Goal: Information Seeking & Learning: Learn about a topic

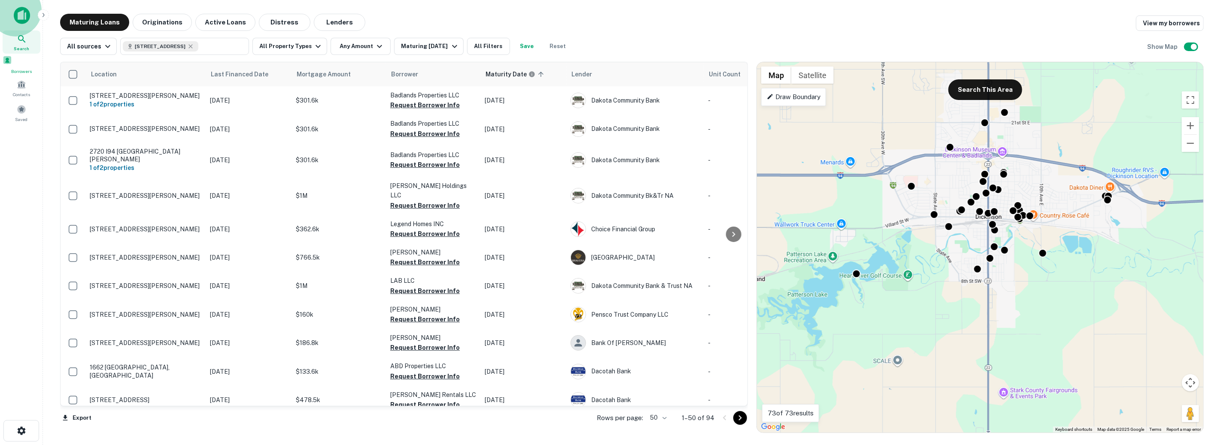
click at [12, 65] on span at bounding box center [7, 59] width 9 height 9
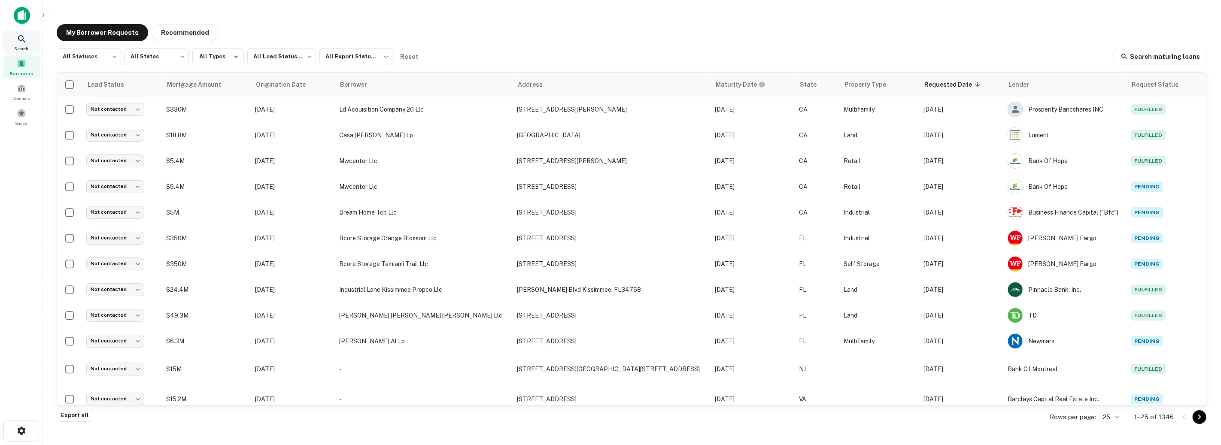
click at [18, 41] on icon at bounding box center [22, 39] width 10 height 10
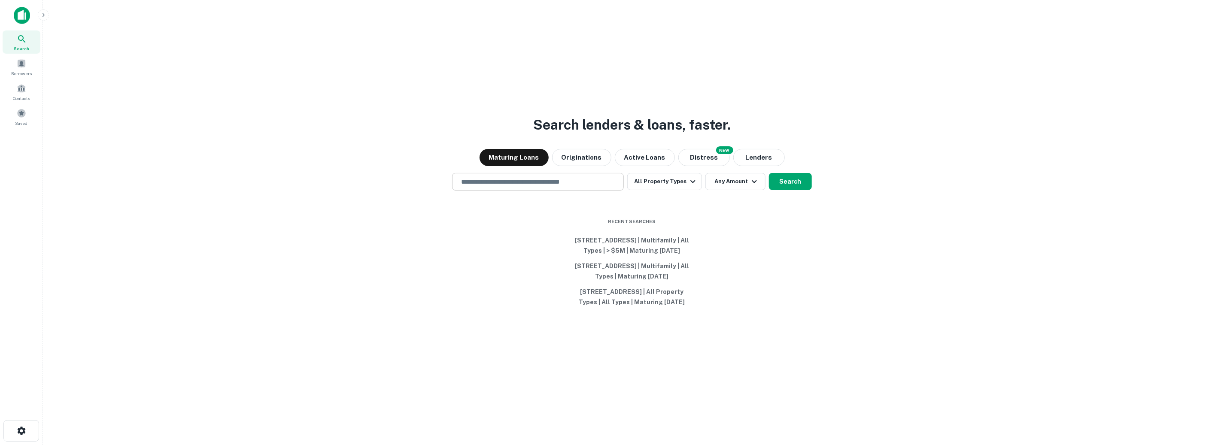
click at [552, 177] on input "text" at bounding box center [538, 182] width 164 height 10
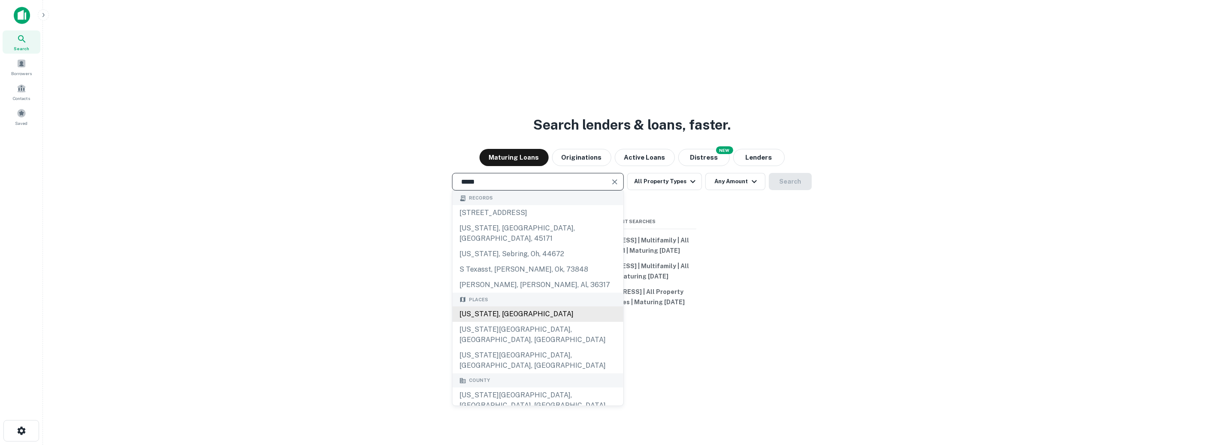
click at [512, 307] on div "Texas, USA" at bounding box center [538, 314] width 171 height 15
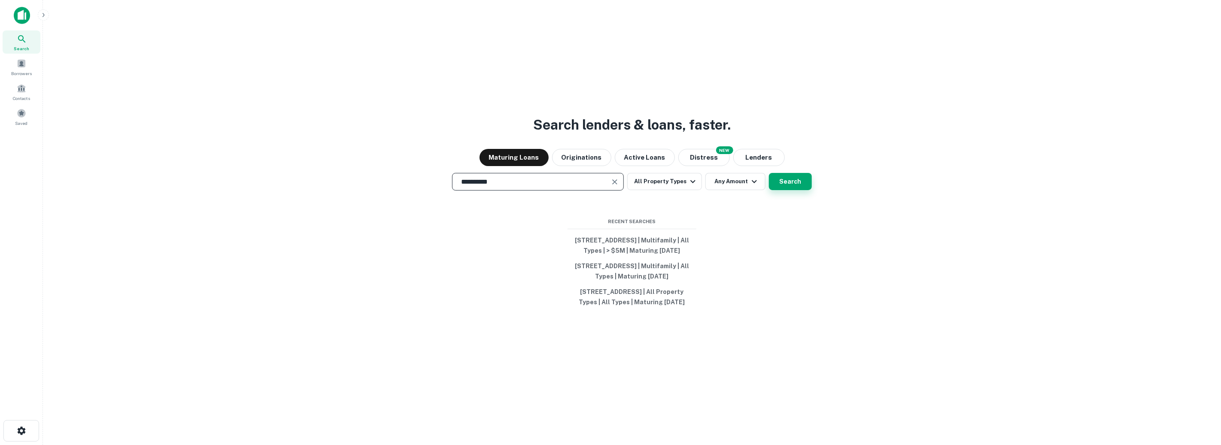
type input "**********"
click at [797, 173] on button "Search" at bounding box center [790, 181] width 43 height 17
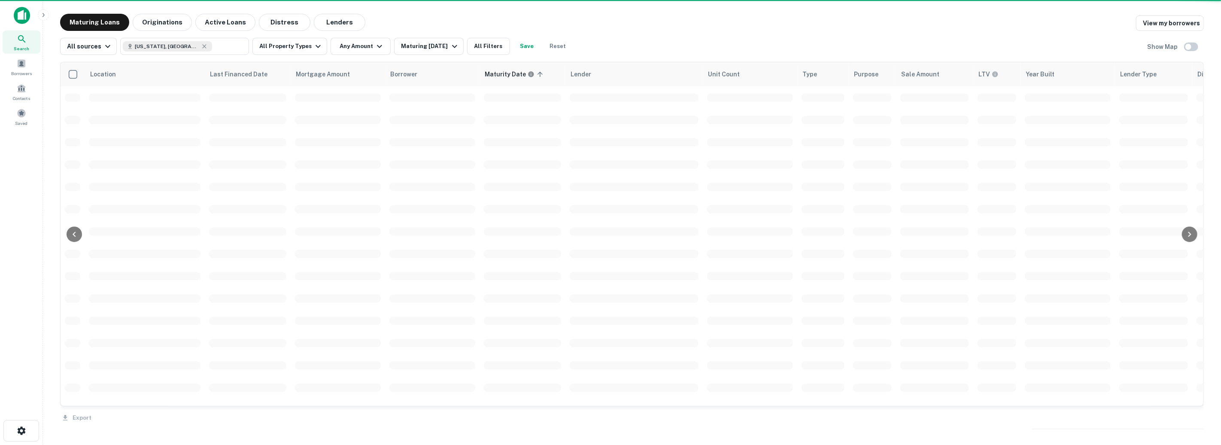
click at [764, 146] on span at bounding box center [750, 142] width 86 height 8
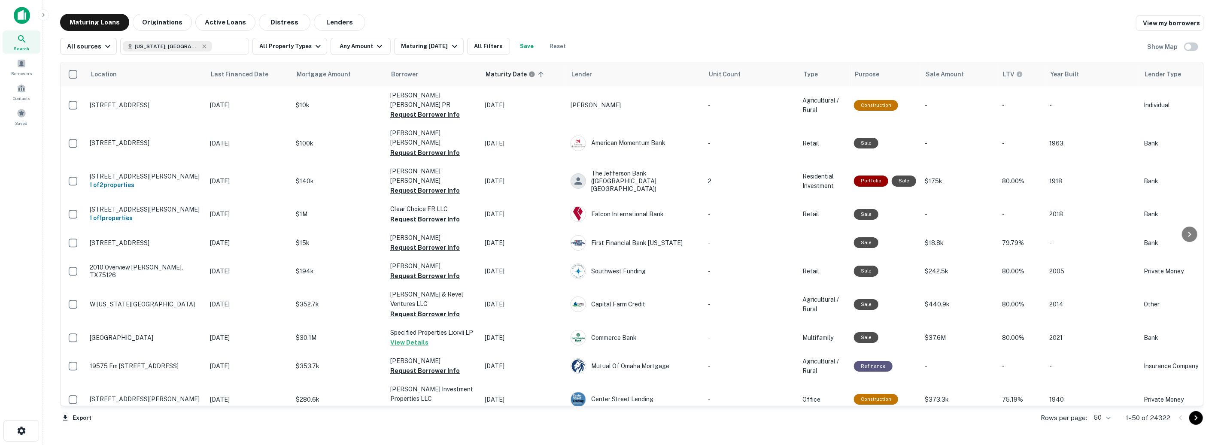
click at [329, 7] on main "Maturing Loans Originations Active Loans Distress Lenders View my borrowers All…" at bounding box center [632, 222] width 1178 height 445
click at [326, 17] on button "Lenders" at bounding box center [340, 22] width 52 height 17
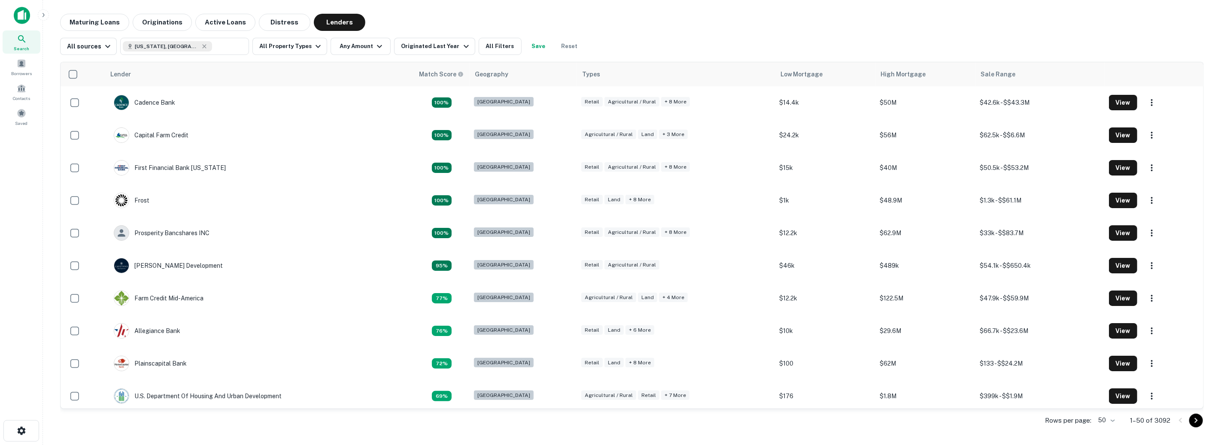
click at [1078, 422] on p "Rows per page:" at bounding box center [1068, 421] width 46 height 10
click at [1108, 421] on body "Search Borrowers Contacts Saved Maturing Loans Originations Active Loans Distre…" at bounding box center [610, 222] width 1221 height 445
click at [1108, 431] on li "1000" at bounding box center [1107, 427] width 29 height 15
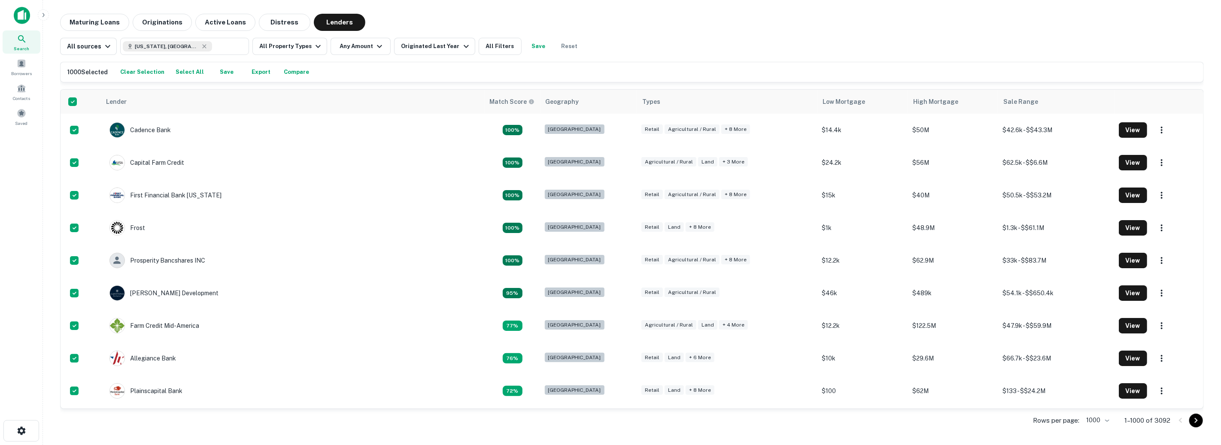
click at [247, 73] on button "Export" at bounding box center [260, 72] width 27 height 13
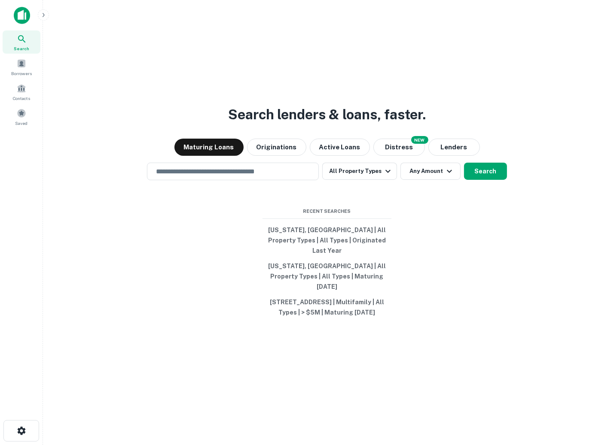
click at [46, 15] on icon "button" at bounding box center [43, 15] width 7 height 7
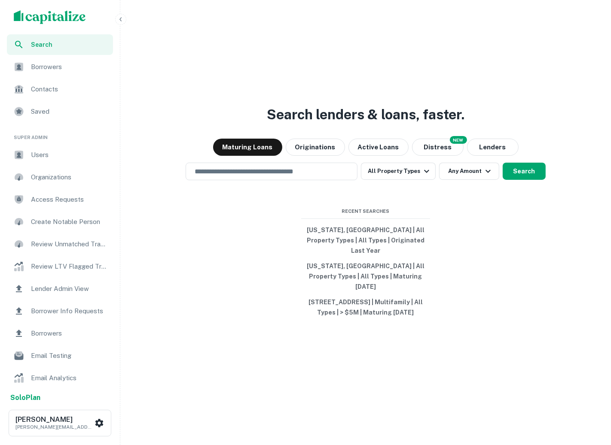
click at [42, 156] on span "Users" at bounding box center [69, 155] width 77 height 10
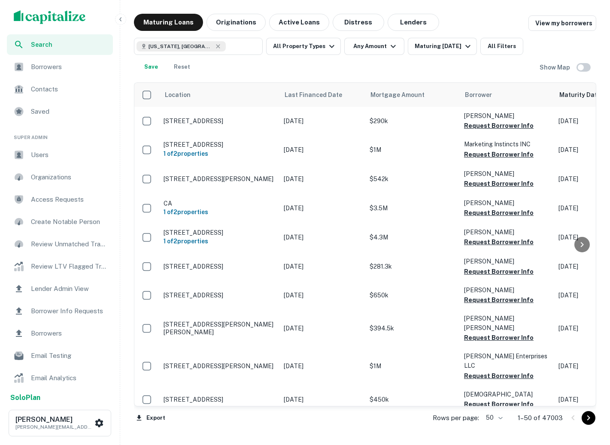
click at [120, 22] on icon "button" at bounding box center [120, 19] width 7 height 7
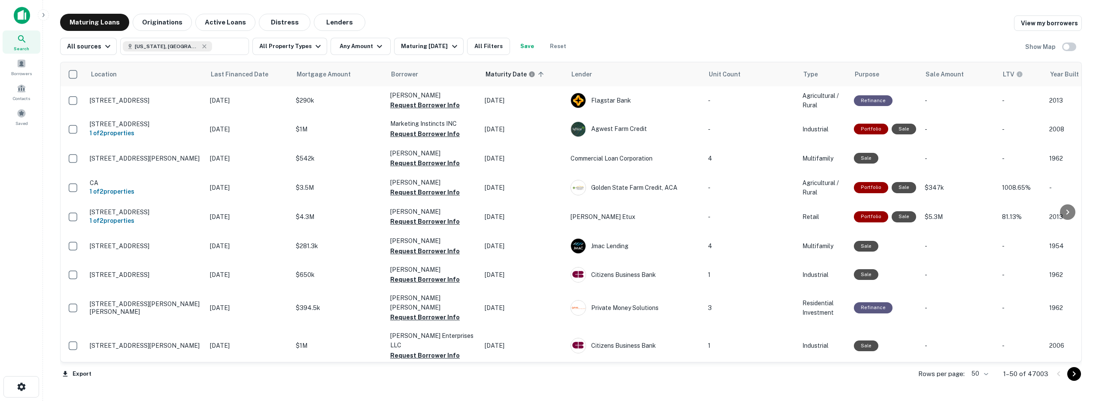
click at [24, 15] on img at bounding box center [22, 15] width 16 height 17
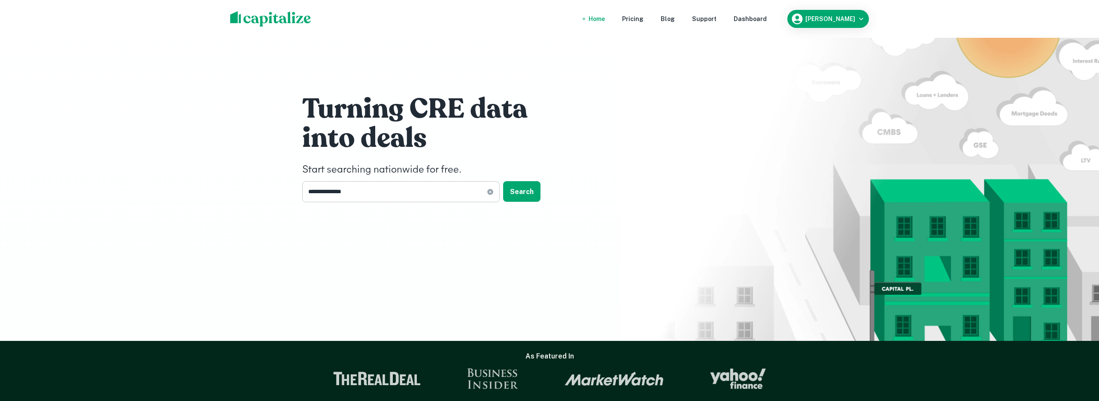
click at [401, 189] on input "**********" at bounding box center [394, 191] width 185 height 21
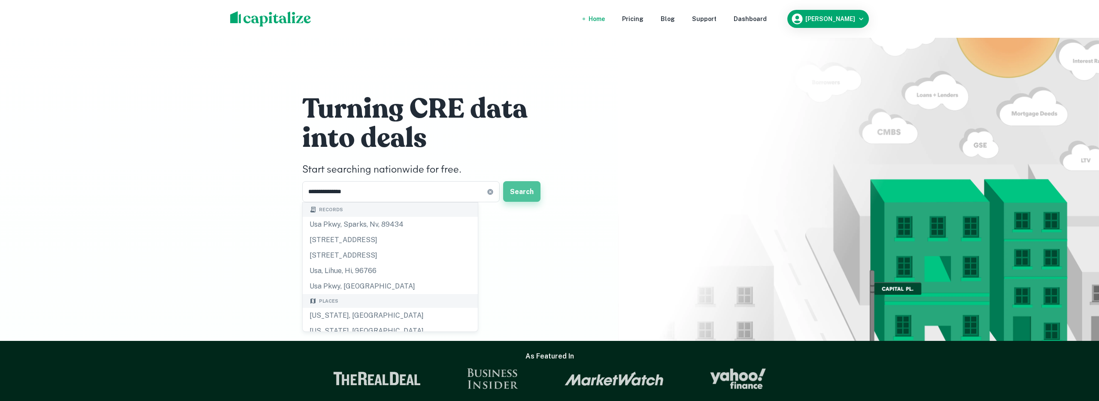
click at [527, 188] on button "Search" at bounding box center [521, 191] width 37 height 21
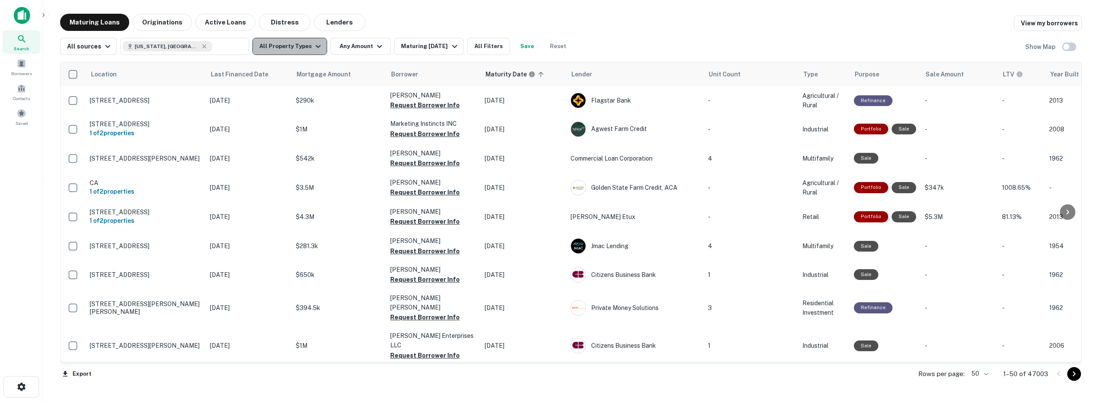
click at [302, 44] on button "All Property Types" at bounding box center [290, 46] width 75 height 17
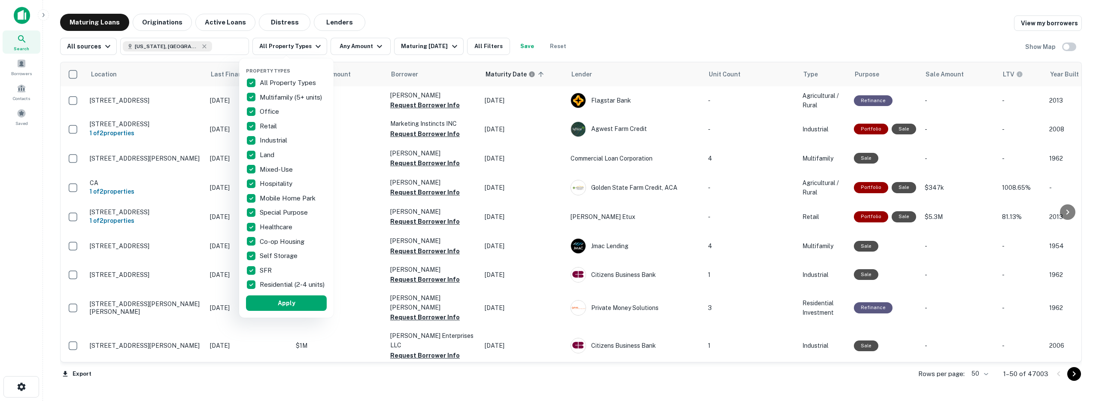
click at [205, 48] on div at bounding box center [549, 200] width 1099 height 401
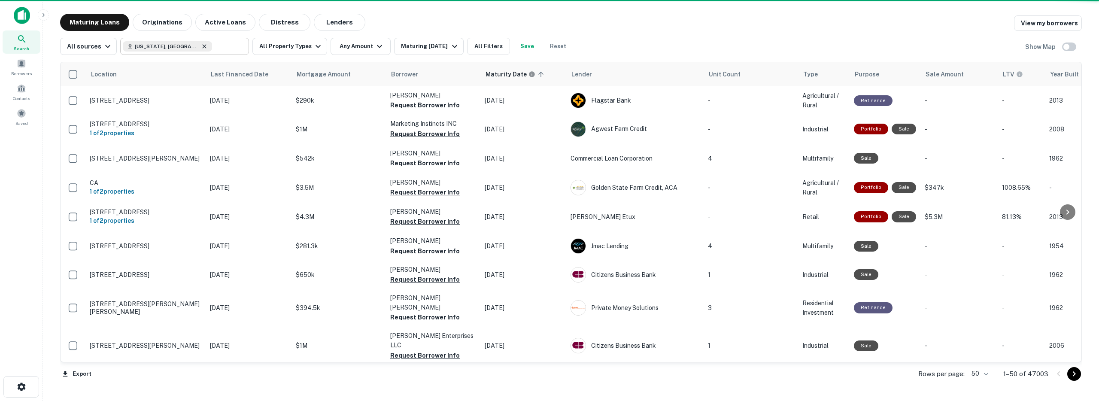
click at [201, 47] on icon at bounding box center [204, 46] width 7 height 7
type input "**********"
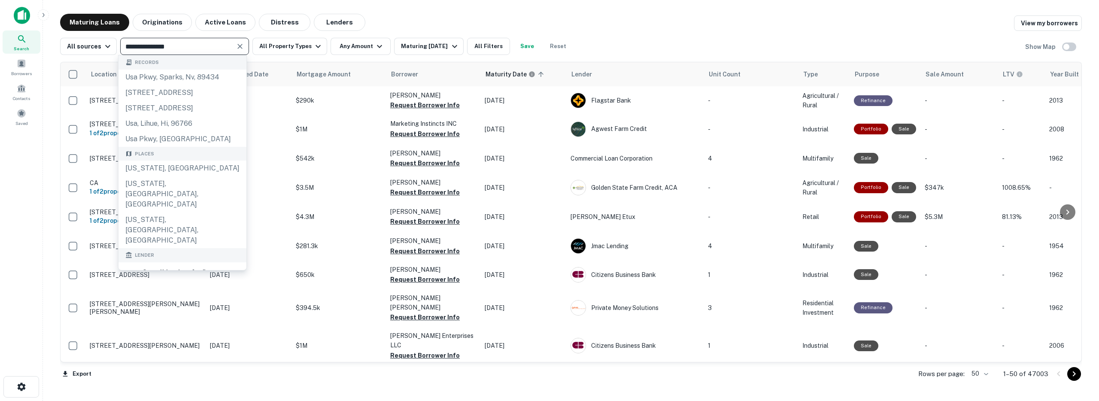
click at [237, 51] on button "Clear" at bounding box center [240, 46] width 12 height 12
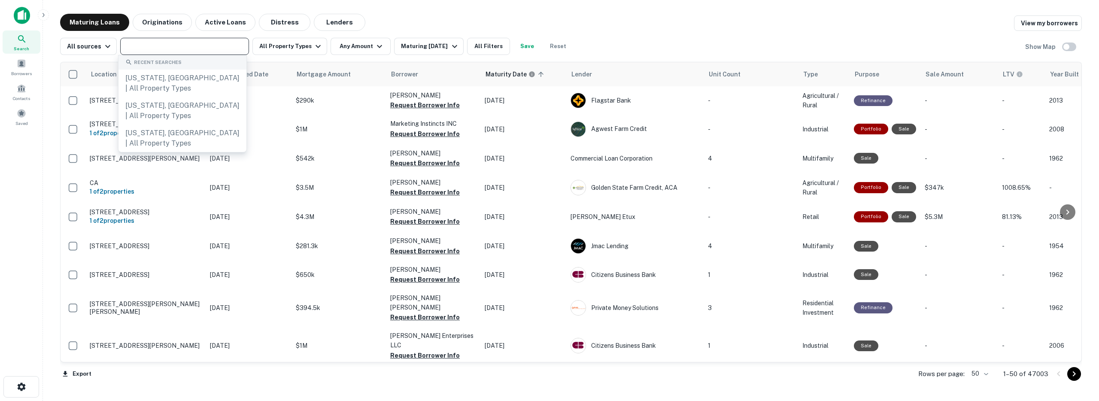
click at [196, 43] on input "text" at bounding box center [184, 46] width 122 height 12
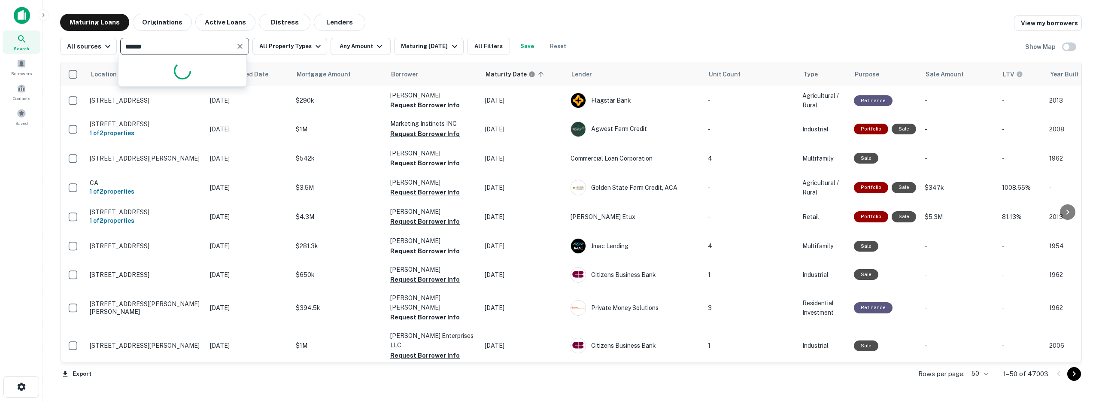
type input "******"
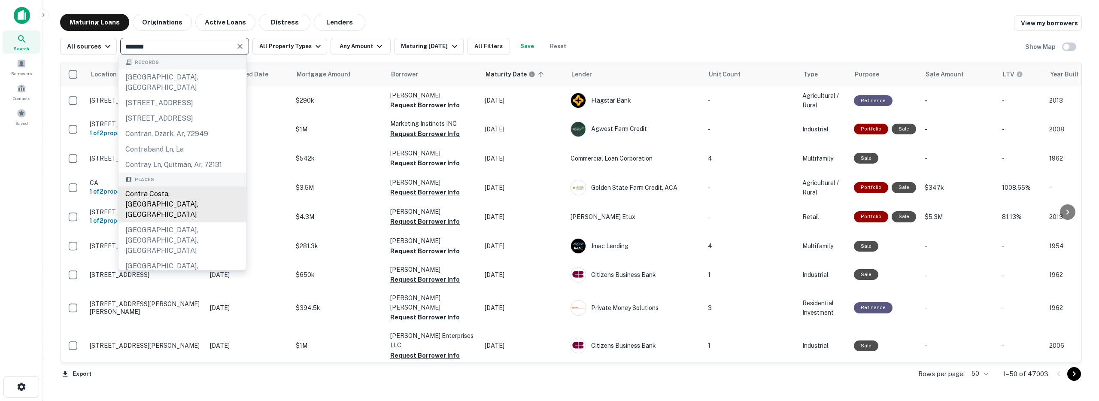
click at [153, 215] on div "Contra Costa, CA, USA" at bounding box center [183, 204] width 128 height 36
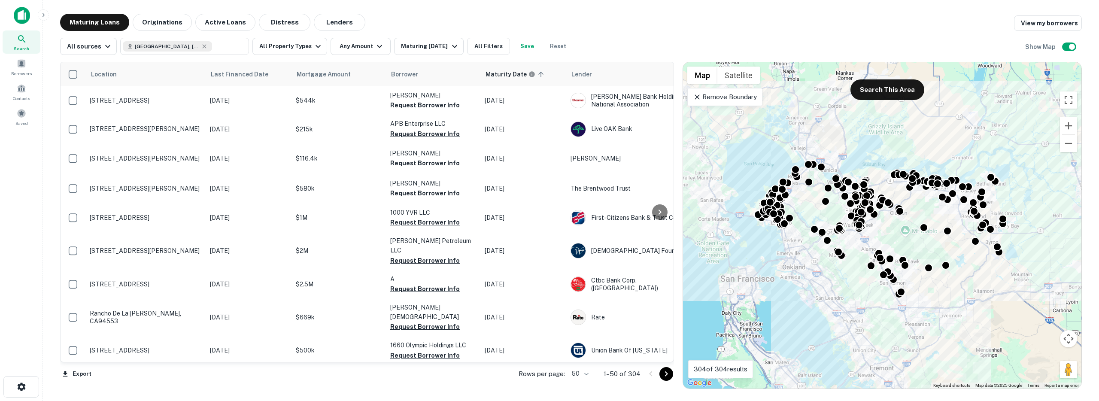
click at [610, 100] on icon at bounding box center [697, 97] width 9 height 9
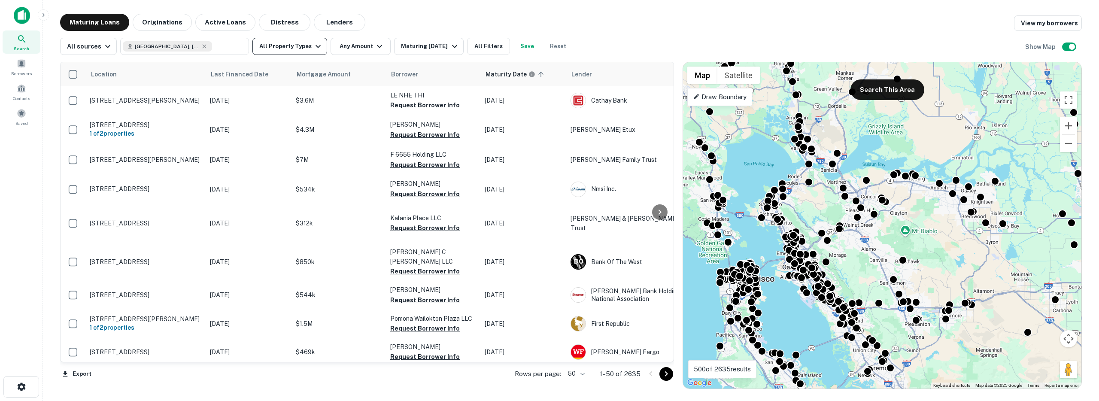
click at [313, 49] on icon "button" at bounding box center [318, 46] width 10 height 10
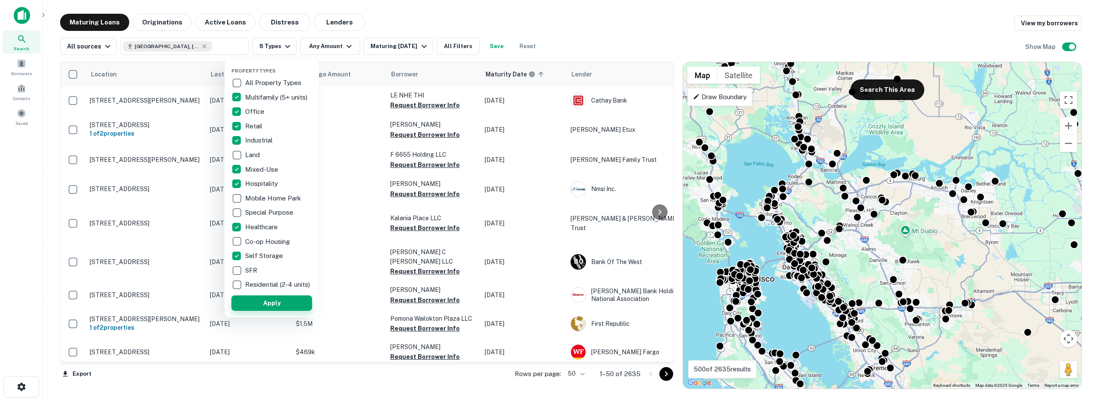
click at [265, 311] on button "Apply" at bounding box center [271, 302] width 81 height 15
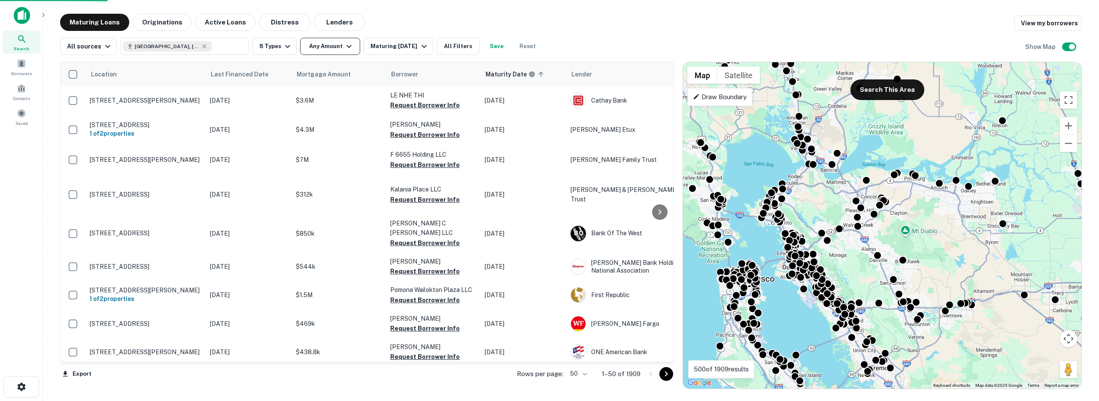
click at [344, 46] on icon "button" at bounding box center [349, 46] width 10 height 10
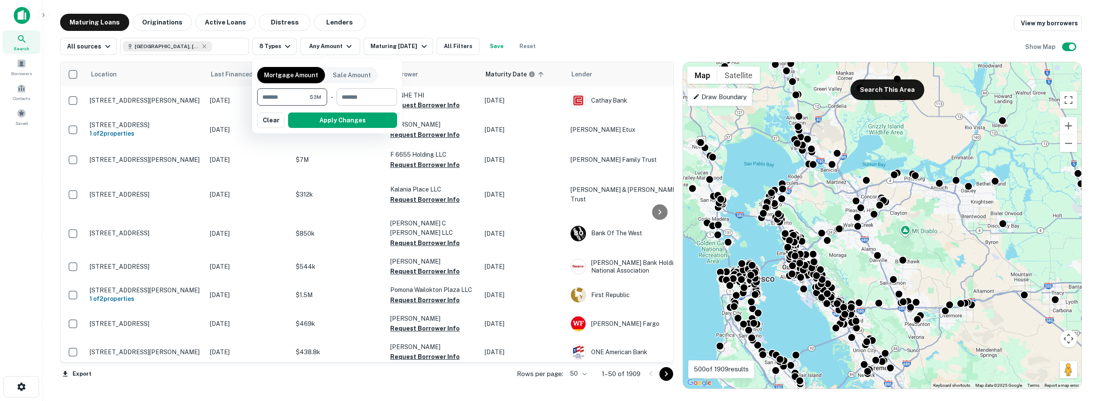
type input "*******"
click at [360, 95] on input "number" at bounding box center [364, 96] width 55 height 17
type input "********"
click at [347, 120] on button "Apply Changes" at bounding box center [342, 120] width 109 height 15
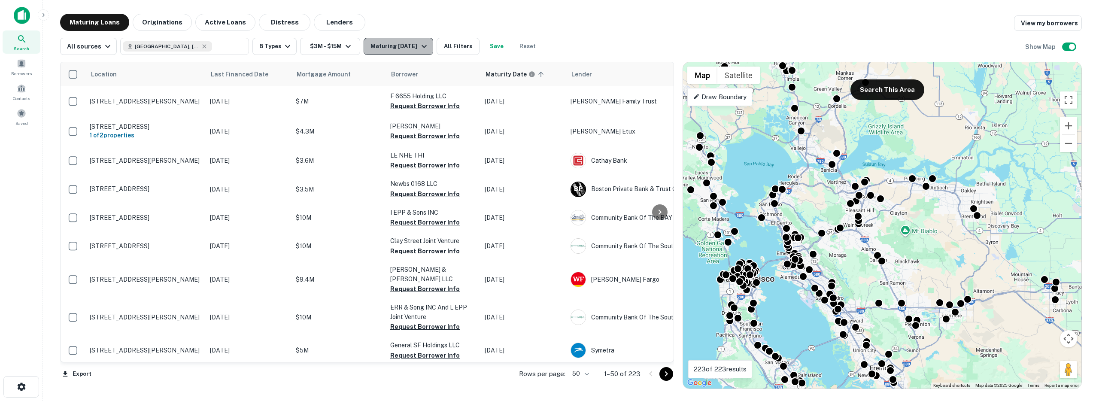
click at [404, 51] on div "Maturing In 6 Months" at bounding box center [400, 46] width 58 height 10
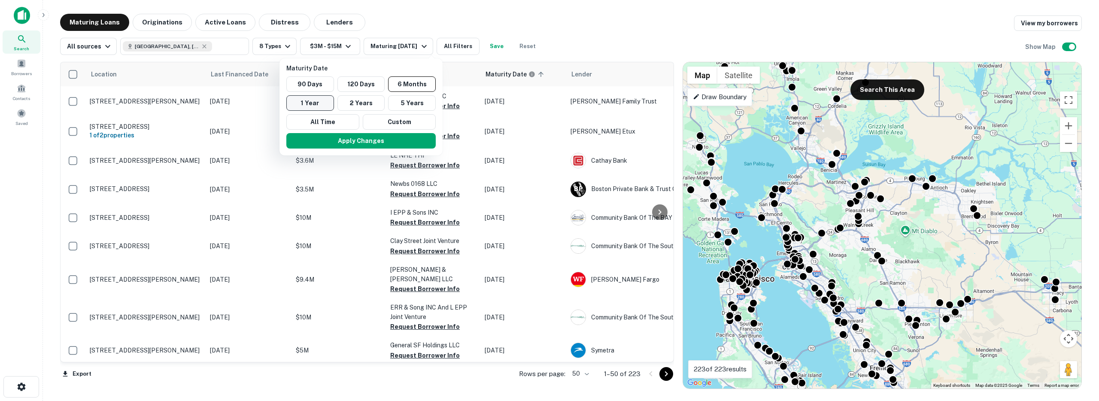
click at [319, 102] on button "1 Year" at bounding box center [310, 102] width 48 height 15
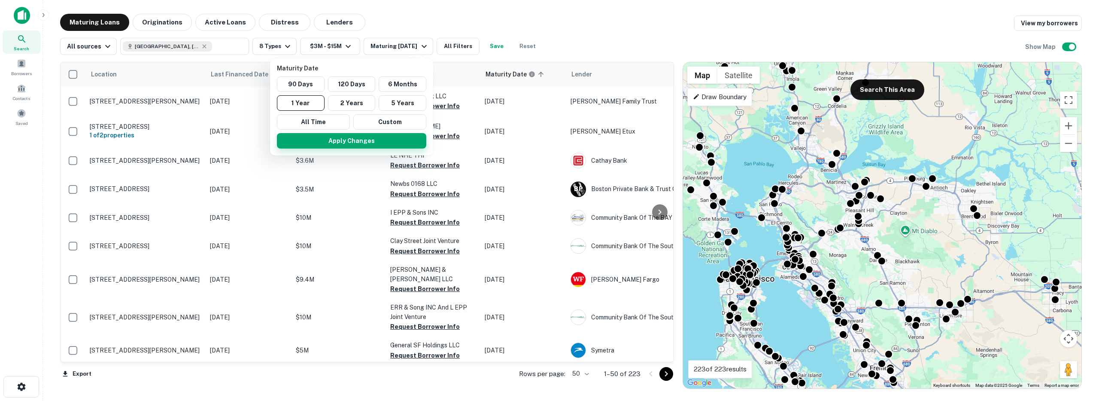
click at [332, 139] on button "Apply Changes" at bounding box center [351, 140] width 149 height 15
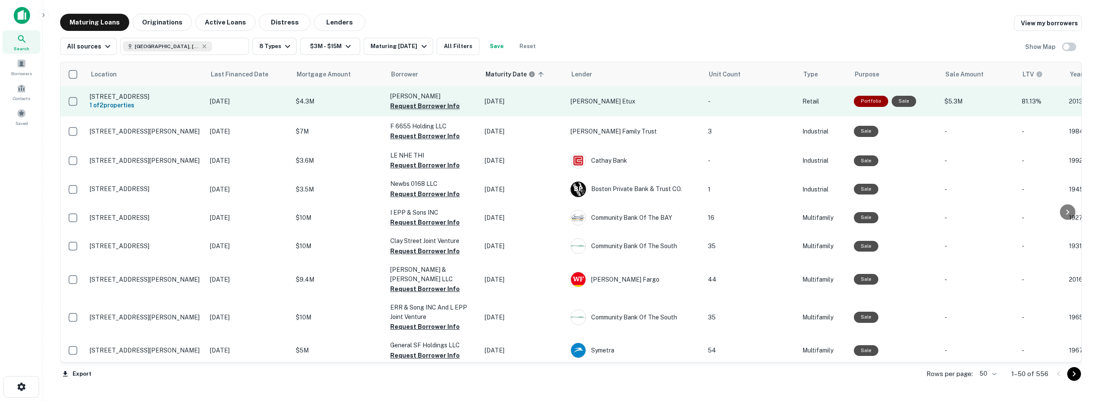
click at [425, 109] on button "Request Borrower Info" at bounding box center [425, 106] width 70 height 10
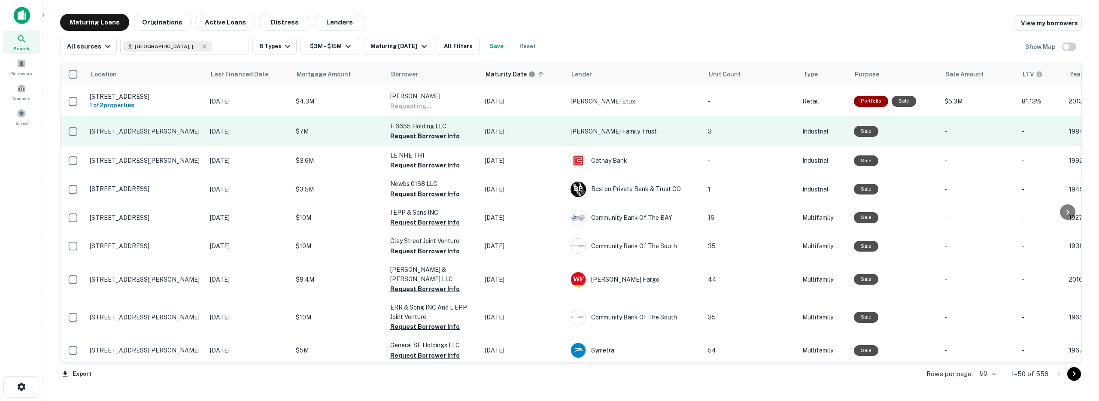
click at [399, 138] on button "Request Borrower Info" at bounding box center [425, 136] width 70 height 10
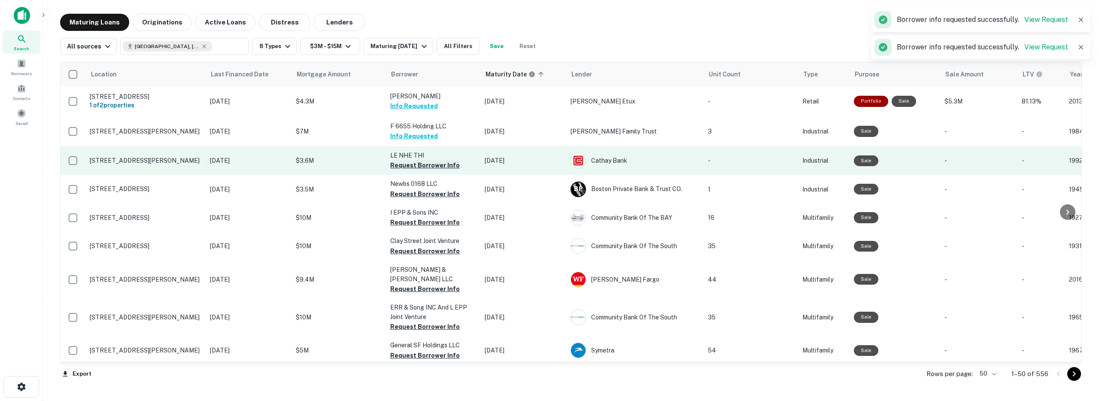
click at [405, 168] on button "Request Borrower Info" at bounding box center [425, 165] width 70 height 10
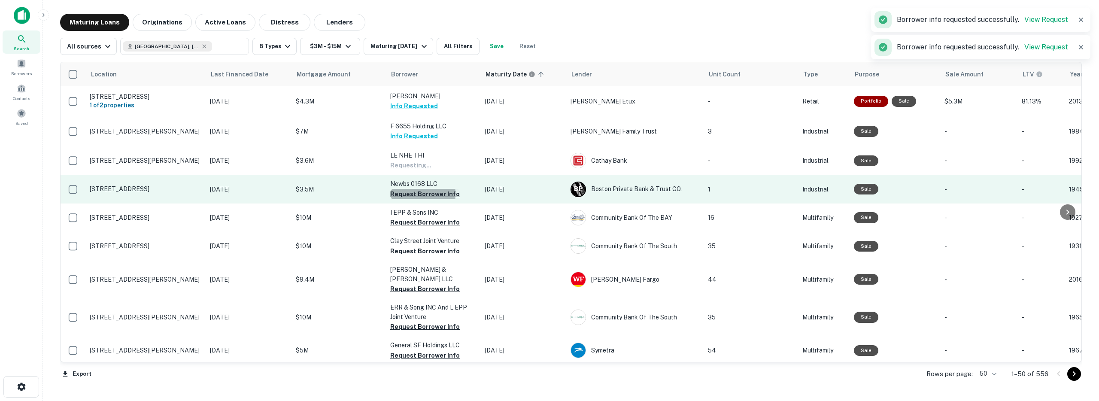
click at [406, 194] on button "Request Borrower Info" at bounding box center [425, 194] width 70 height 10
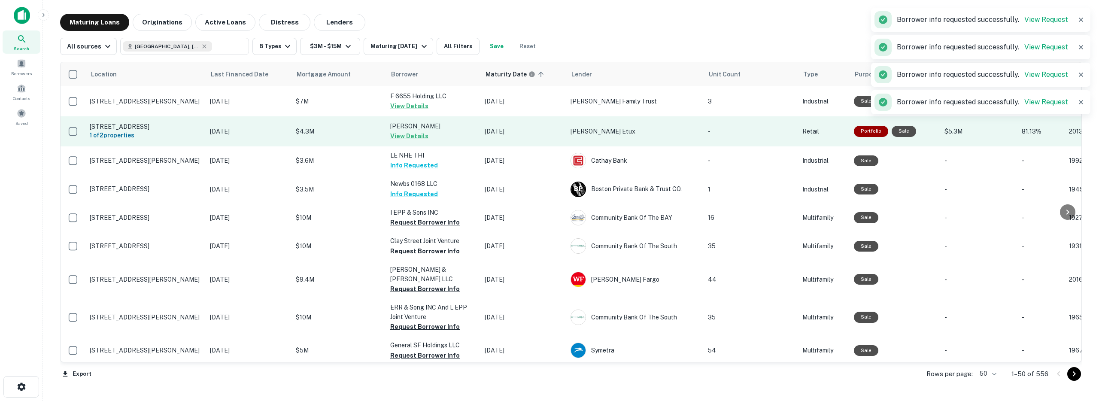
click at [340, 133] on p "$4.3M" at bounding box center [339, 131] width 86 height 9
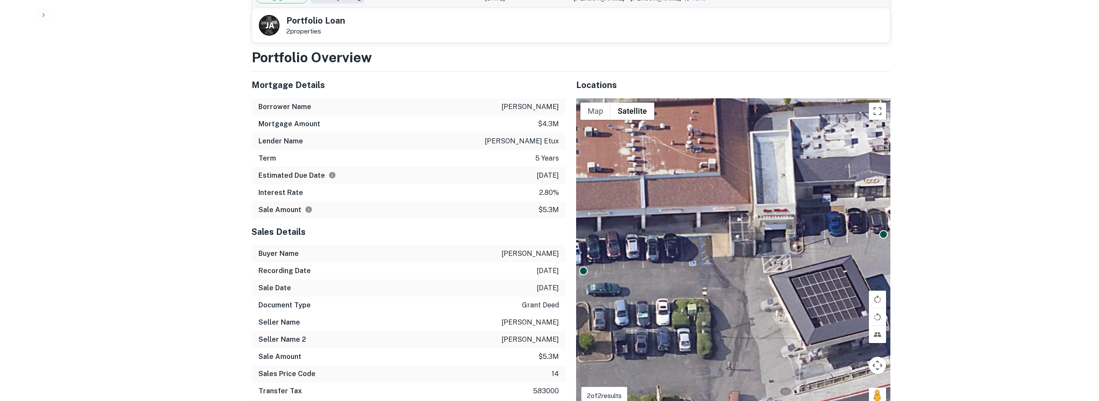
scroll to position [713, 0]
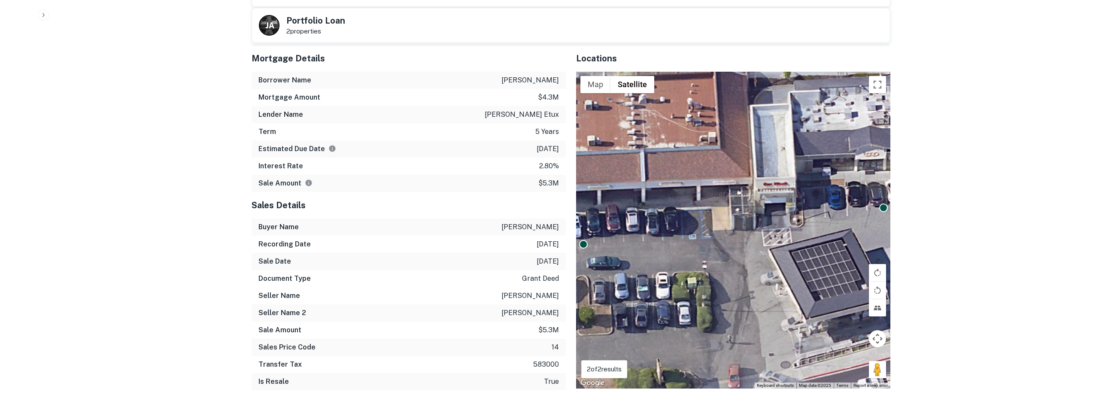
click at [545, 110] on p "john adamo etux" at bounding box center [522, 115] width 74 height 10
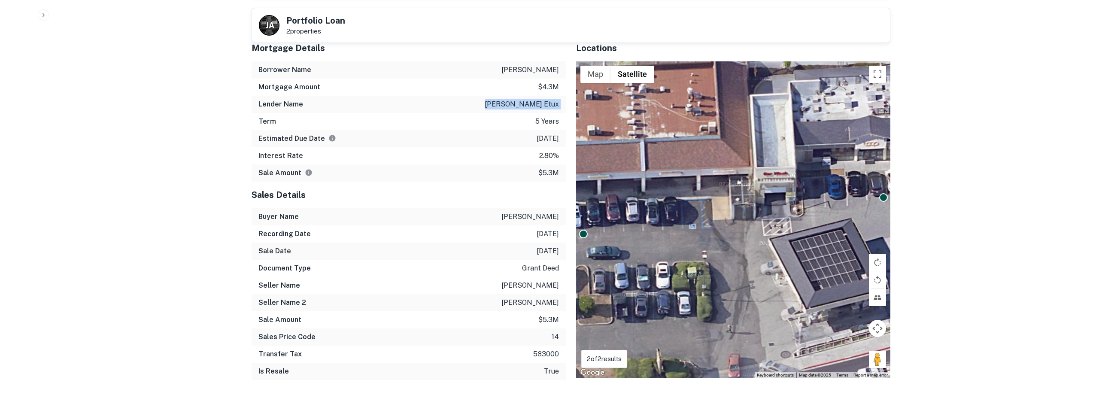
scroll to position [724, 0]
click at [552, 167] on p "$5.3m" at bounding box center [549, 172] width 21 height 10
click at [543, 81] on p "$4.3m" at bounding box center [548, 86] width 21 height 10
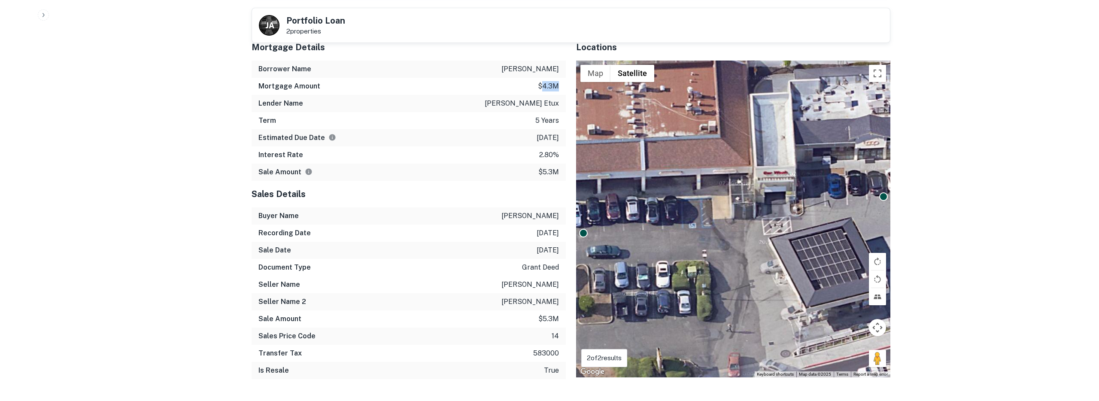
click at [543, 81] on p "$4.3m" at bounding box center [548, 86] width 21 height 10
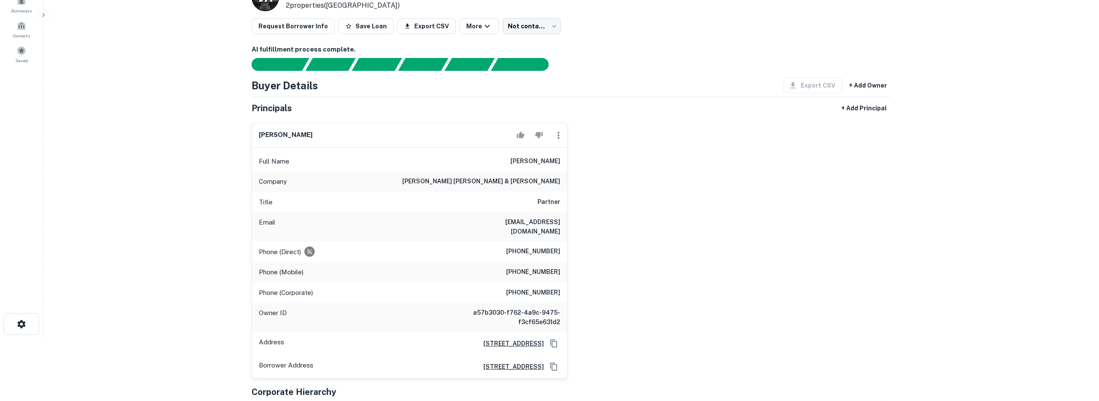
scroll to position [7, 0]
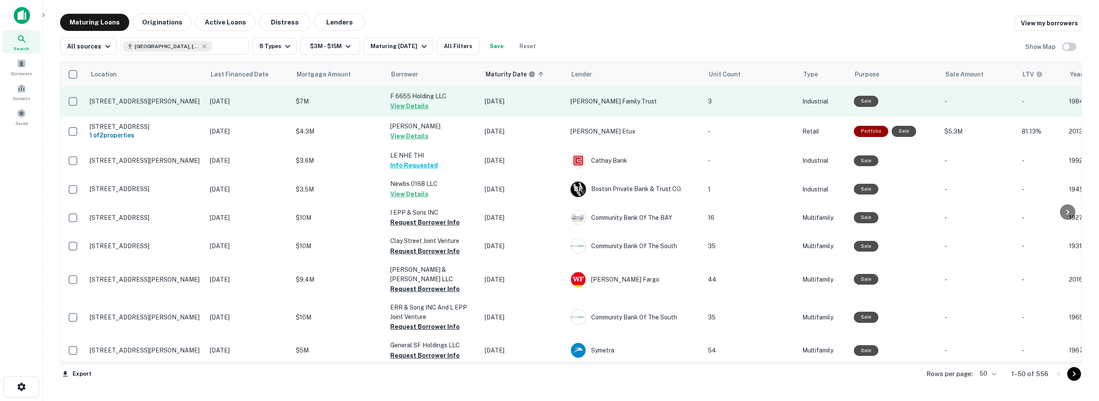
click at [335, 110] on td "$7M" at bounding box center [339, 101] width 94 height 30
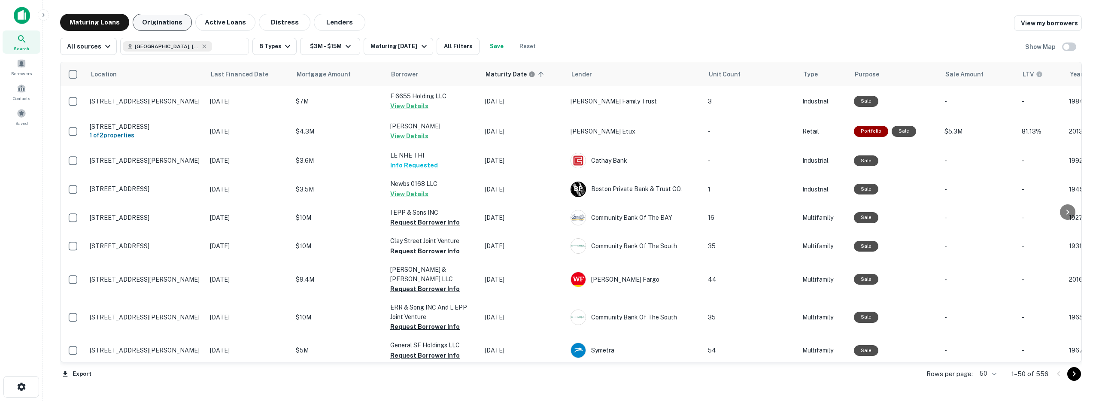
click at [173, 25] on button "Originations" at bounding box center [162, 22] width 59 height 17
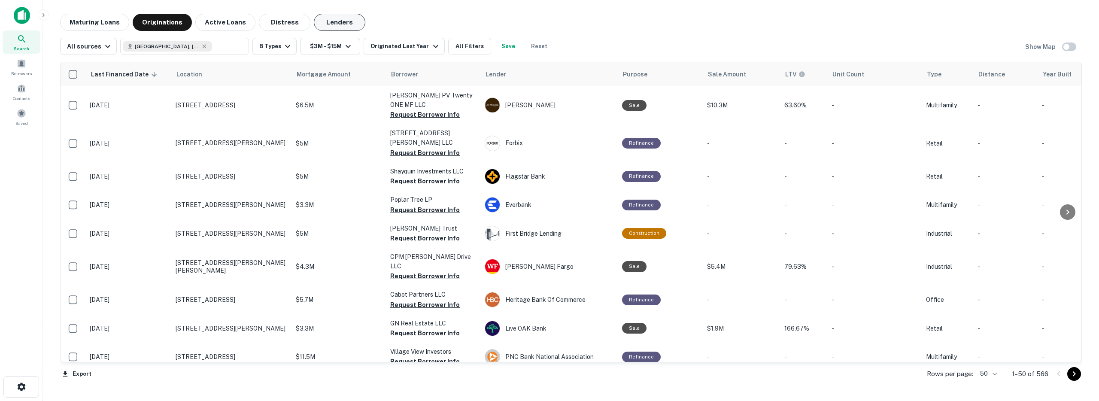
click at [338, 25] on button "Lenders" at bounding box center [340, 22] width 52 height 17
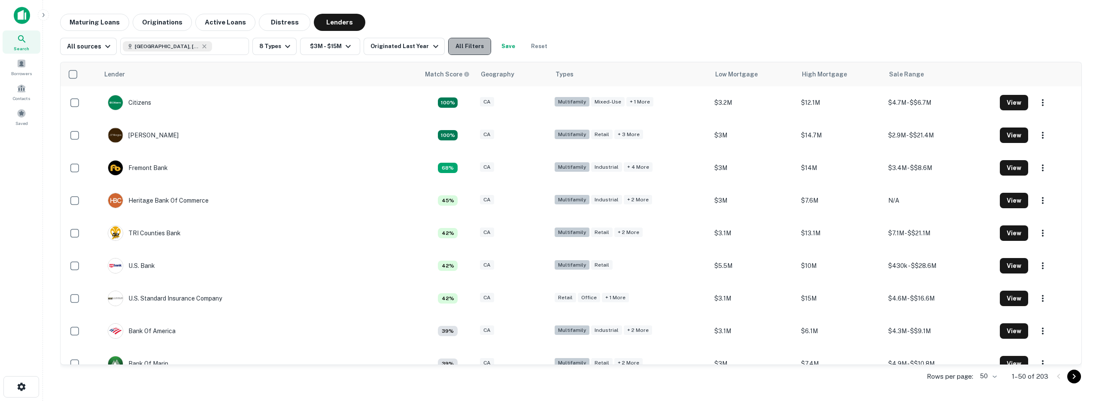
click at [460, 50] on button "All Filters" at bounding box center [469, 46] width 43 height 17
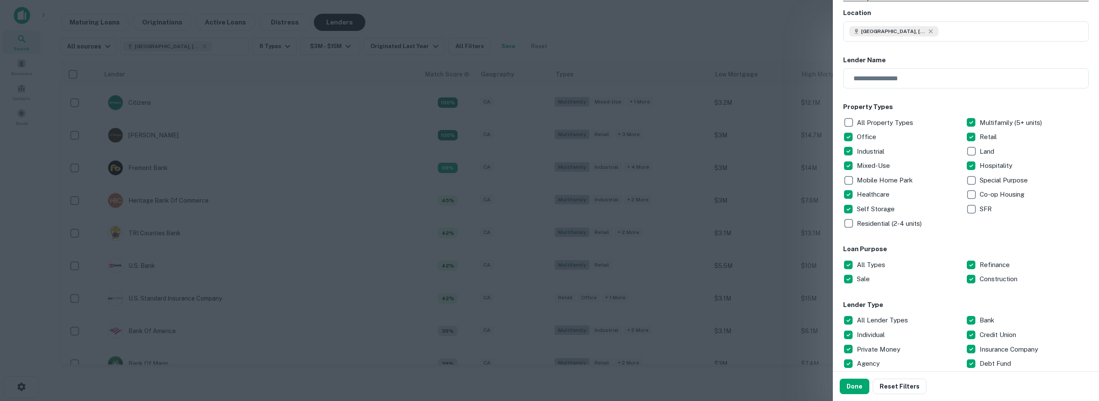
scroll to position [172, 0]
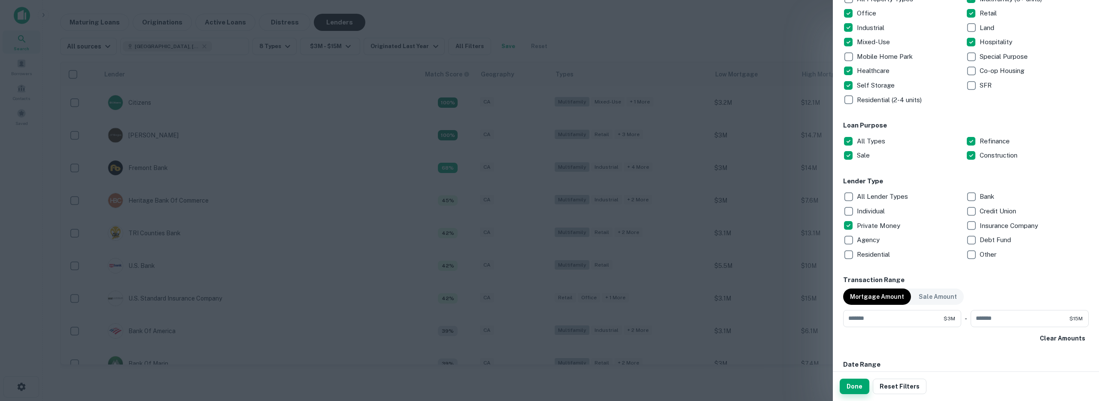
click at [610, 391] on button "Done" at bounding box center [855, 386] width 30 height 15
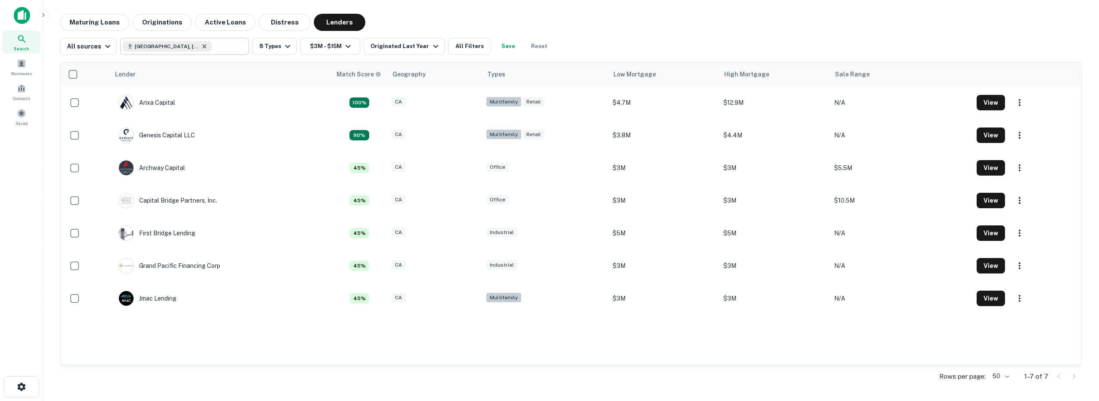
click at [204, 46] on icon at bounding box center [204, 46] width 7 height 7
type input "**********"
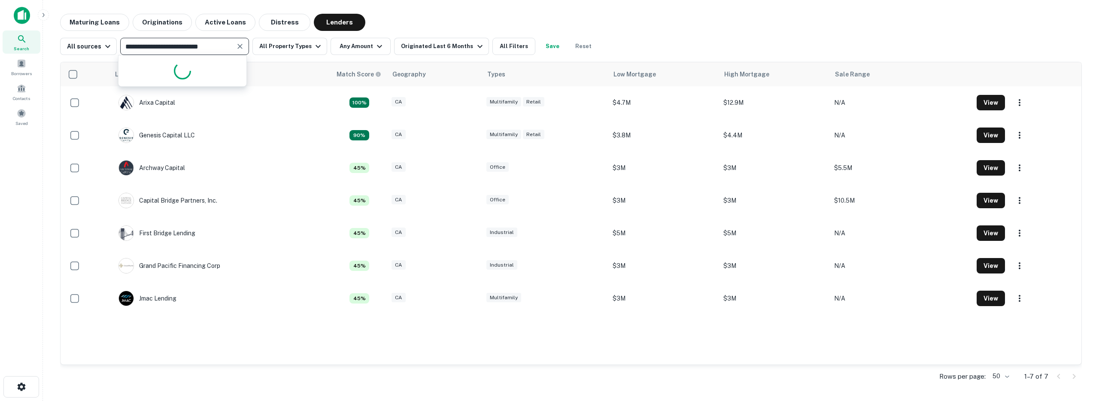
click at [237, 48] on icon "Clear" at bounding box center [240, 46] width 9 height 9
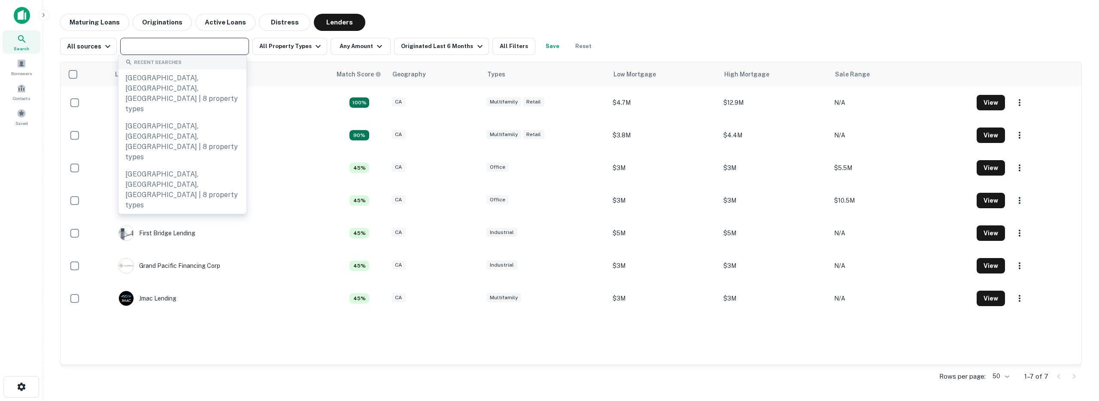
type input "*"
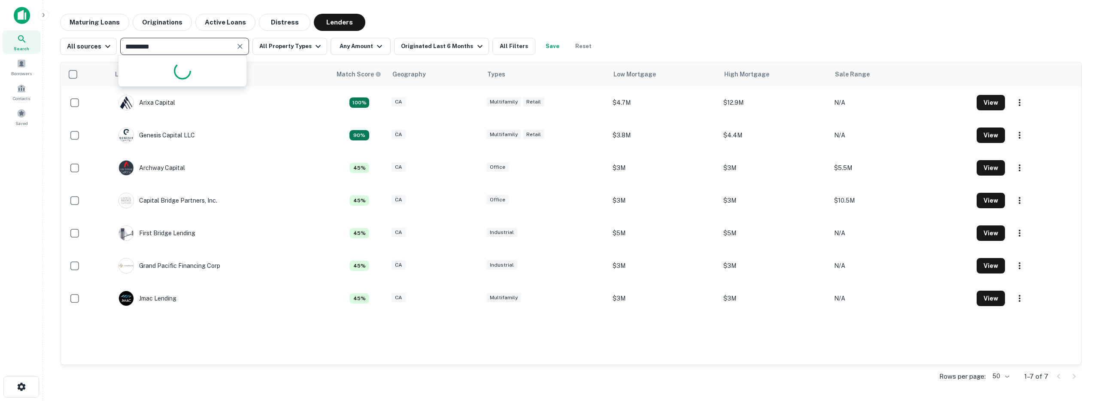
type input "**********"
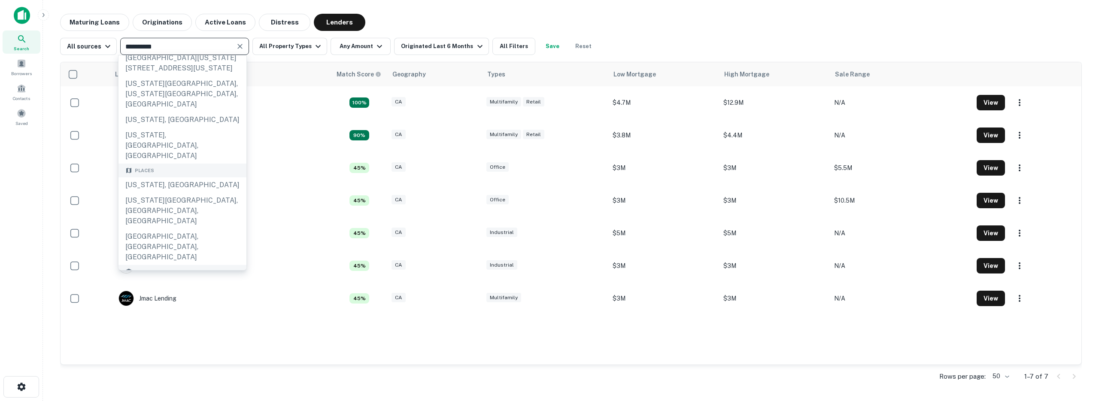
scroll to position [12, 0]
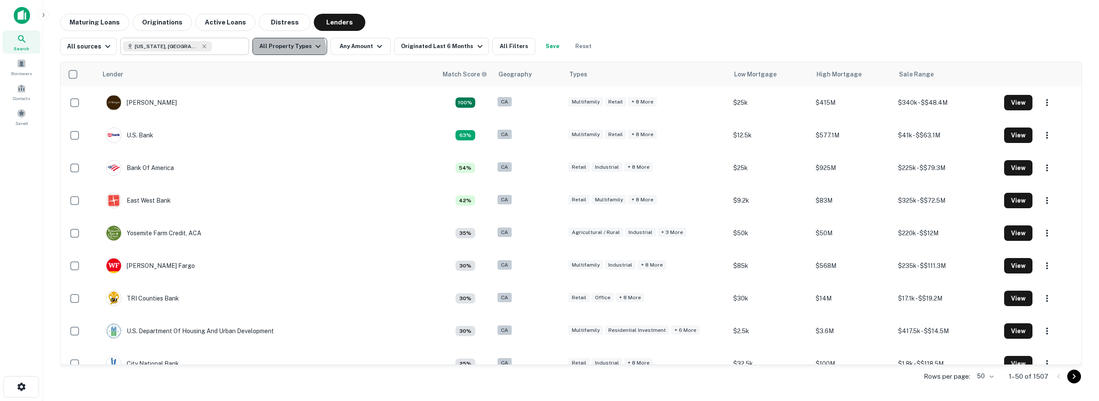
click at [286, 50] on button "All Property Types" at bounding box center [290, 46] width 75 height 17
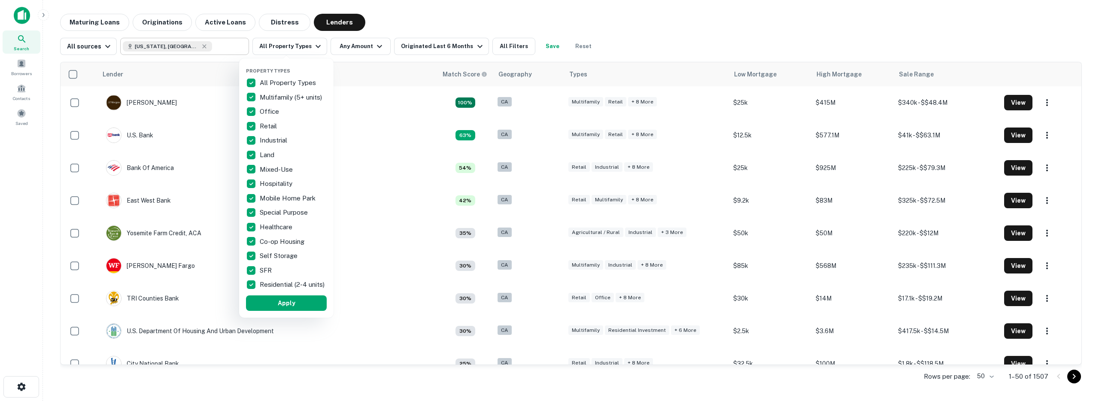
click at [359, 50] on div at bounding box center [549, 200] width 1099 height 401
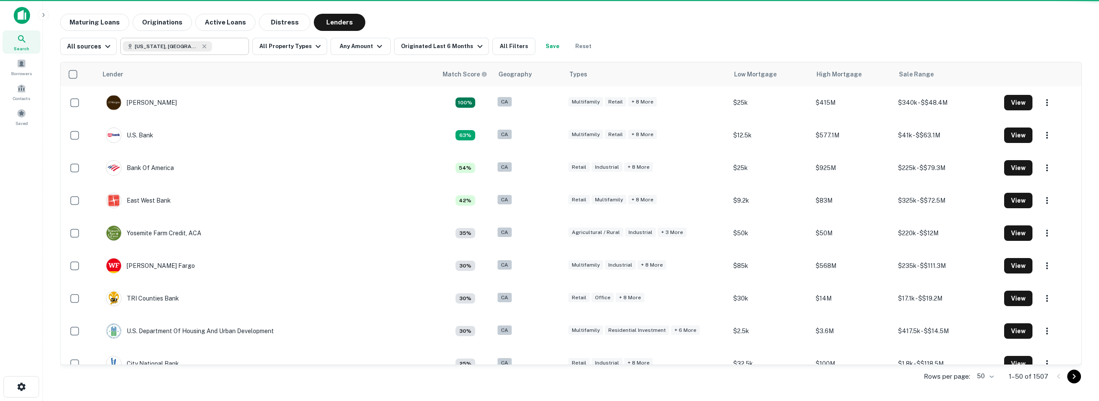
click at [376, 44] on div "Property Types All Property Types Multifamily (5+ units) Office Retail Industri…" at bounding box center [549, 200] width 1099 height 401
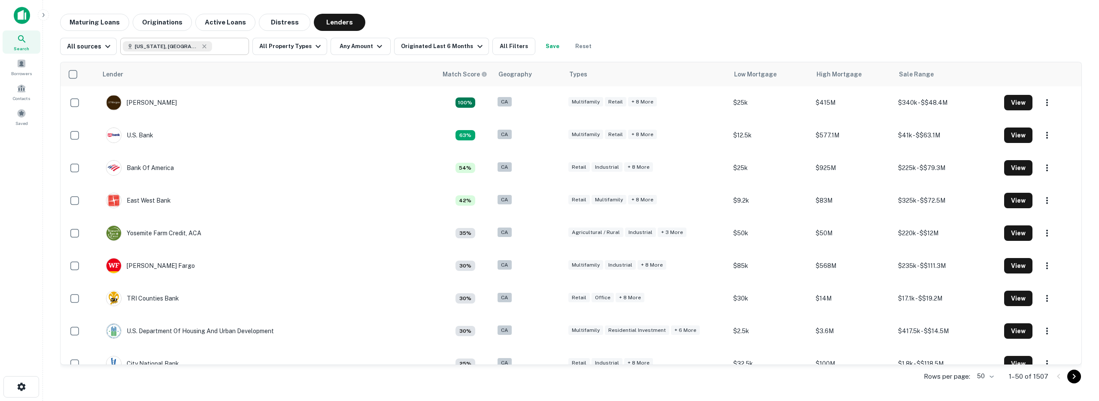
click at [376, 44] on icon "button" at bounding box center [379, 46] width 10 height 10
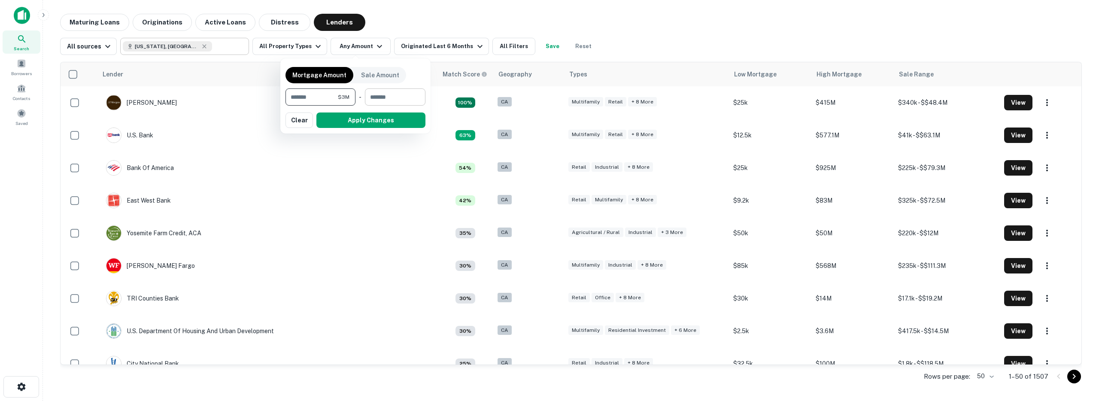
type input "*******"
click at [386, 100] on input "number" at bounding box center [392, 96] width 55 height 17
type input "********"
click at [360, 119] on button "Apply Changes" at bounding box center [371, 120] width 109 height 15
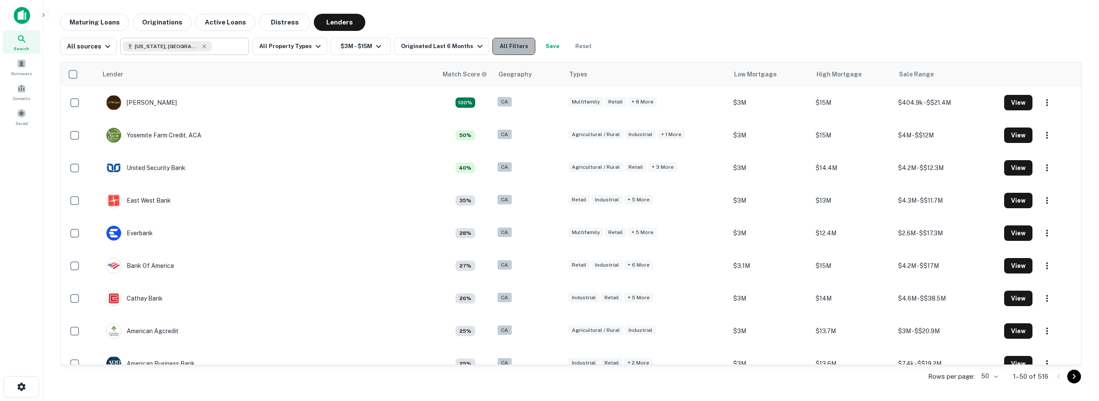
click at [496, 51] on button "All Filters" at bounding box center [514, 46] width 43 height 17
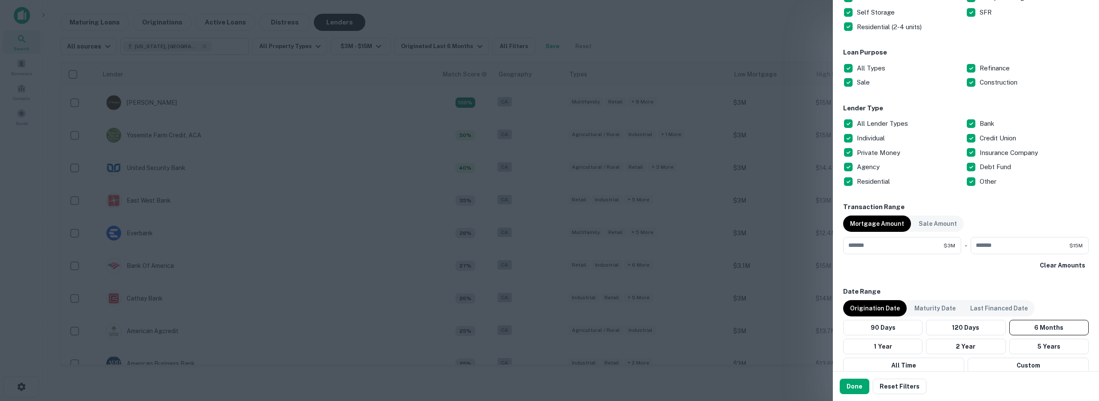
scroll to position [291, 0]
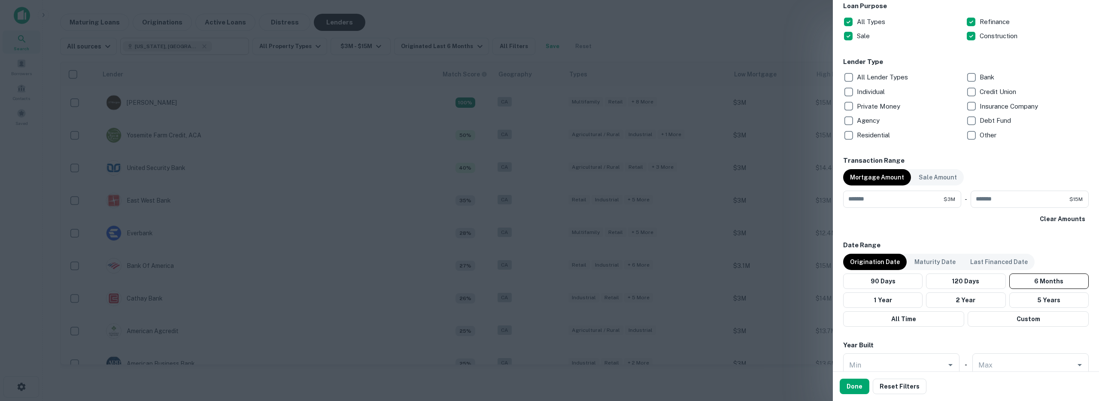
click at [610, 109] on p "Private Money" at bounding box center [879, 106] width 45 height 10
click at [610, 386] on button "Done" at bounding box center [855, 386] width 30 height 15
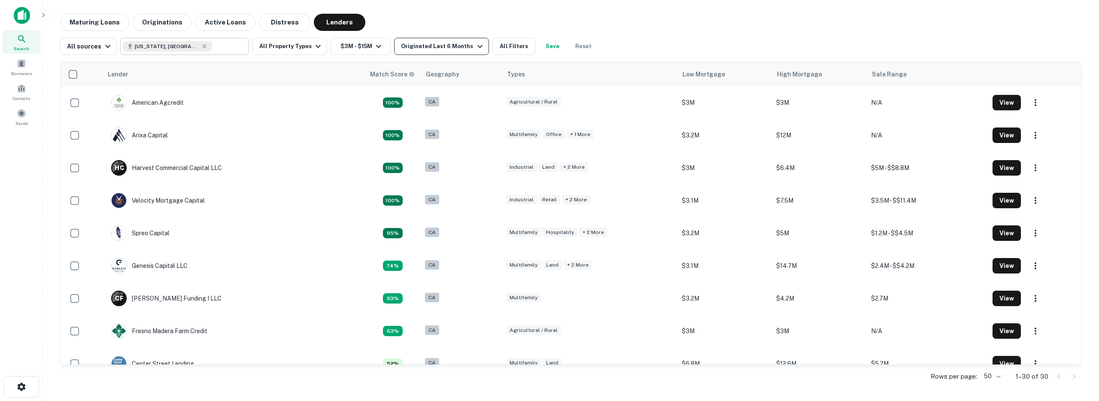
click at [440, 45] on div "Originated Last 6 Months" at bounding box center [443, 46] width 84 height 10
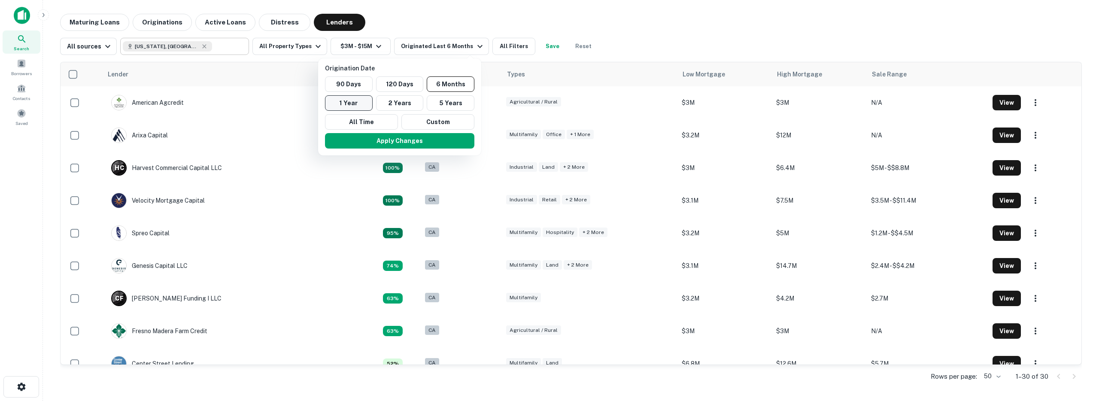
click at [346, 102] on button "1 Year" at bounding box center [349, 102] width 48 height 15
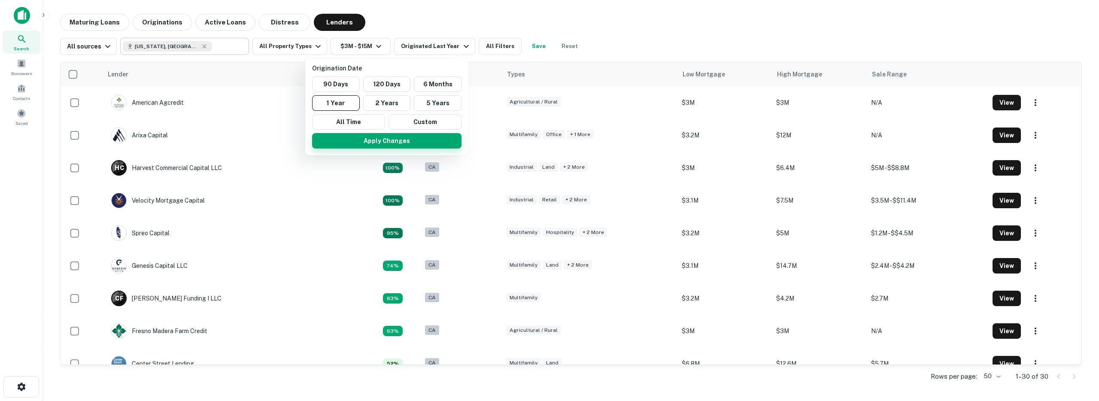
click at [345, 138] on button "Apply Changes" at bounding box center [386, 140] width 149 height 15
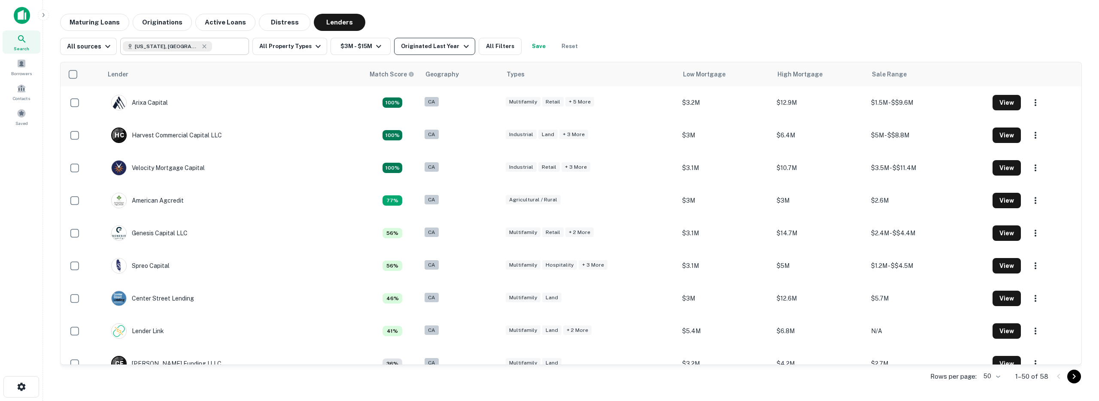
click at [447, 40] on button "Originated Last Year" at bounding box center [434, 46] width 81 height 17
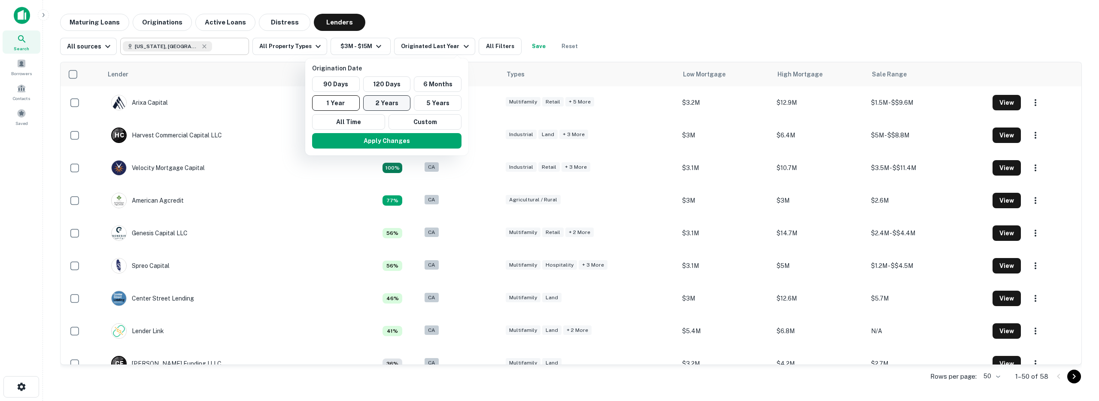
click at [393, 103] on button "2 Years" at bounding box center [387, 102] width 48 height 15
click at [378, 139] on button "Apply Changes" at bounding box center [394, 140] width 149 height 15
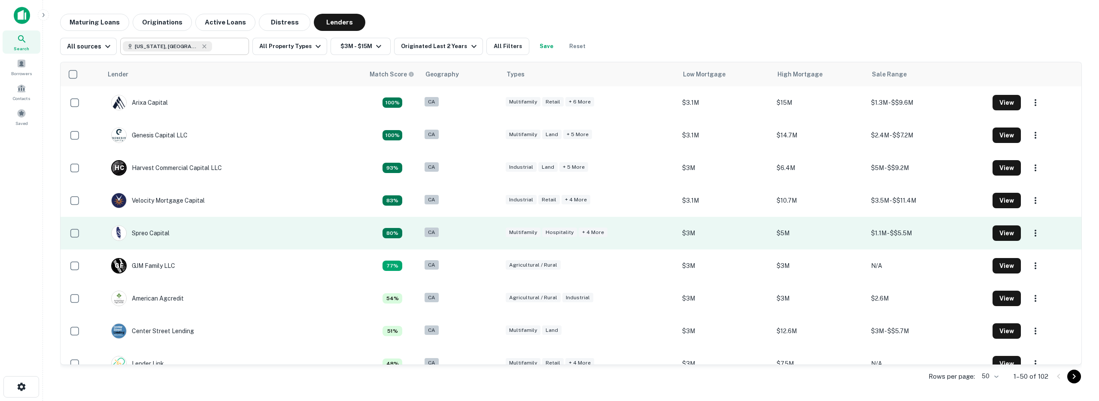
click at [246, 232] on td "Spreo Capital" at bounding box center [234, 233] width 262 height 33
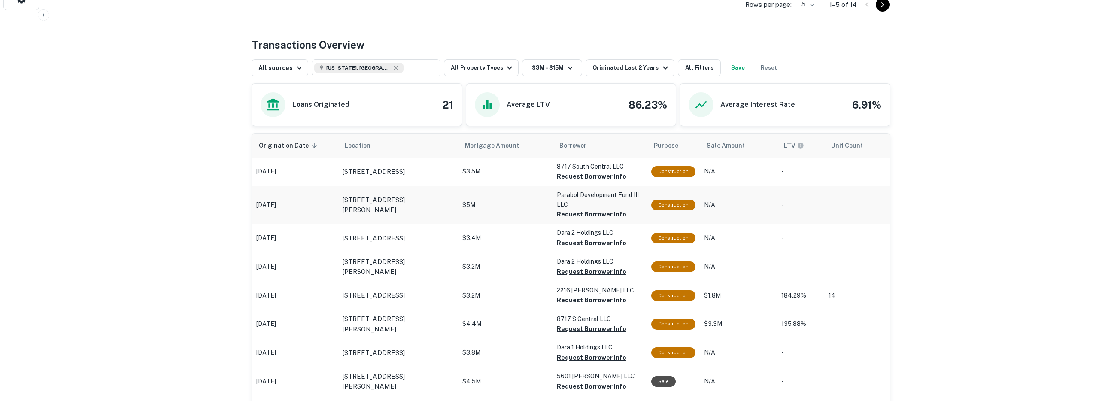
scroll to position [394, 0]
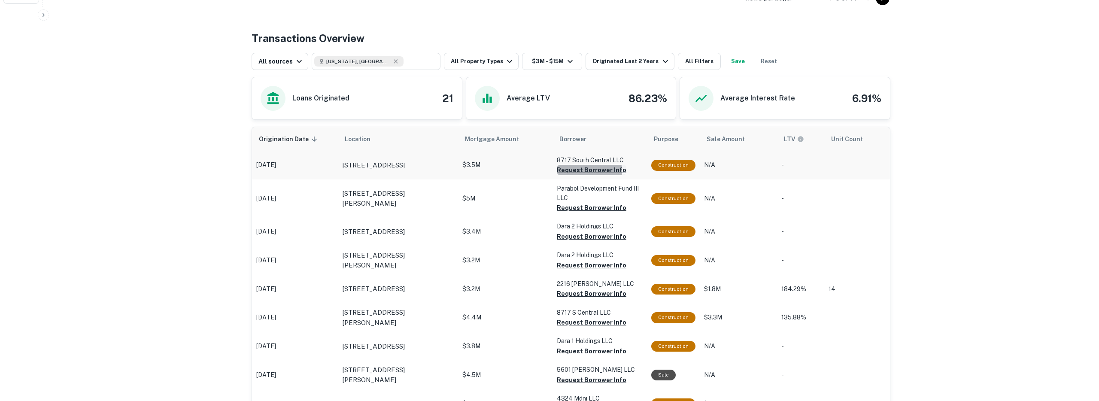
click at [579, 172] on button "Request Borrower Info" at bounding box center [592, 170] width 70 height 10
click at [571, 203] on button "Request Borrower Info" at bounding box center [592, 208] width 70 height 10
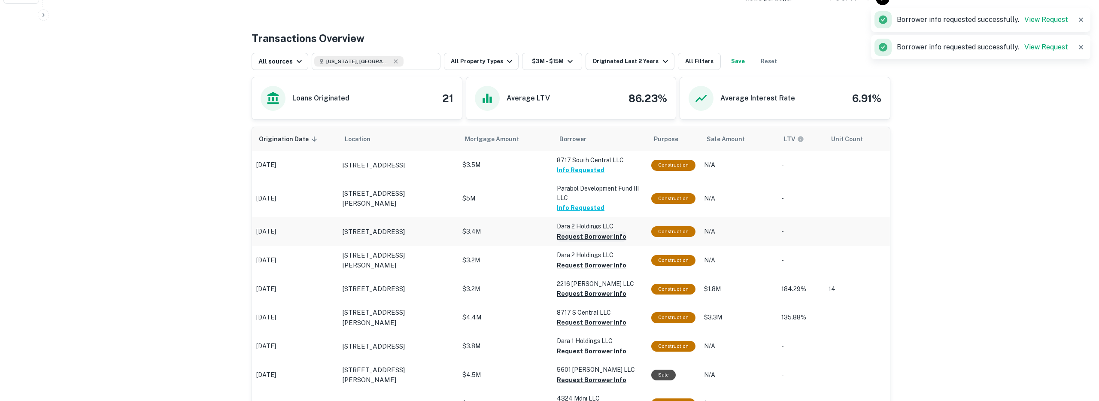
click at [575, 234] on button "Request Borrower Info" at bounding box center [592, 236] width 70 height 10
click at [578, 264] on button "Request Borrower Info" at bounding box center [592, 265] width 70 height 10
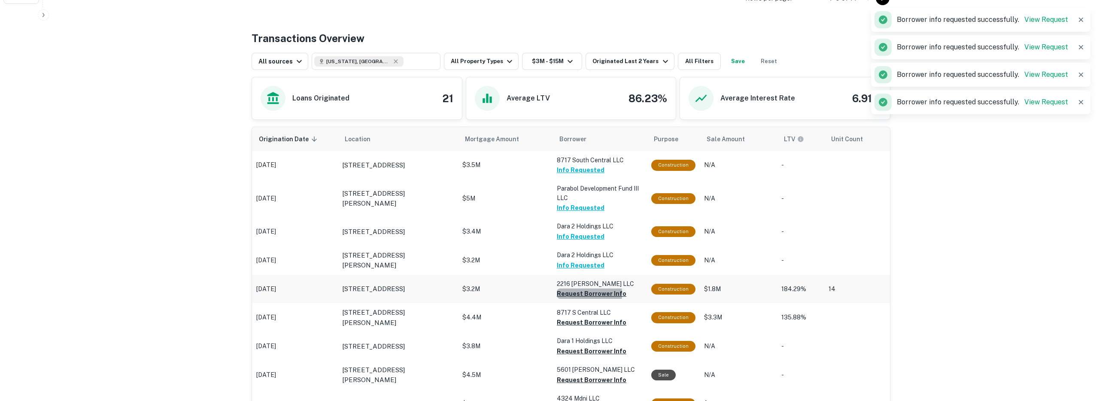
click at [573, 294] on button "Request Borrower Info" at bounding box center [592, 294] width 70 height 10
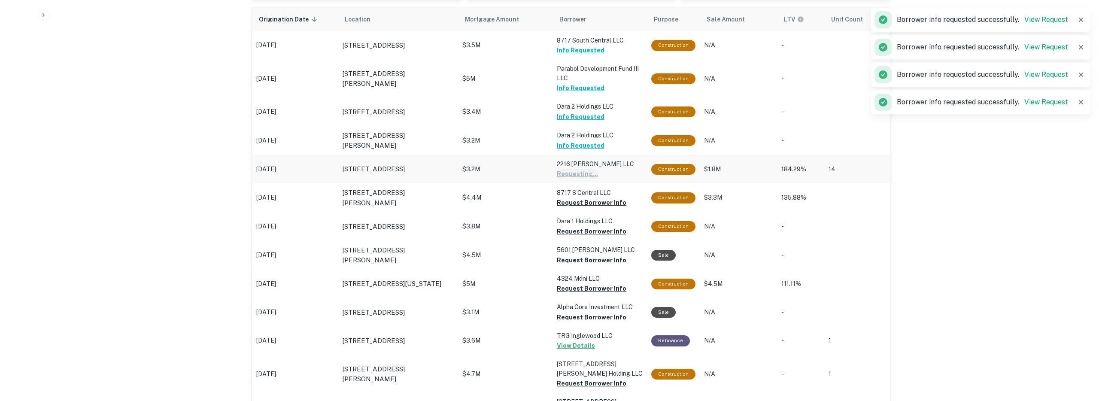
scroll to position [527, 0]
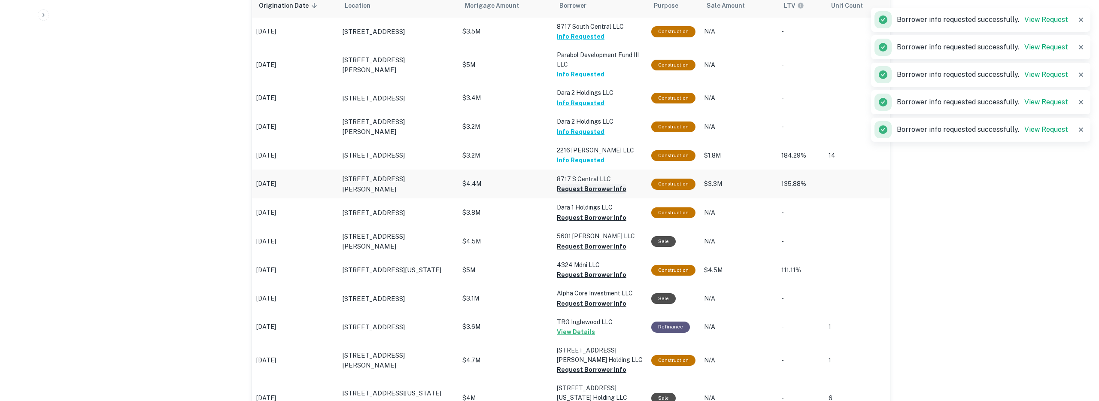
click at [572, 192] on button "Request Borrower Info" at bounding box center [592, 189] width 70 height 10
click at [573, 219] on button "Request Borrower Info" at bounding box center [592, 218] width 70 height 10
click at [567, 250] on button "Request Borrower Info" at bounding box center [592, 246] width 70 height 10
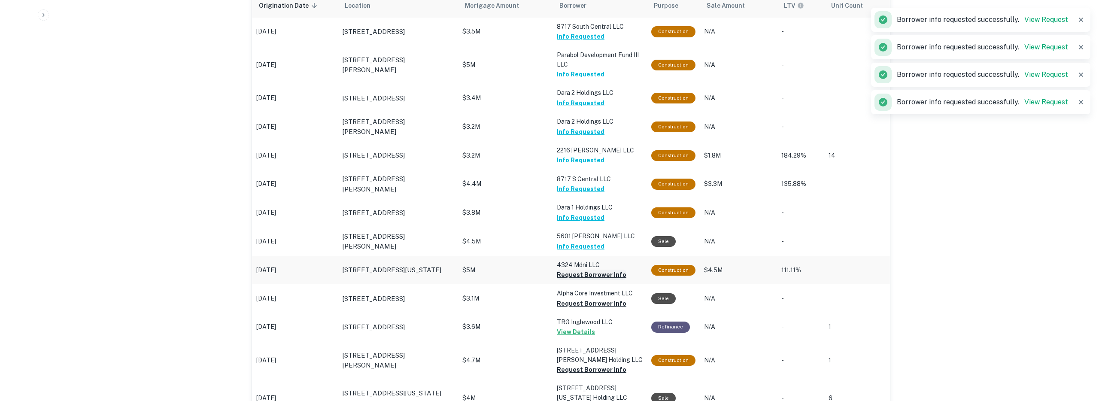
click at [566, 279] on button "Request Borrower Info" at bounding box center [592, 275] width 70 height 10
click at [572, 300] on button "Request Borrower Info" at bounding box center [592, 303] width 70 height 10
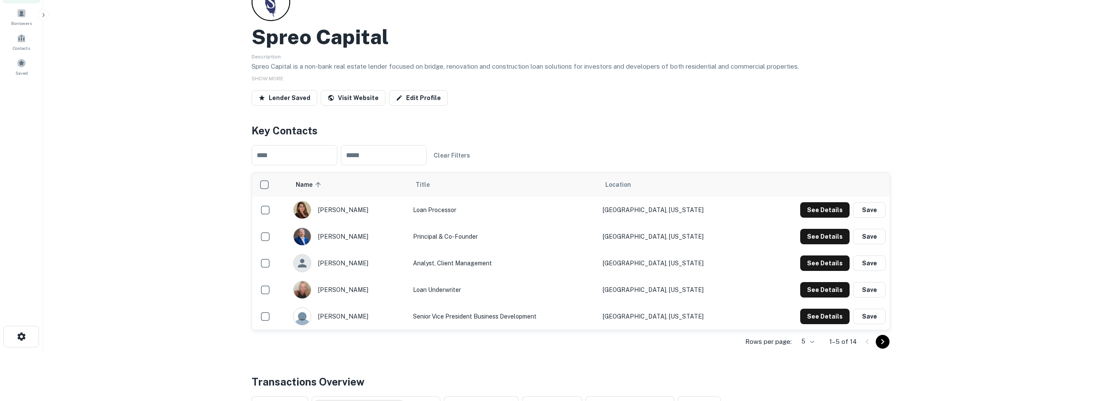
scroll to position [0, 0]
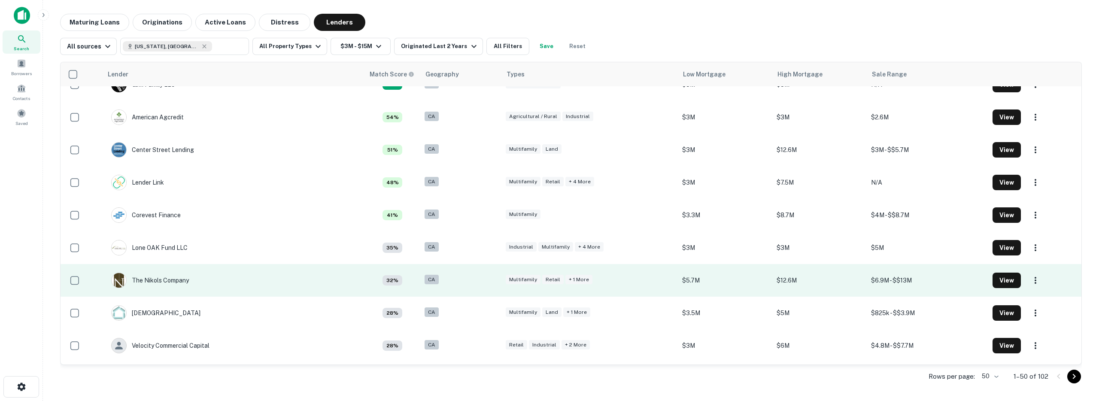
scroll to position [195, 0]
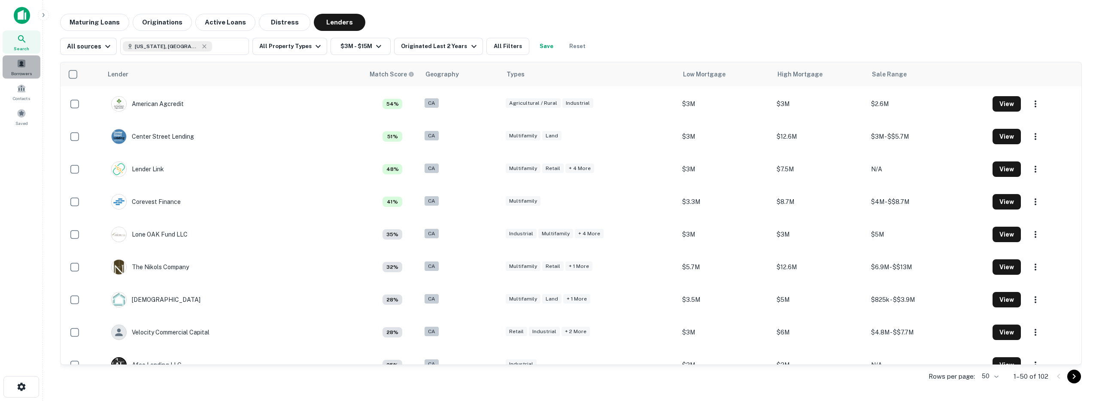
click at [29, 65] on div "Borrowers" at bounding box center [22, 66] width 38 height 23
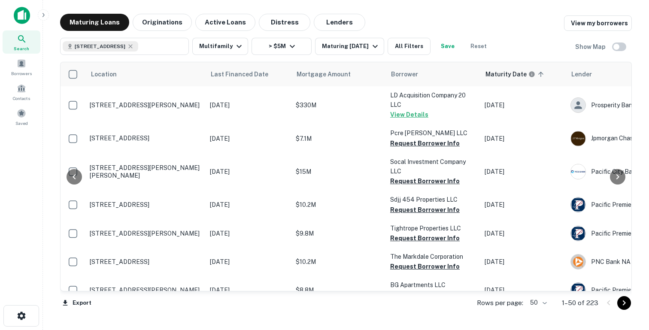
scroll to position [448, 32]
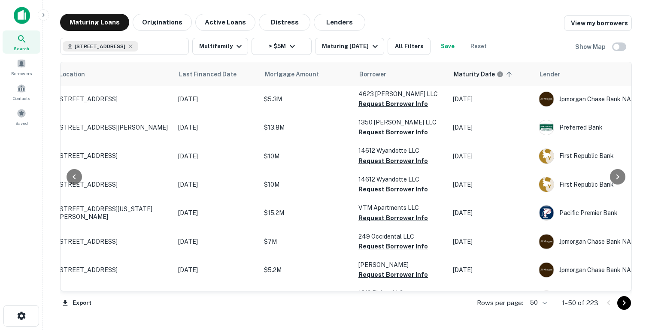
click at [20, 22] on img at bounding box center [22, 15] width 16 height 17
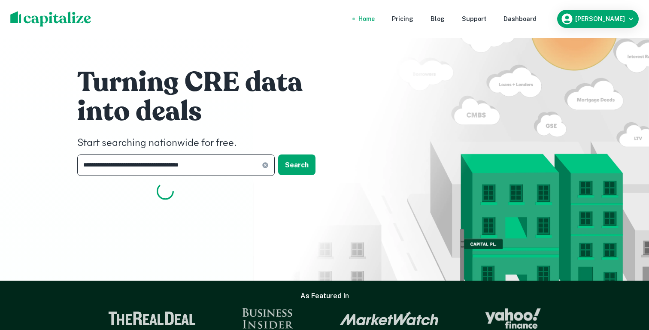
click at [137, 172] on input "**********" at bounding box center [169, 165] width 185 height 21
click at [268, 163] on icon at bounding box center [265, 165] width 7 height 7
click at [186, 155] on input "text" at bounding box center [173, 165] width 192 height 21
click at [111, 161] on input "text" at bounding box center [173, 165] width 192 height 21
click at [146, 162] on input "text" at bounding box center [173, 165] width 192 height 21
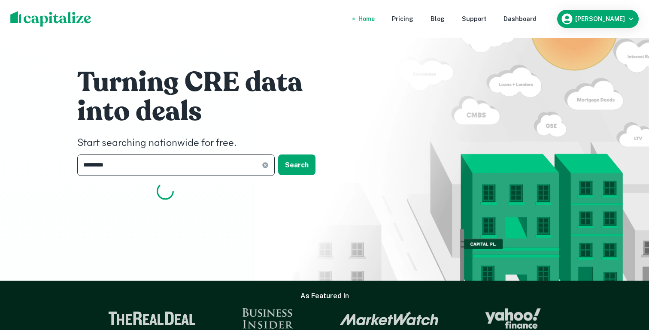
type input "**********"
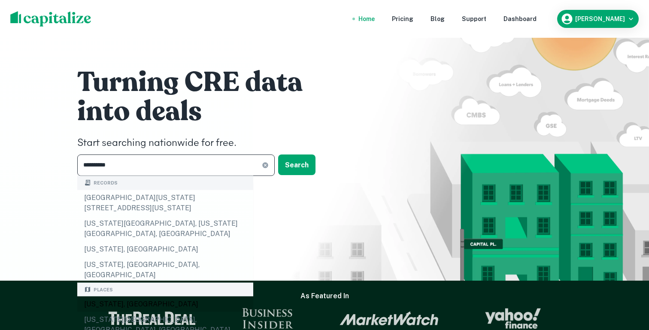
click at [105, 297] on div "[US_STATE], [GEOGRAPHIC_DATA]" at bounding box center [165, 304] width 176 height 15
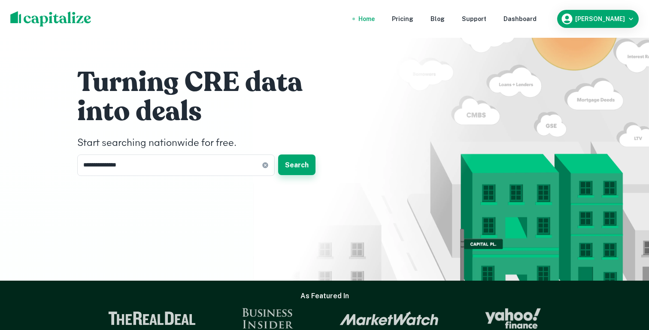
click at [304, 158] on button "Search" at bounding box center [296, 165] width 37 height 21
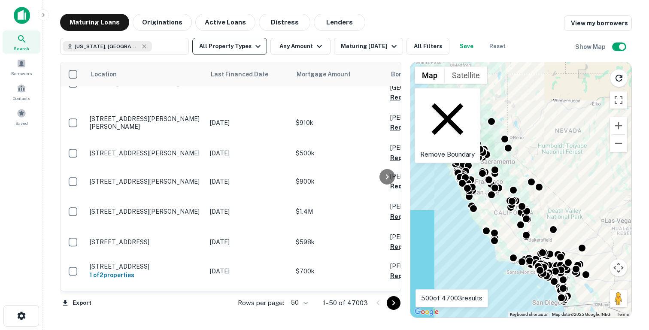
scroll to position [448, 0]
click at [154, 16] on button "Originations" at bounding box center [162, 22] width 59 height 17
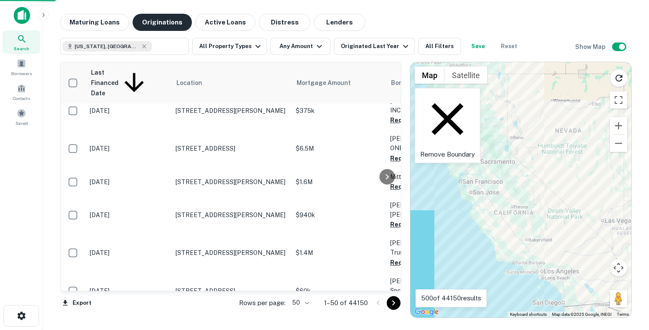
scroll to position [448, 0]
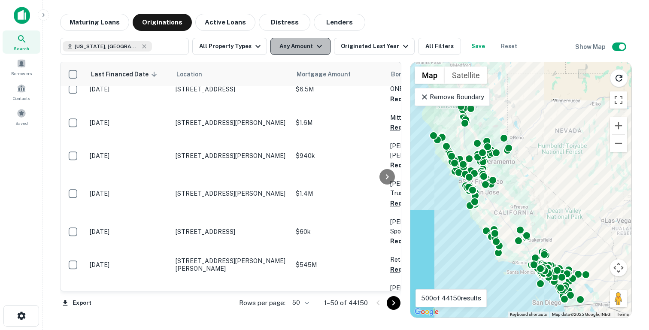
click at [294, 40] on button "Any Amount" at bounding box center [301, 46] width 60 height 17
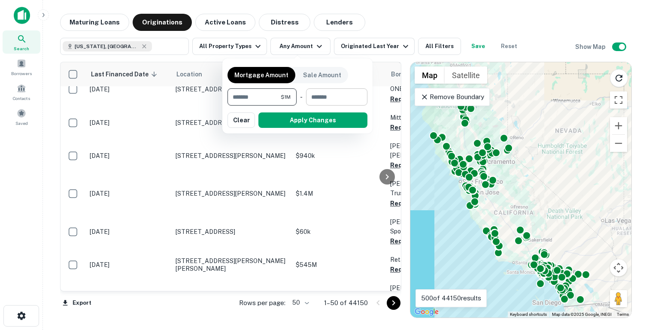
type input "*******"
click at [319, 100] on input "number" at bounding box center [333, 96] width 55 height 17
type input "********"
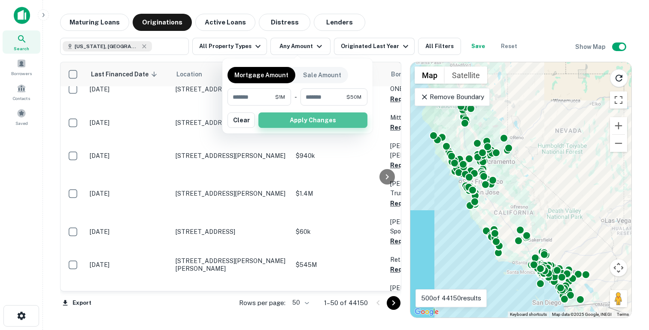
click at [317, 122] on button "Apply Changes" at bounding box center [313, 120] width 109 height 15
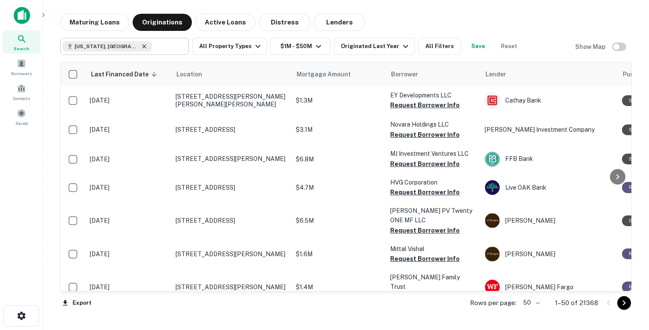
click at [141, 46] on icon at bounding box center [144, 46] width 7 height 7
type input "**********"
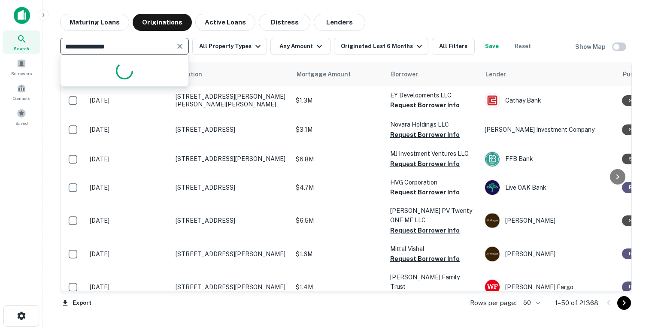
click at [141, 49] on input "**********" at bounding box center [118, 46] width 110 height 12
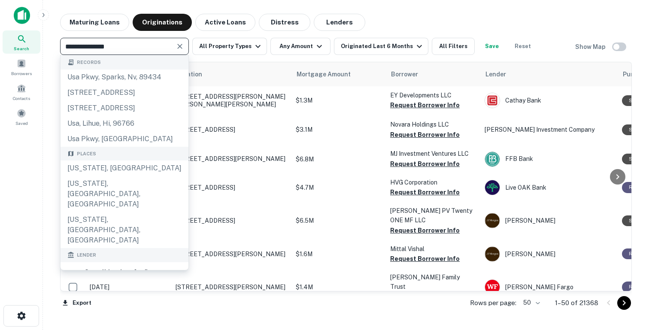
click at [177, 50] on icon "Clear" at bounding box center [180, 46] width 9 height 9
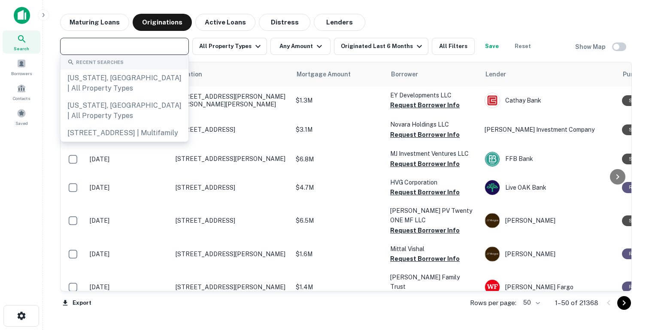
click at [141, 45] on input "text" at bounding box center [124, 46] width 122 height 12
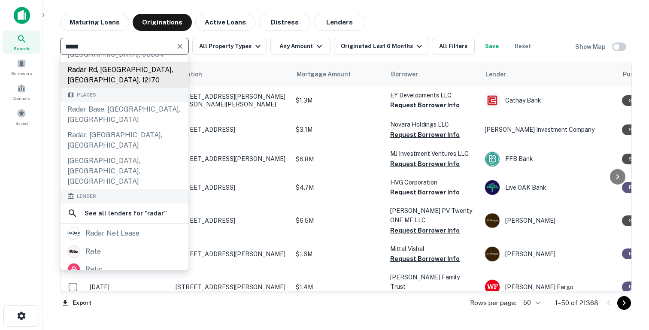
scroll to position [73, 0]
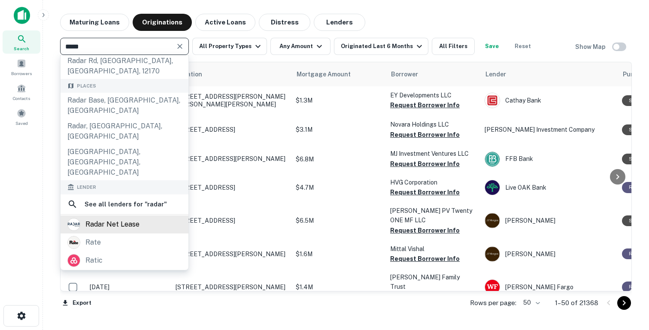
type input "*****"
click at [104, 218] on div "radar net lease" at bounding box center [112, 224] width 54 height 13
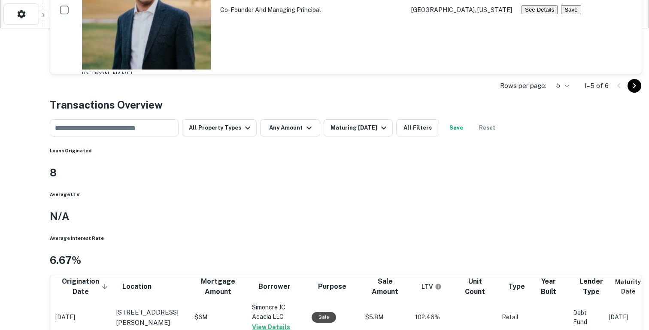
scroll to position [309, 0]
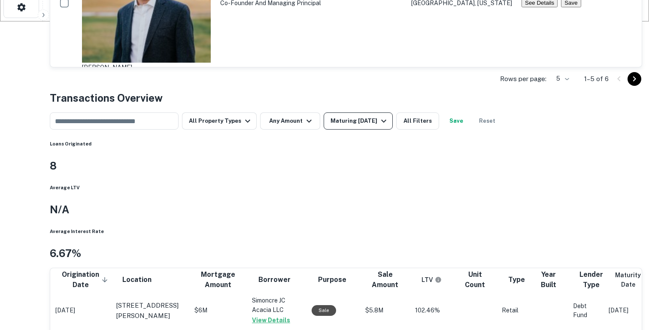
click at [365, 126] on div "Maturing [DATE]" at bounding box center [360, 121] width 58 height 10
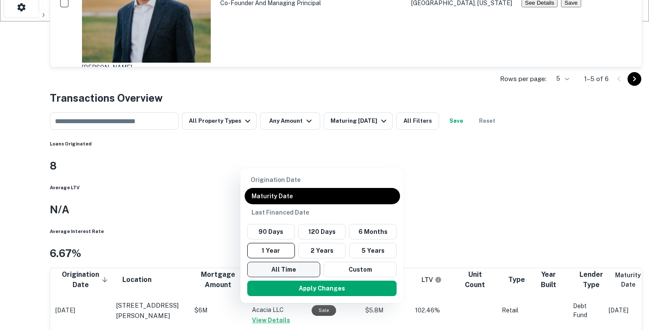
click at [281, 262] on button "All Time" at bounding box center [283, 269] width 73 height 15
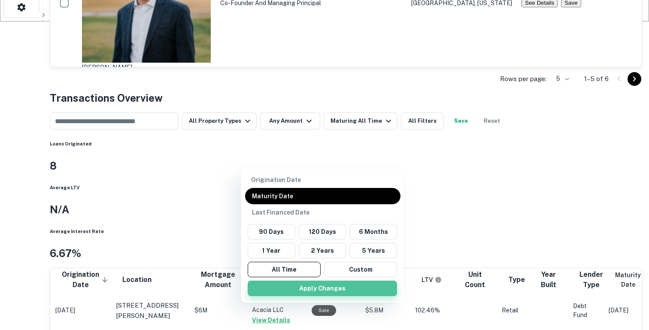
click at [282, 281] on button "Apply Changes" at bounding box center [322, 288] width 149 height 15
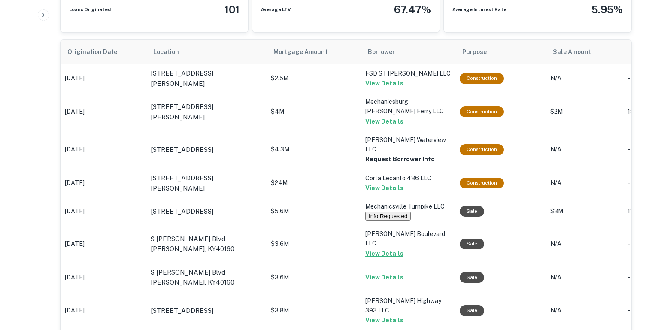
click at [344, 179] on p "$24M" at bounding box center [314, 183] width 86 height 9
click at [381, 180] on td "Corta Lecanto 486 LLC View Details" at bounding box center [408, 183] width 94 height 29
click at [380, 183] on button "View Details" at bounding box center [384, 188] width 38 height 10
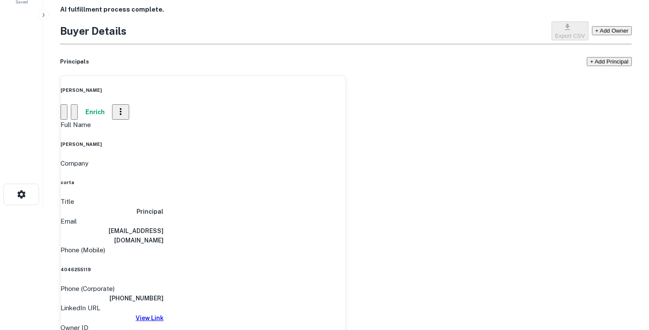
scroll to position [120, 0]
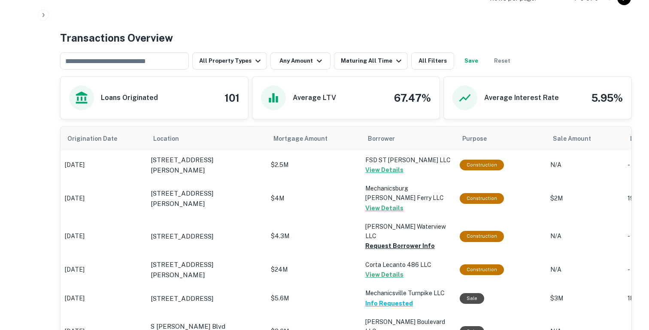
scroll to position [487, 0]
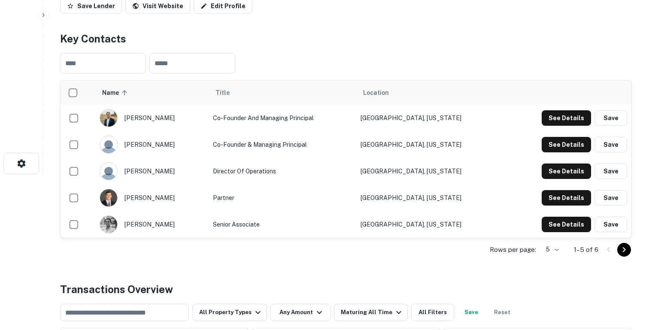
scroll to position [70, 0]
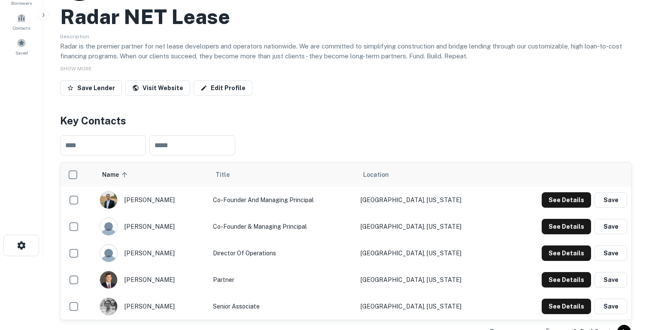
click at [40, 15] on icon "button" at bounding box center [43, 15] width 7 height 7
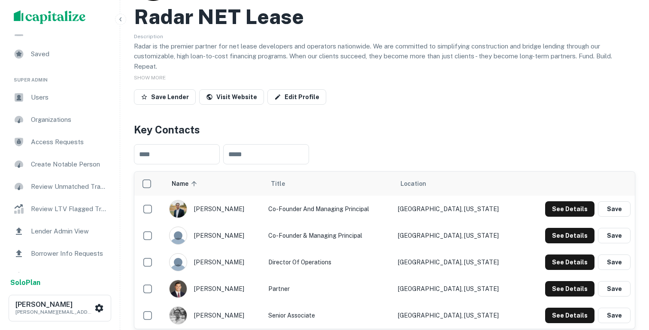
scroll to position [64, 0]
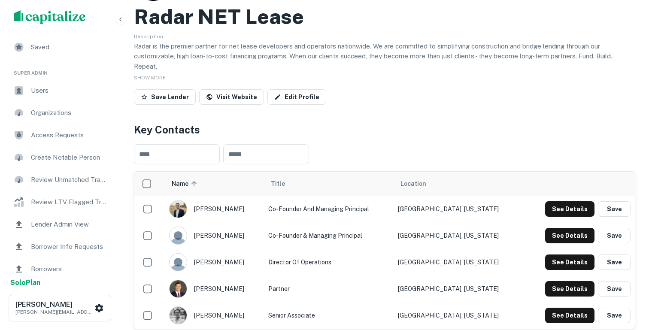
click at [54, 229] on div "Lender Admin View" at bounding box center [60, 224] width 106 height 21
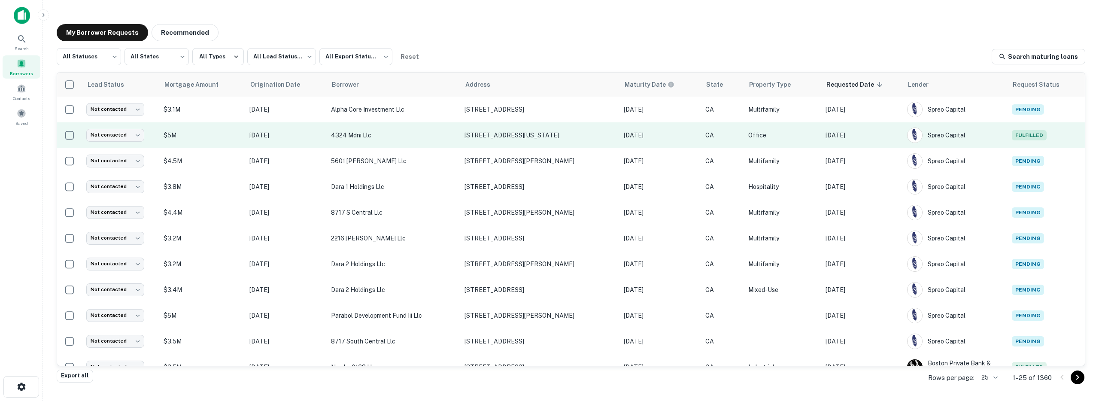
click at [669, 135] on p "[DATE]" at bounding box center [660, 135] width 73 height 9
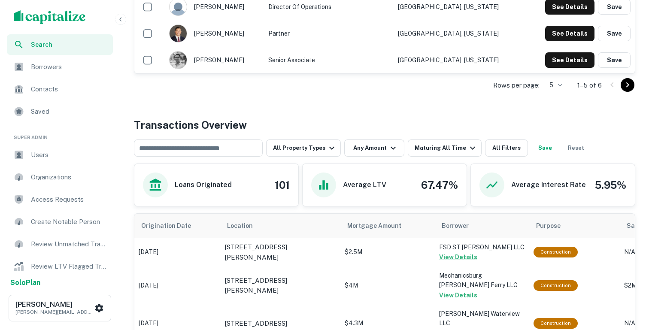
scroll to position [527, 0]
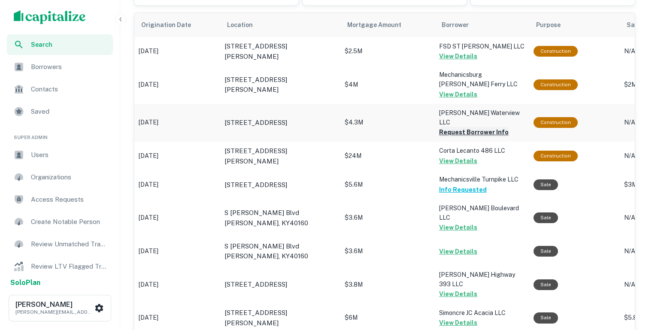
click at [447, 127] on button "Request Borrower Info" at bounding box center [474, 132] width 70 height 10
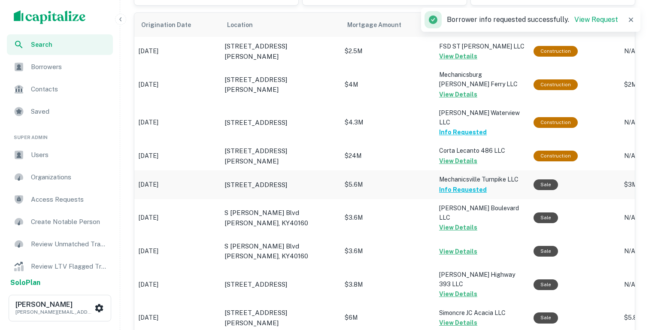
click at [468, 185] on button "Info Requested" at bounding box center [463, 190] width 48 height 10
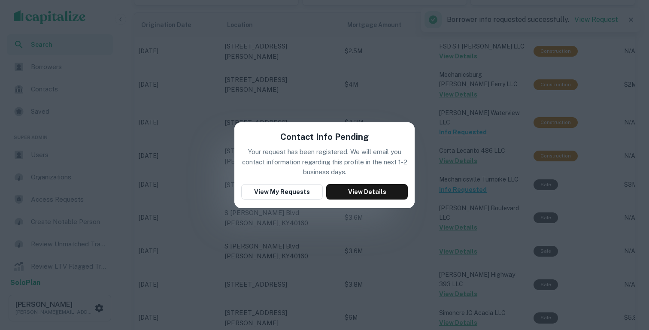
click at [371, 112] on div "Contact Info Pending Your request has been registered. We will email you contac…" at bounding box center [324, 165] width 649 height 330
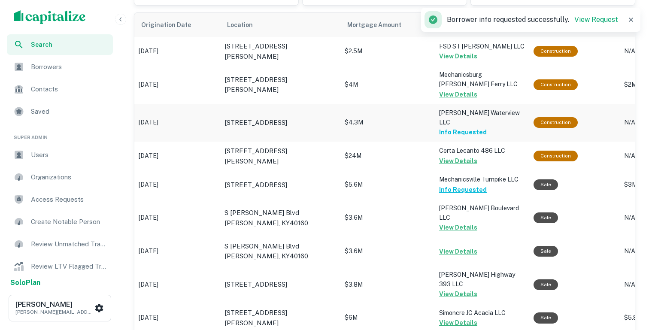
click at [463, 127] on button "Info Requested" at bounding box center [463, 132] width 48 height 10
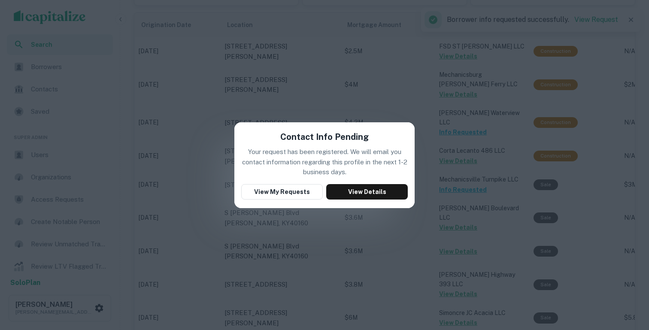
click at [390, 92] on div "Contact Info Pending Your request has been registered. We will email you contac…" at bounding box center [324, 165] width 649 height 330
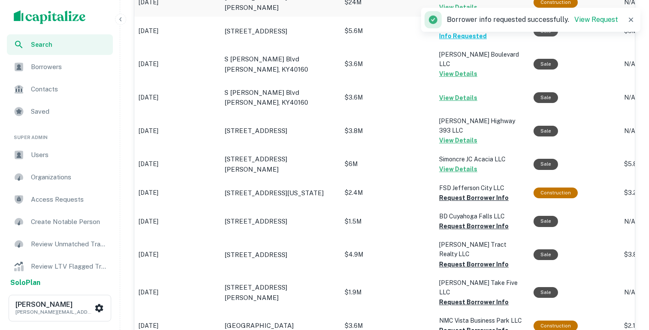
scroll to position [693, 0]
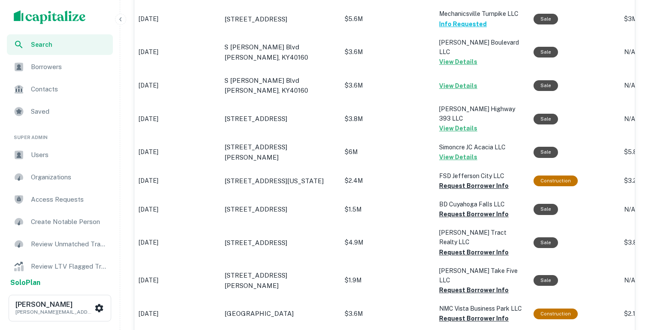
click at [120, 21] on icon "button" at bounding box center [120, 19] width 7 height 7
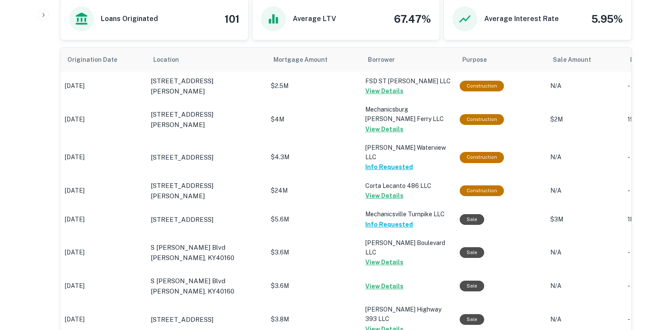
scroll to position [484, 0]
click at [397, 190] on button "View Details" at bounding box center [384, 195] width 38 height 10
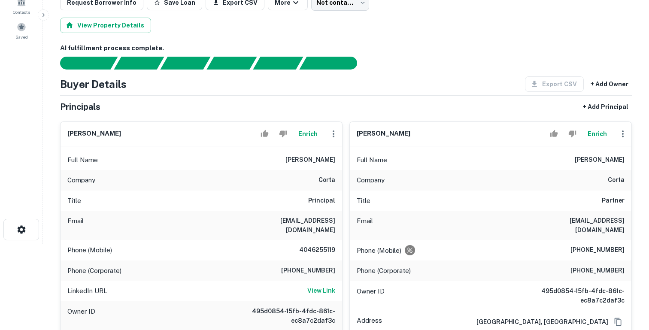
scroll to position [102, 0]
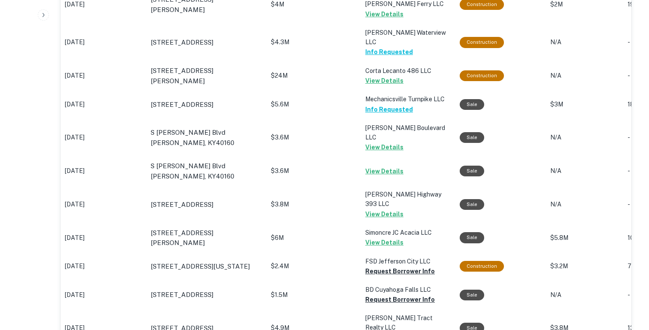
scroll to position [670, 0]
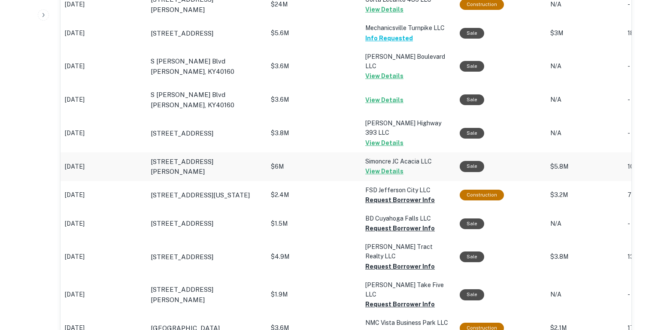
click at [335, 162] on p "$6M" at bounding box center [314, 166] width 86 height 9
click at [371, 166] on button "View Details" at bounding box center [384, 171] width 38 height 10
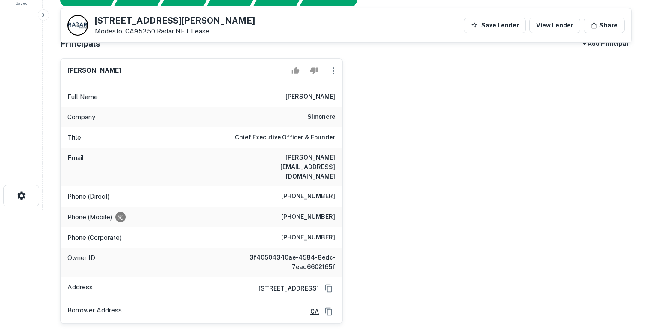
scroll to position [121, 0]
click at [323, 118] on h6 "simoncre" at bounding box center [321, 117] width 28 height 10
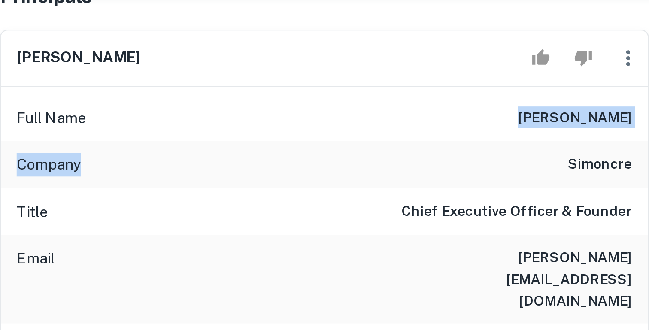
drag, startPoint x: 136, startPoint y: 104, endPoint x: 133, endPoint y: 116, distance: 11.9
click at [134, 115] on div "Full Name [PERSON_NAME] Company simoncre Title Chief Executive Officer & Founde…" at bounding box center [202, 203] width 282 height 241
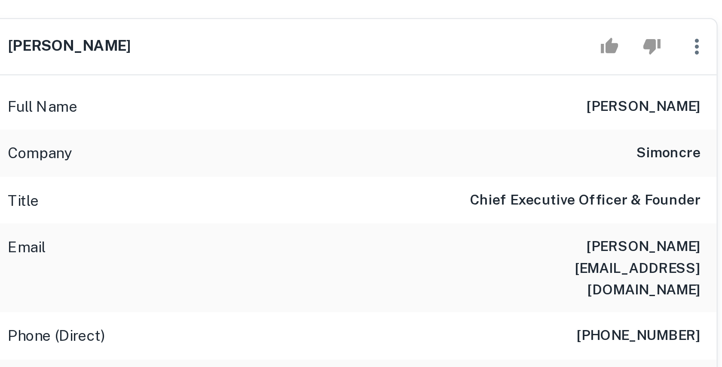
click at [217, 80] on div "[PERSON_NAME]" at bounding box center [220, 71] width 315 height 24
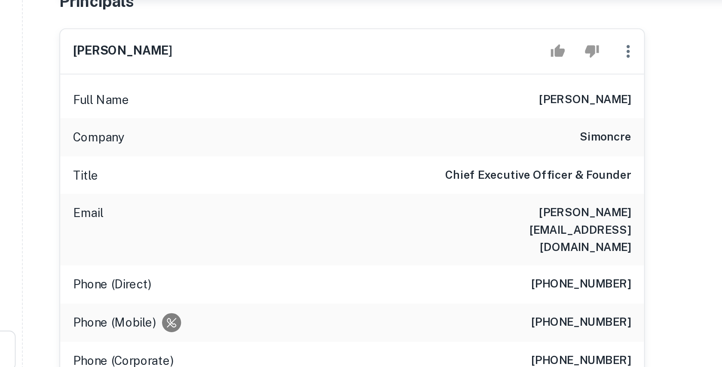
click at [217, 80] on div "[PERSON_NAME]" at bounding box center [220, 71] width 315 height 24
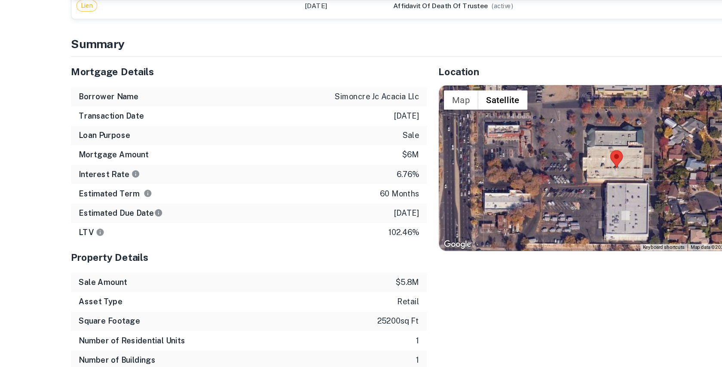
scroll to position [654, 0]
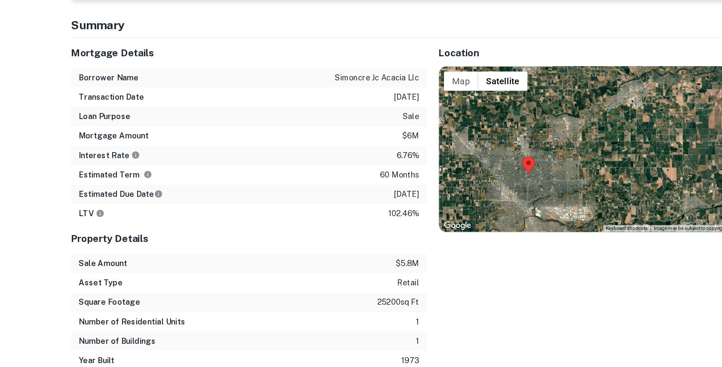
click at [351, 123] on p "[DATE]" at bounding box center [359, 128] width 22 height 10
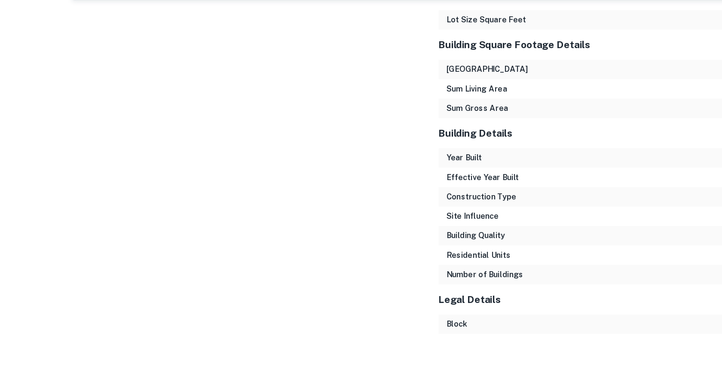
scroll to position [0, 0]
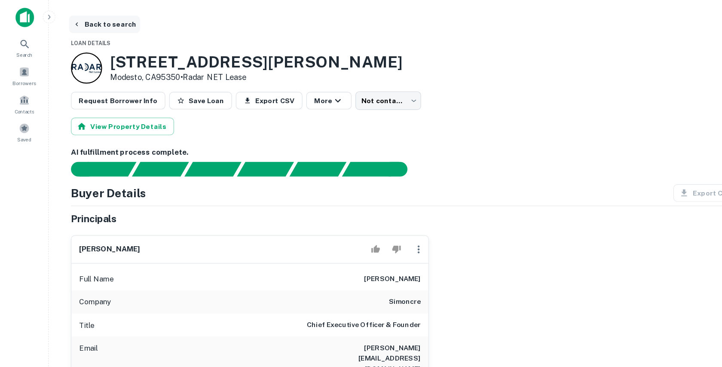
click at [82, 21] on button "Back to search" at bounding box center [92, 21] width 63 height 15
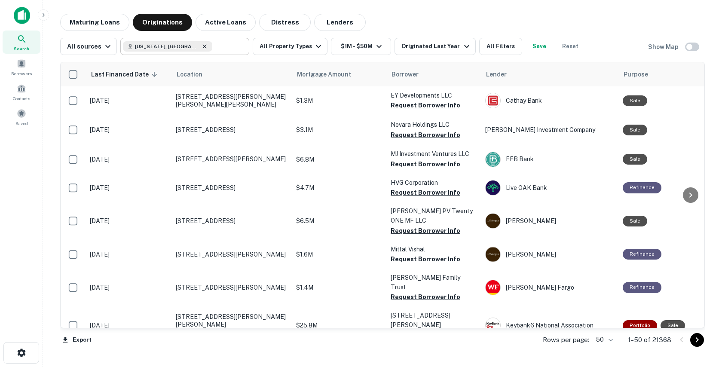
click at [203, 46] on icon at bounding box center [205, 46] width 4 height 4
type input "**********"
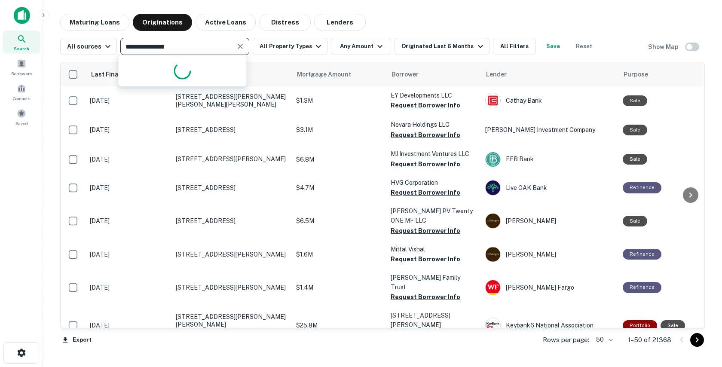
click at [205, 49] on input "**********" at bounding box center [178, 46] width 110 height 12
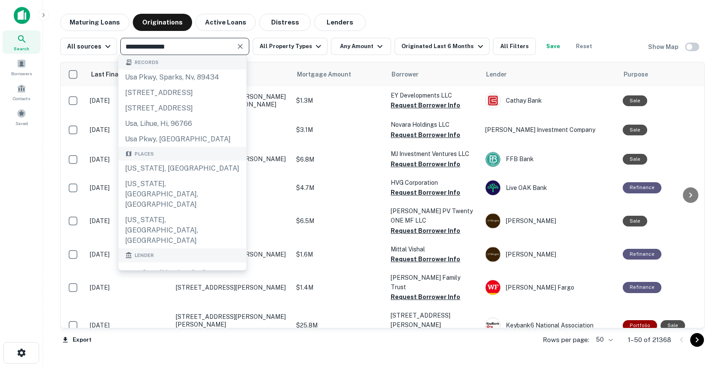
click at [237, 48] on icon "Clear" at bounding box center [240, 46] width 9 height 9
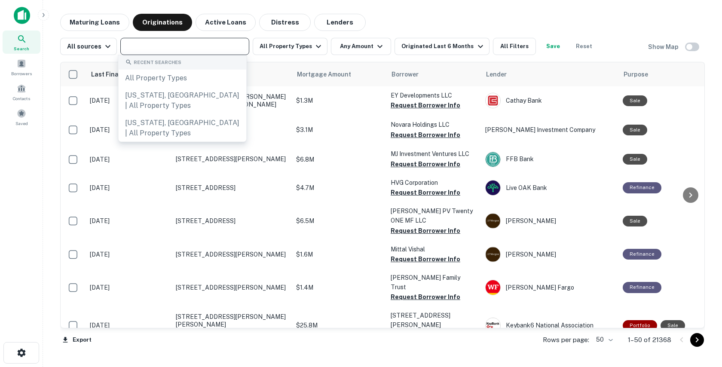
click at [202, 50] on input "text" at bounding box center [184, 46] width 122 height 12
click at [220, 40] on input "text" at bounding box center [184, 46] width 122 height 12
click at [201, 40] on input "text" at bounding box center [184, 46] width 122 height 12
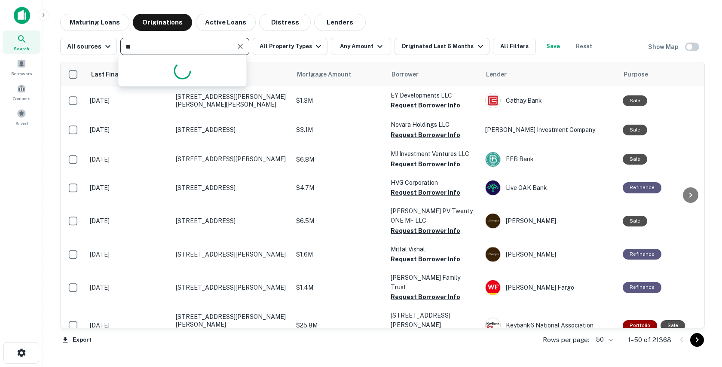
type input "*"
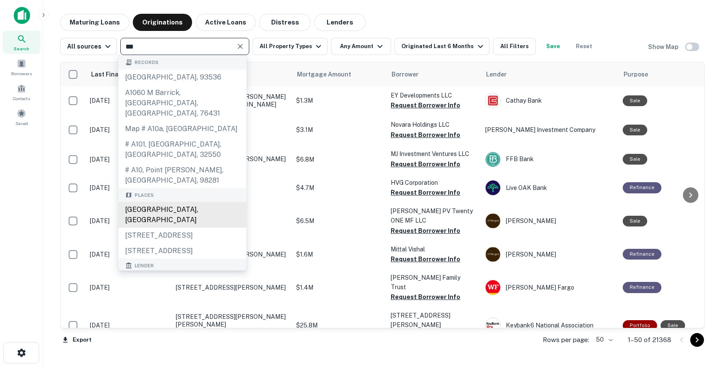
scroll to position [161, 0]
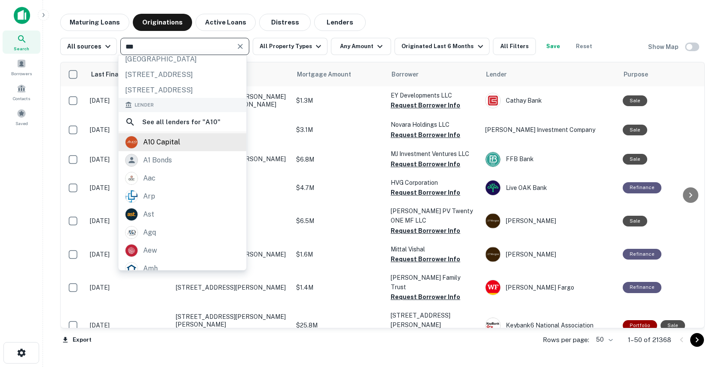
type input "***"
click at [159, 136] on div "a10 capital" at bounding box center [161, 142] width 37 height 13
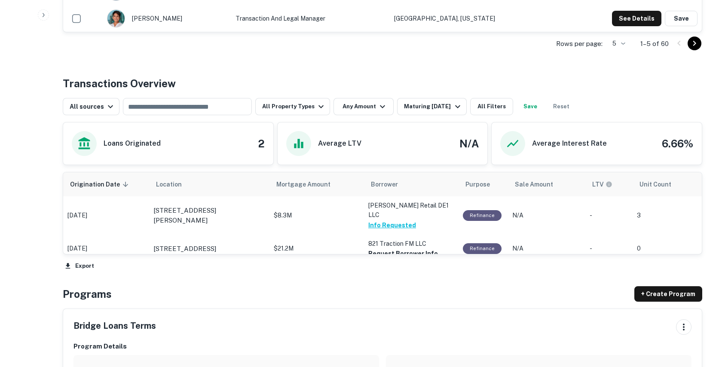
scroll to position [277, 0]
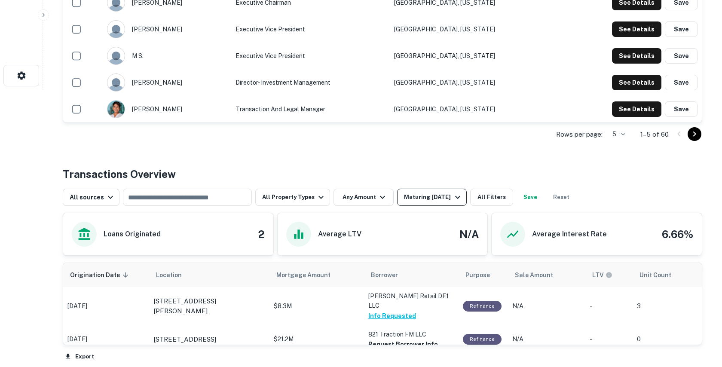
click at [425, 198] on div "Maturing [DATE]" at bounding box center [433, 197] width 58 height 10
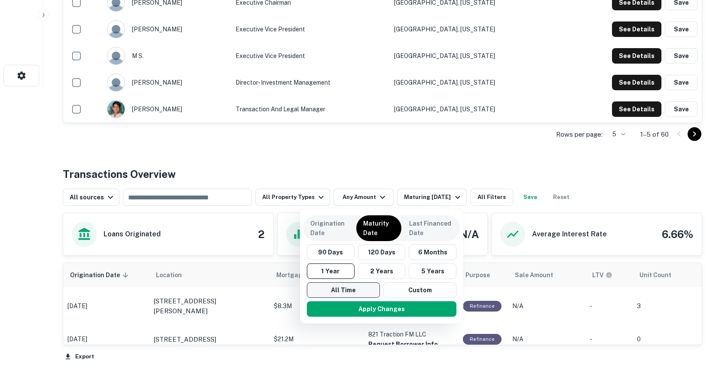
click at [326, 289] on button "All Time" at bounding box center [343, 289] width 73 height 15
click at [329, 312] on button "Apply Changes" at bounding box center [381, 308] width 149 height 15
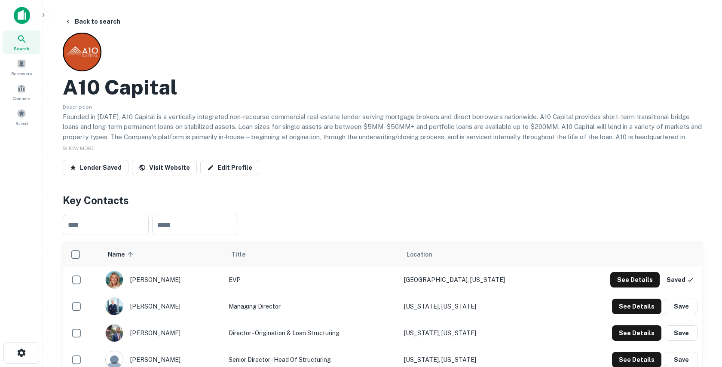
click at [23, 46] on span "Search" at bounding box center [21, 48] width 15 height 7
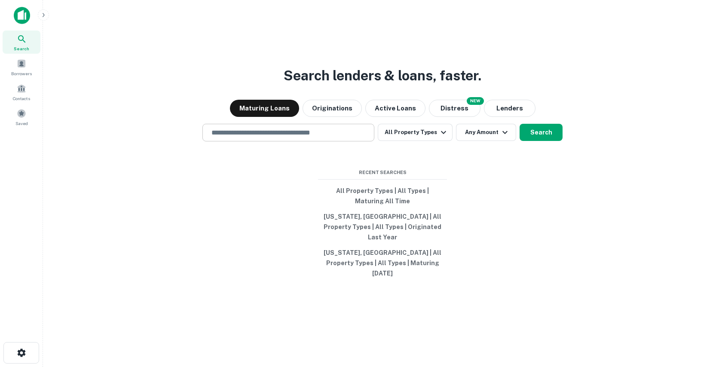
click at [234, 137] on input "text" at bounding box center [288, 133] width 164 height 10
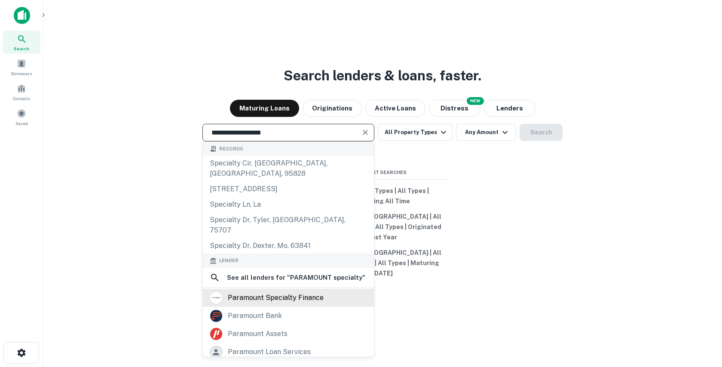
type input "**********"
click at [261, 291] on div "paramount specialty finance" at bounding box center [276, 297] width 96 height 13
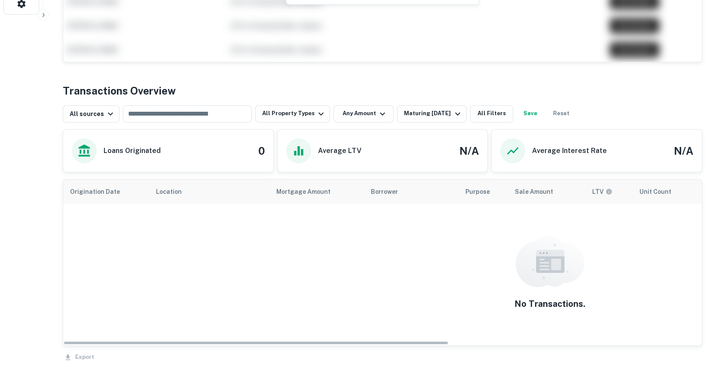
scroll to position [285, 0]
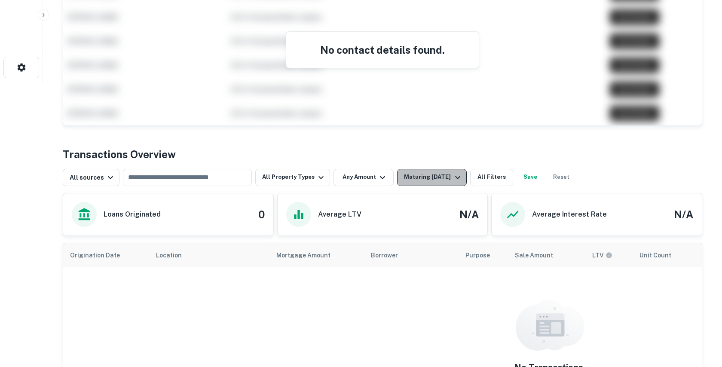
click at [437, 177] on div "Maturing In 1 Year" at bounding box center [433, 177] width 58 height 10
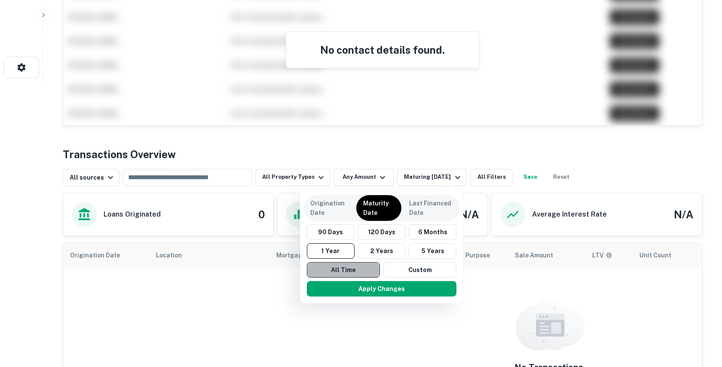
click at [337, 265] on button "All Time" at bounding box center [343, 269] width 73 height 15
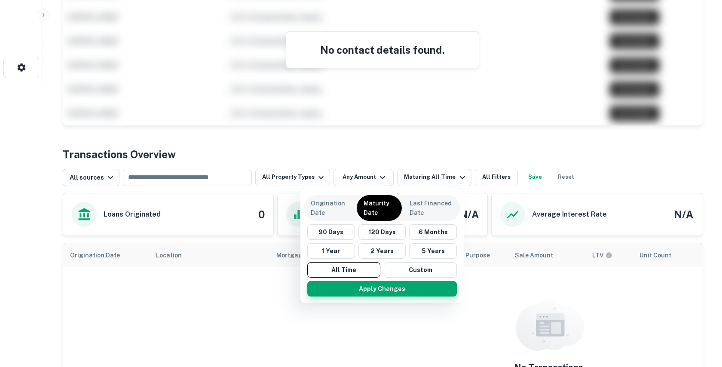
click at [342, 284] on button "Apply Changes" at bounding box center [381, 288] width 149 height 15
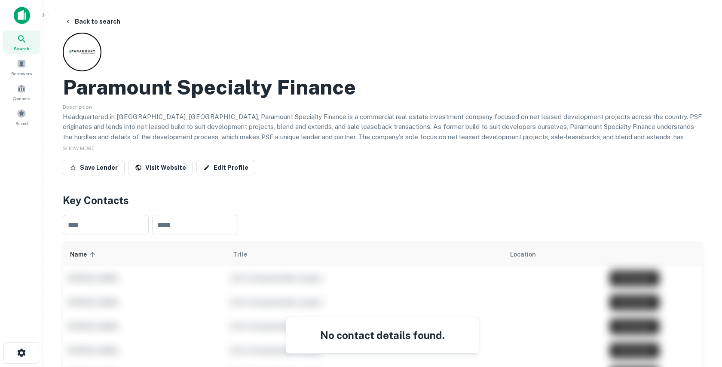
click at [43, 12] on icon "button" at bounding box center [43, 15] width 7 height 7
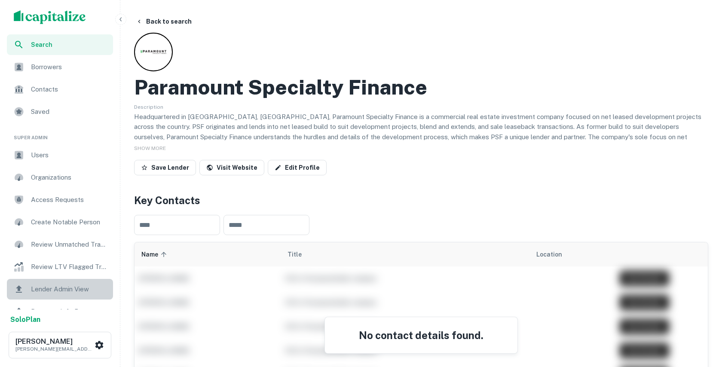
click at [49, 284] on span "Lender Admin View" at bounding box center [69, 289] width 77 height 10
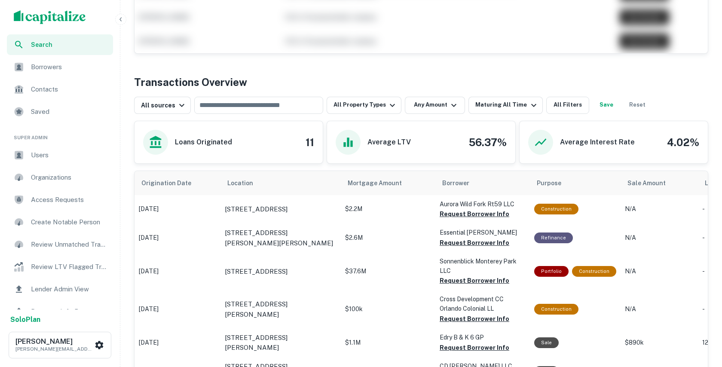
scroll to position [263, 0]
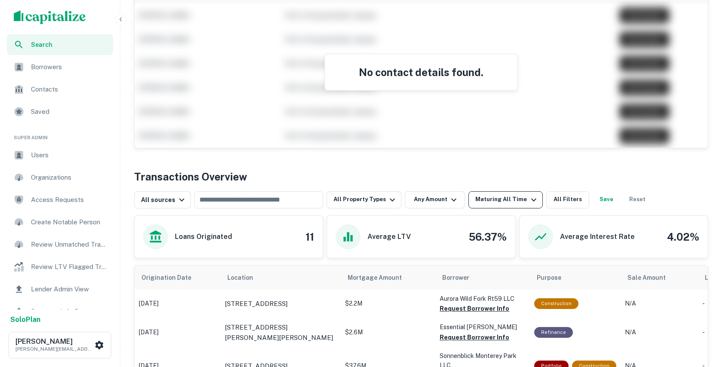
click at [499, 198] on div "Maturing All Time" at bounding box center [506, 200] width 63 height 10
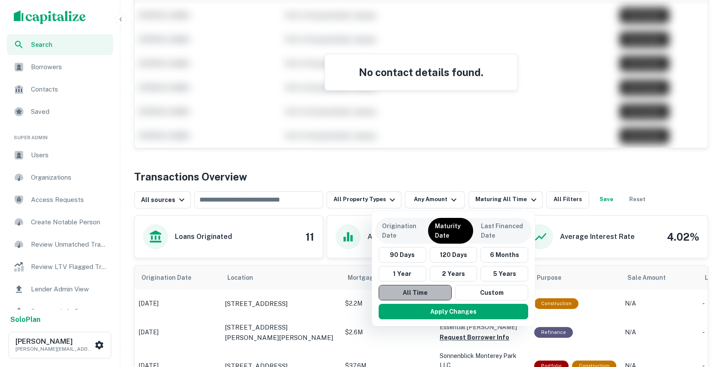
click at [417, 295] on button "All Time" at bounding box center [414, 292] width 73 height 15
click at [424, 313] on button "Apply Changes" at bounding box center [452, 311] width 149 height 15
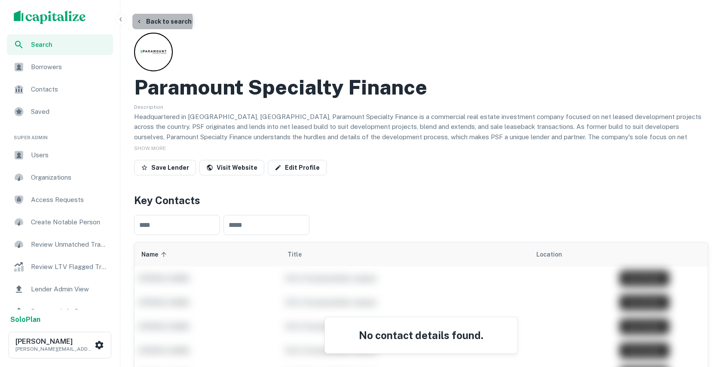
click at [157, 21] on button "Back to search" at bounding box center [163, 21] width 63 height 15
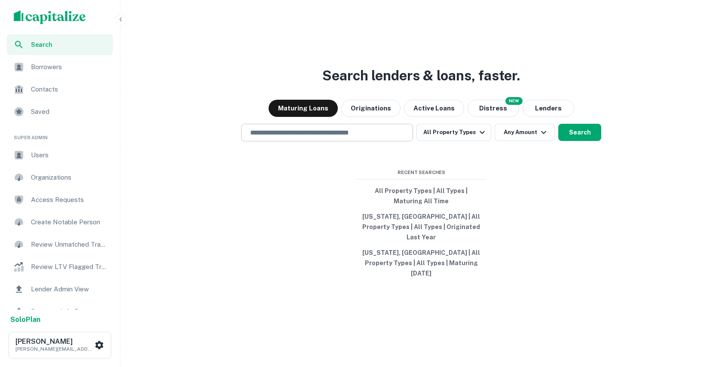
click at [282, 141] on div "​" at bounding box center [327, 133] width 172 height 18
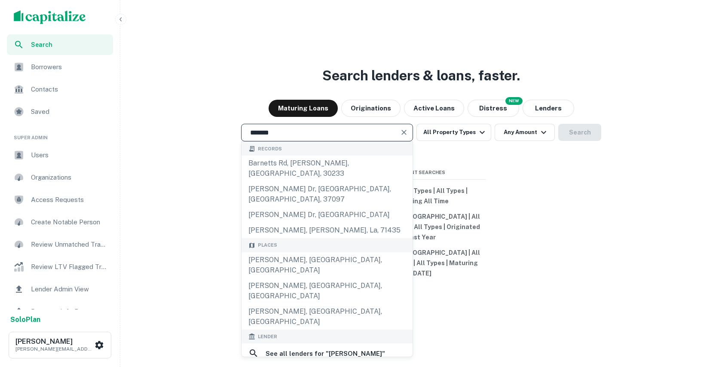
type input "*******"
click at [120, 18] on icon "button" at bounding box center [120, 19] width 2 height 4
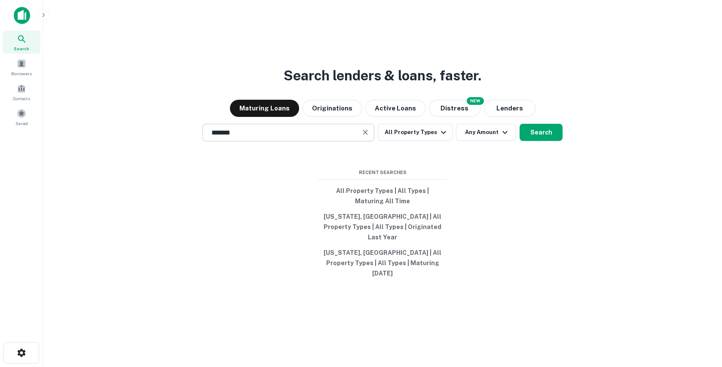
click at [259, 137] on input "*******" at bounding box center [281, 133] width 151 height 10
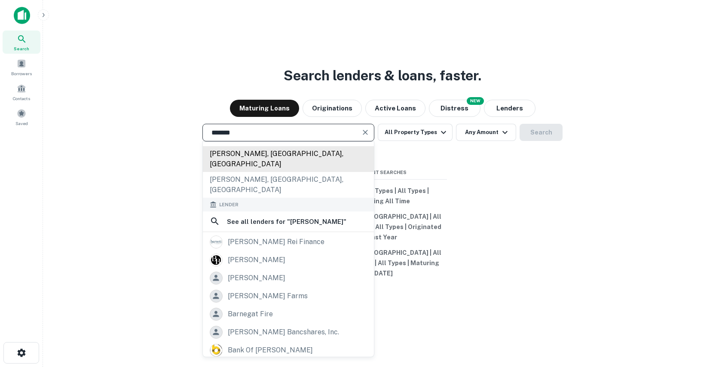
scroll to position [137, 0]
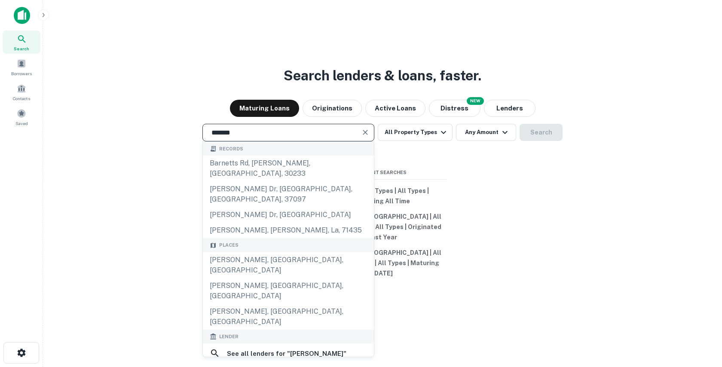
click at [267, 137] on input "*******" at bounding box center [281, 133] width 151 height 10
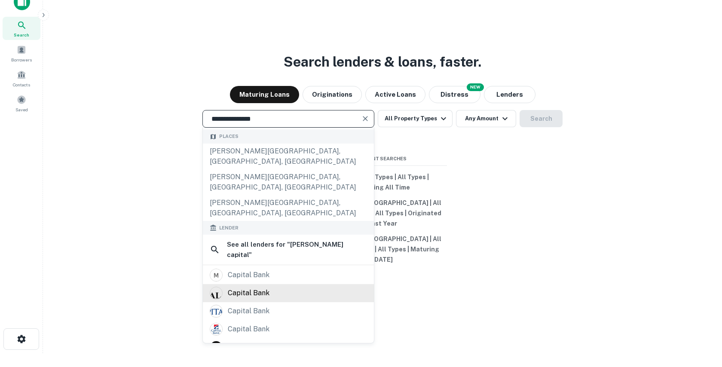
scroll to position [88, 0]
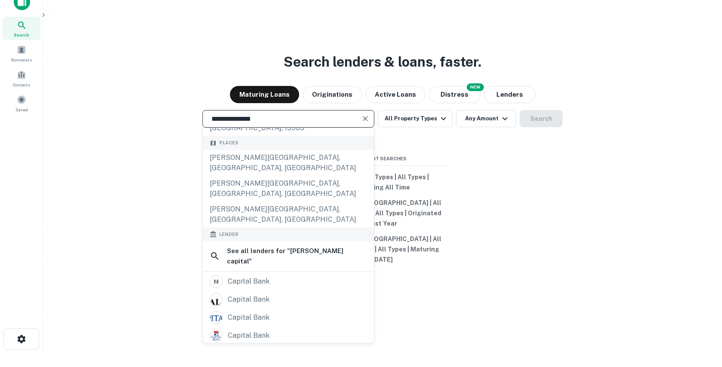
click at [254, 124] on input "**********" at bounding box center [281, 119] width 151 height 10
type input "*******"
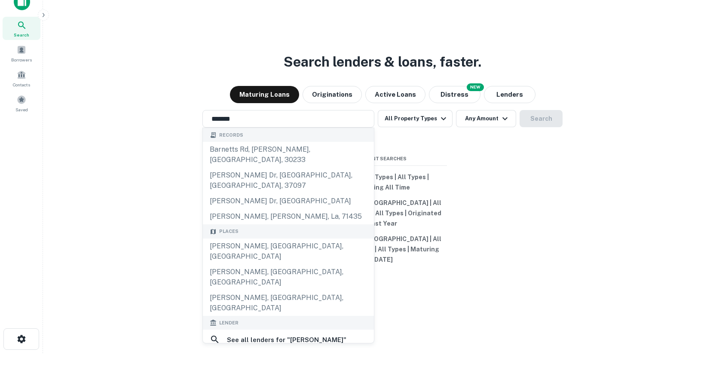
click at [262, 353] on div "[PERSON_NAME] rei finance" at bounding box center [276, 359] width 97 height 13
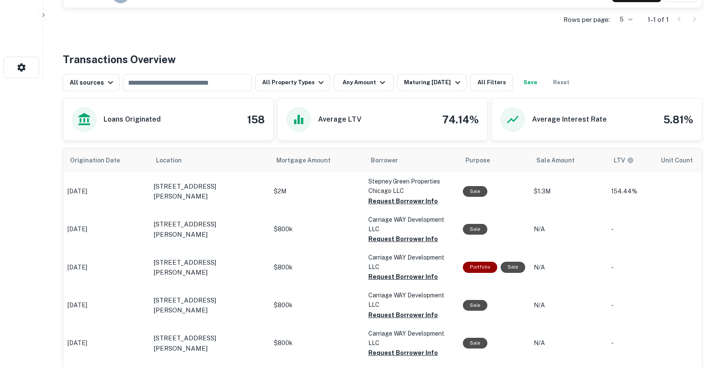
scroll to position [311, 0]
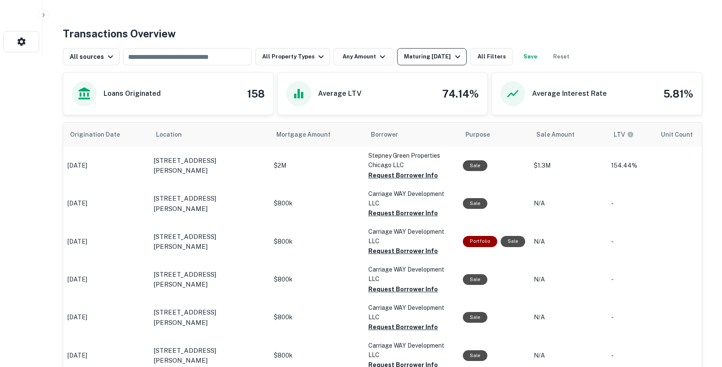
click at [417, 61] on button "Maturing [DATE]" at bounding box center [431, 56] width 69 height 17
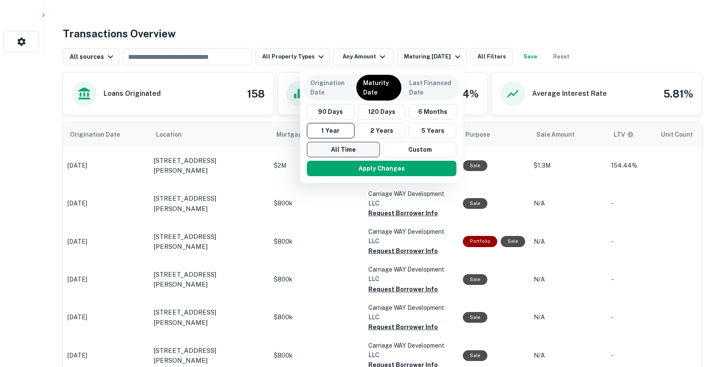
click at [343, 149] on button "All Time" at bounding box center [343, 149] width 73 height 15
click at [343, 165] on button "Apply Changes" at bounding box center [381, 168] width 149 height 15
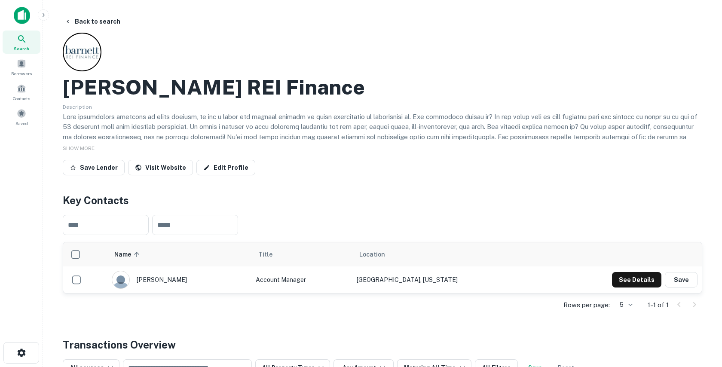
click at [17, 17] on img at bounding box center [22, 15] width 16 height 17
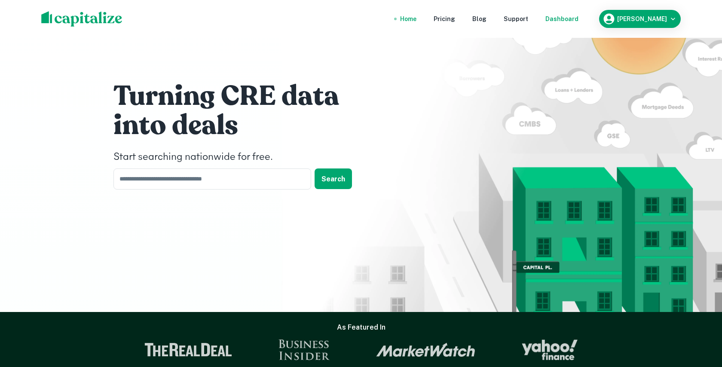
click at [578, 18] on div "Dashboard" at bounding box center [561, 18] width 33 height 9
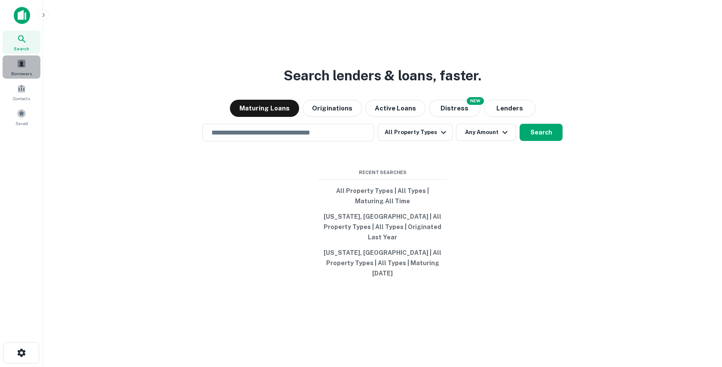
click at [22, 64] on span at bounding box center [21, 63] width 9 height 9
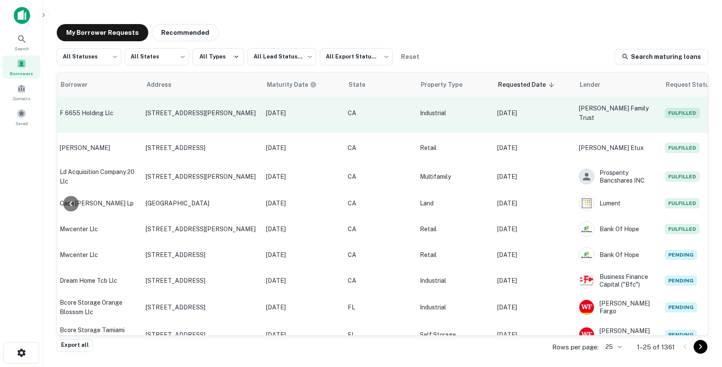
scroll to position [367, 271]
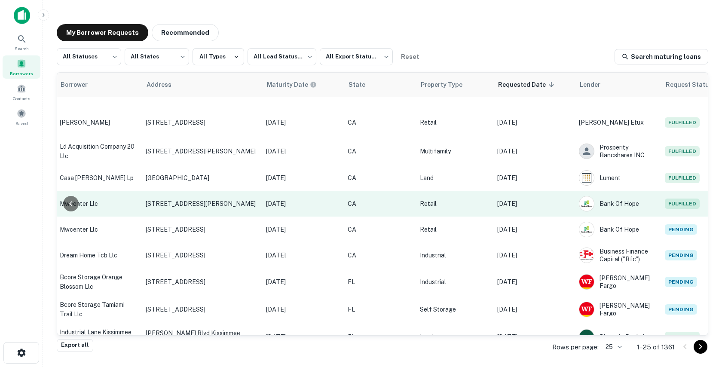
click at [528, 199] on p "[DATE]" at bounding box center [533, 203] width 73 height 9
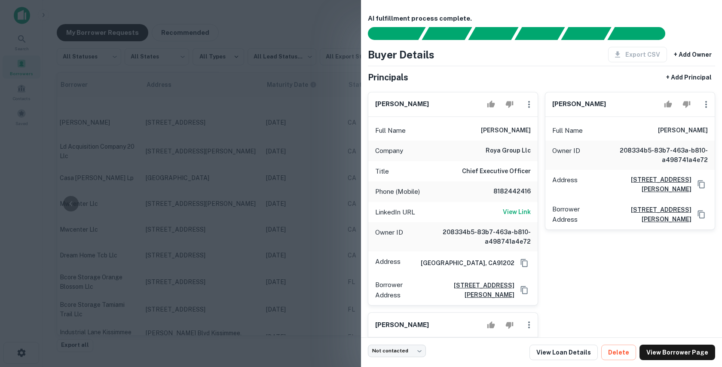
click at [298, 161] on div at bounding box center [361, 183] width 722 height 367
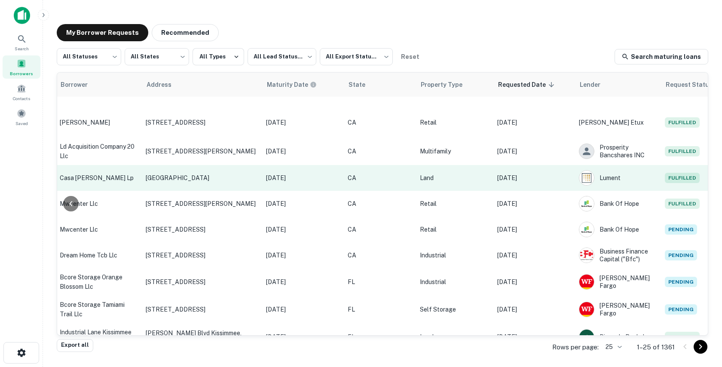
click at [541, 165] on td "[DATE]" at bounding box center [534, 178] width 82 height 26
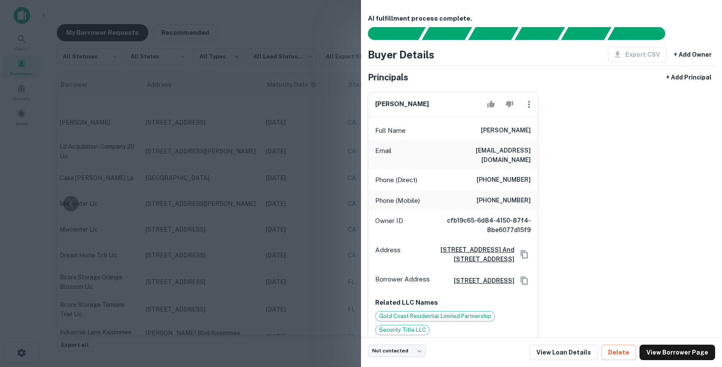
click at [252, 151] on div at bounding box center [361, 183] width 722 height 367
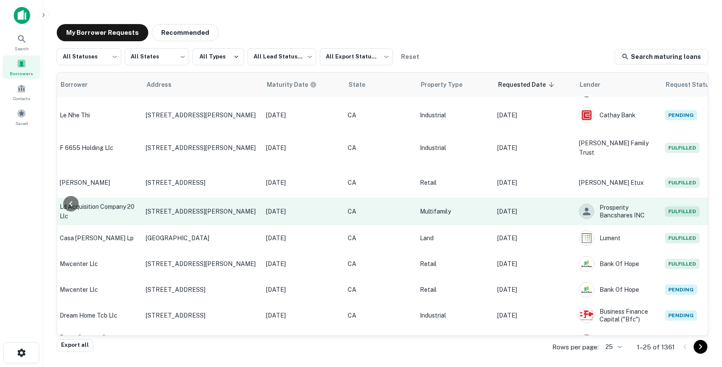
scroll to position [306, 271]
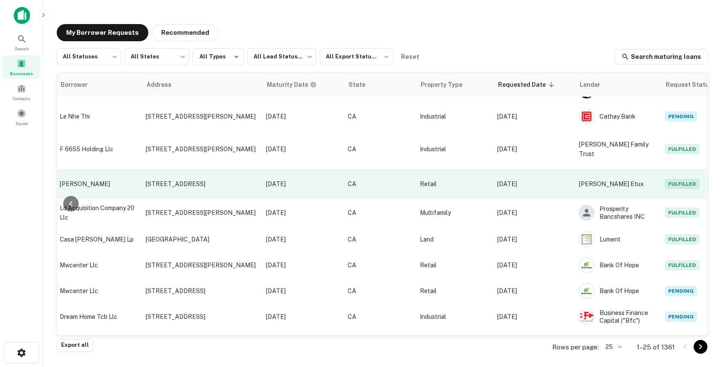
click at [531, 178] on td "[DATE]" at bounding box center [534, 184] width 82 height 30
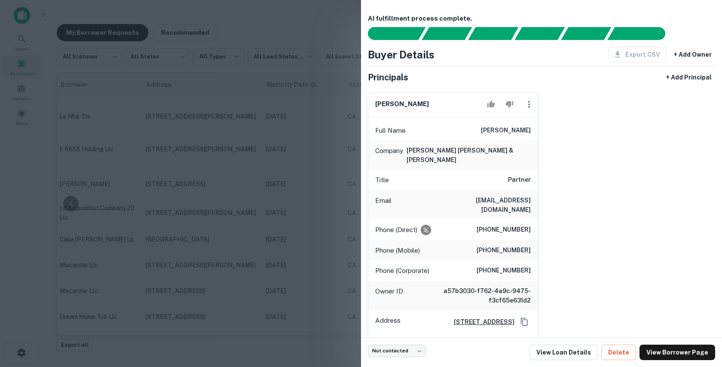
click at [276, 180] on div at bounding box center [361, 183] width 722 height 367
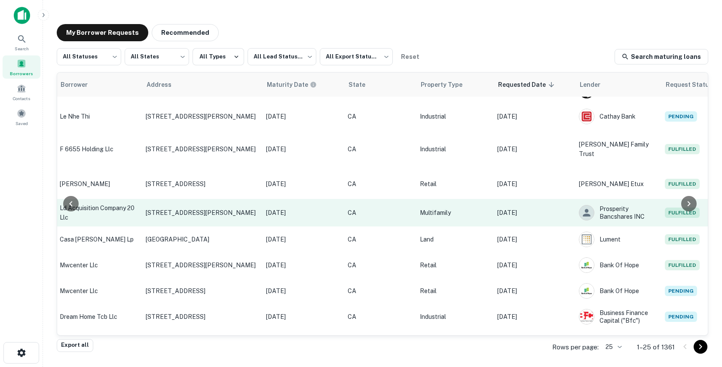
scroll to position [306, 0]
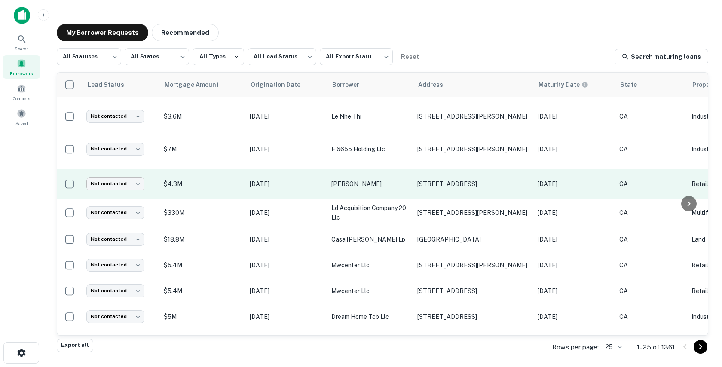
click at [121, 169] on body "Search Borrowers Contacts Saved My Borrower Requests Recommended All Statuses *…" at bounding box center [361, 183] width 722 height 367
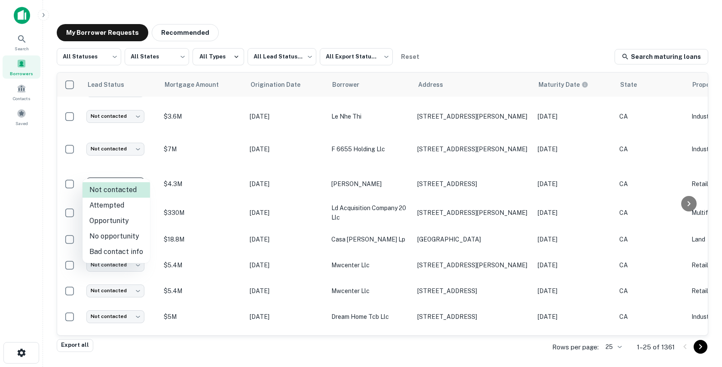
click at [148, 347] on div at bounding box center [361, 183] width 722 height 367
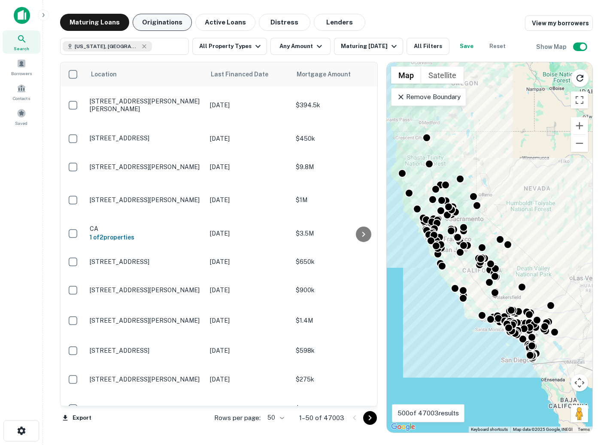
click at [152, 16] on button "Originations" at bounding box center [162, 22] width 59 height 17
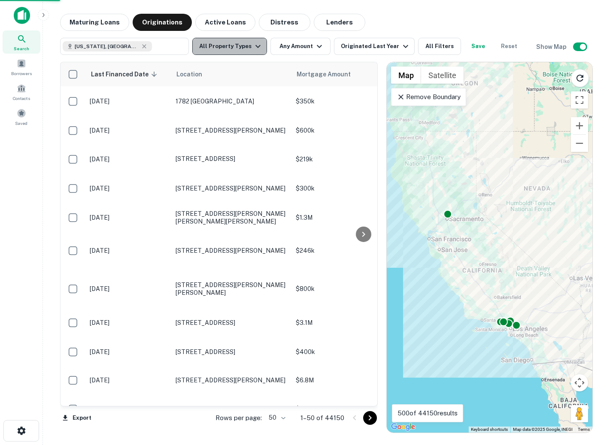
click at [233, 40] on button "All Property Types" at bounding box center [229, 46] width 75 height 17
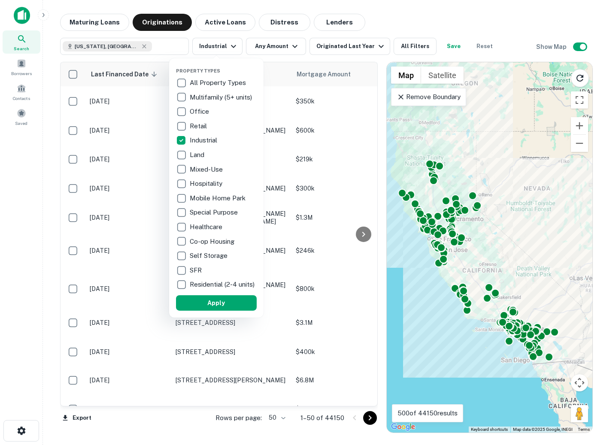
drag, startPoint x: 206, startPoint y: 310, endPoint x: 237, endPoint y: 48, distance: 264.2
click at [206, 310] on button "Apply" at bounding box center [216, 302] width 81 height 15
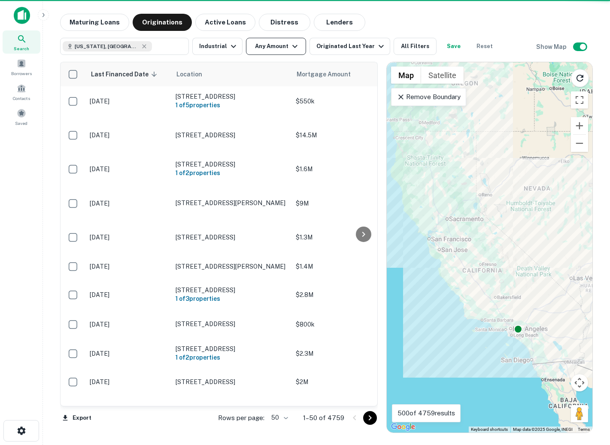
click at [271, 53] on button "Any Amount" at bounding box center [276, 46] width 60 height 17
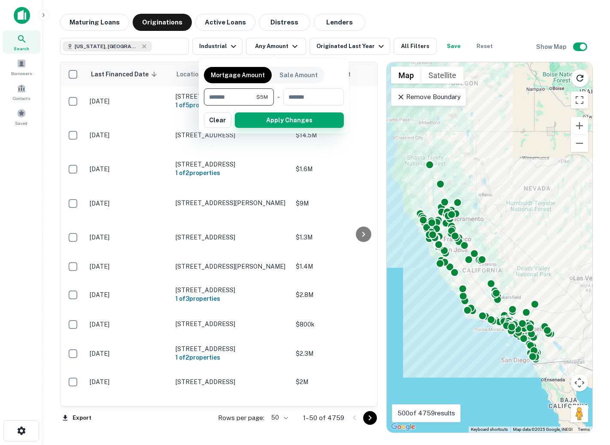
type input "*******"
click at [279, 125] on button "Apply Changes" at bounding box center [289, 120] width 109 height 15
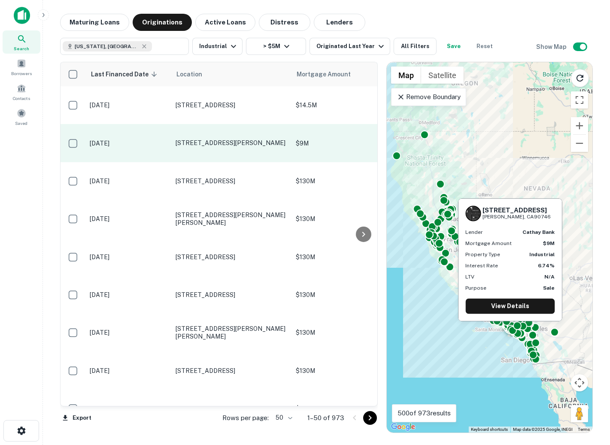
click at [239, 147] on td "1055 Sandhill Ave Carson, CA90746" at bounding box center [231, 143] width 120 height 38
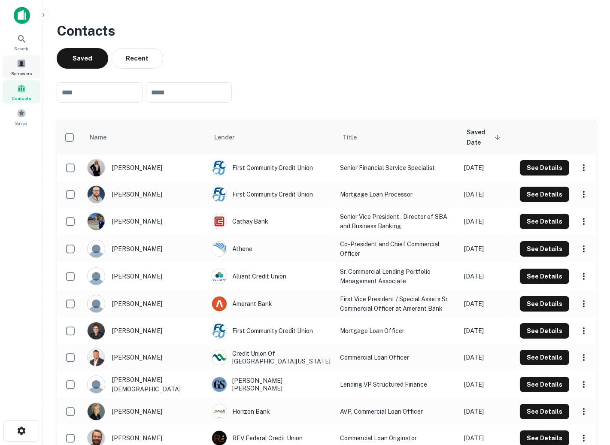
click at [23, 73] on span "Borrowers" at bounding box center [21, 73] width 21 height 7
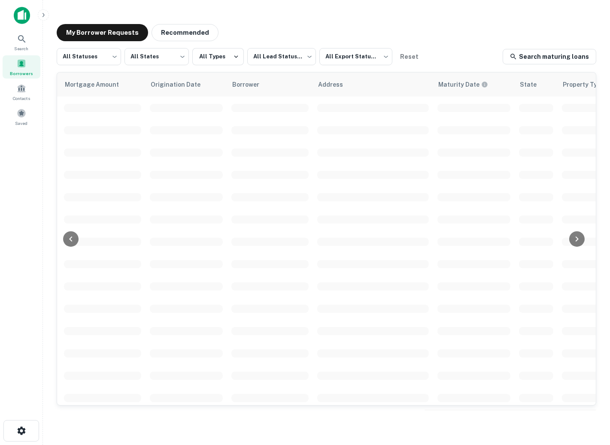
scroll to position [0, 383]
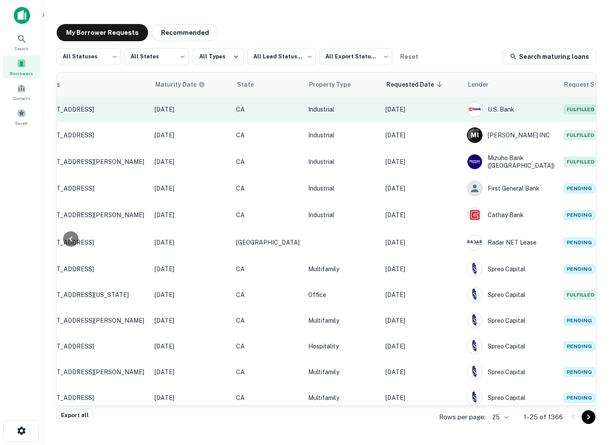
click at [406, 111] on p "Sep 16, 2025" at bounding box center [422, 109] width 73 height 9
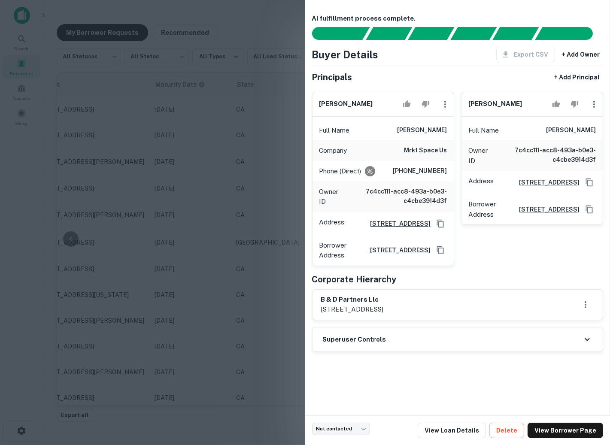
click at [262, 188] on div at bounding box center [305, 222] width 610 height 445
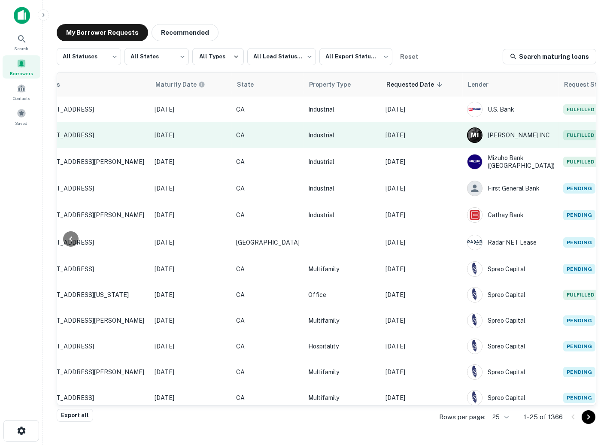
click at [401, 135] on p "Sep 16, 2025" at bounding box center [422, 135] width 73 height 9
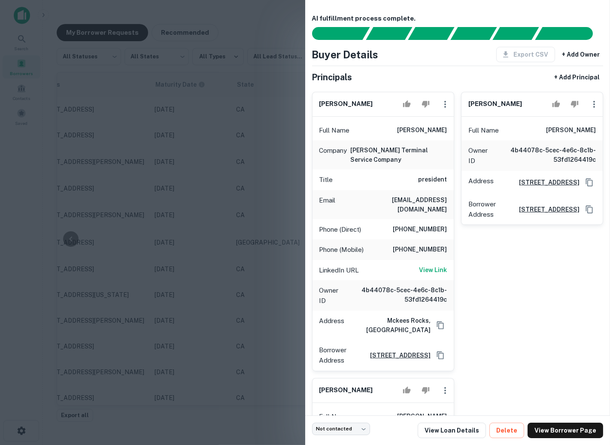
click at [259, 213] on div at bounding box center [305, 222] width 610 height 445
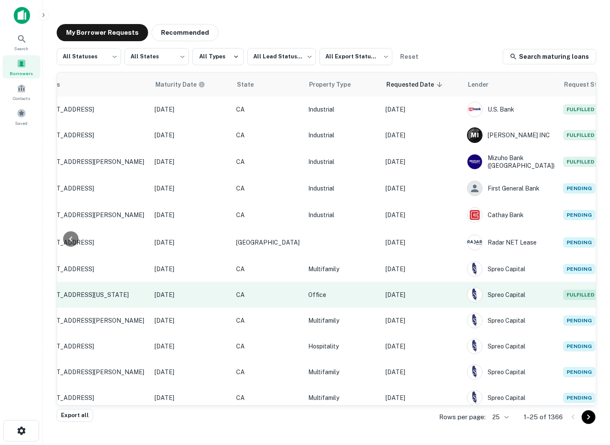
click at [405, 301] on td "[DATE]" at bounding box center [422, 295] width 82 height 26
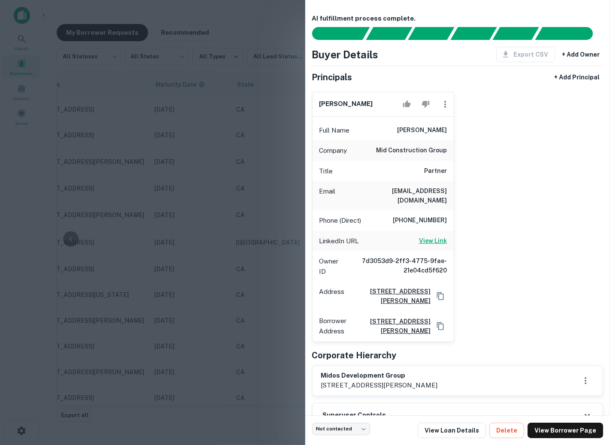
click at [430, 236] on h6 "View Link" at bounding box center [433, 240] width 28 height 9
click at [164, 155] on div at bounding box center [305, 222] width 610 height 445
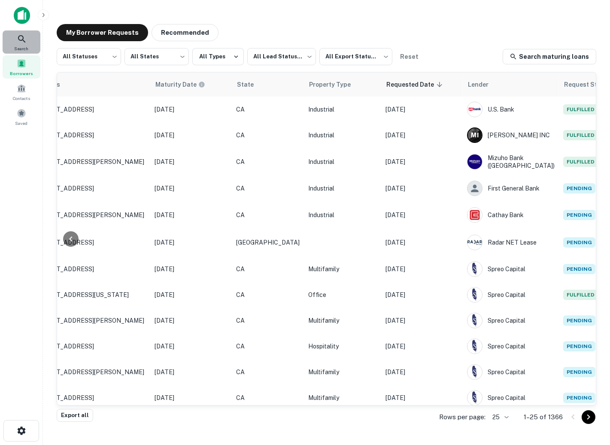
click at [32, 47] on div "Search" at bounding box center [22, 41] width 38 height 23
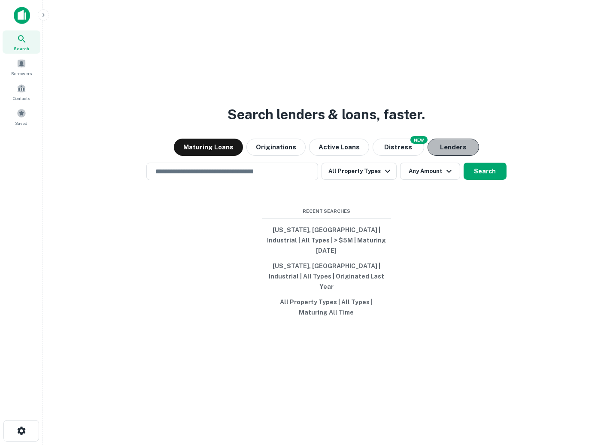
click at [470, 155] on button "Lenders" at bounding box center [454, 147] width 52 height 17
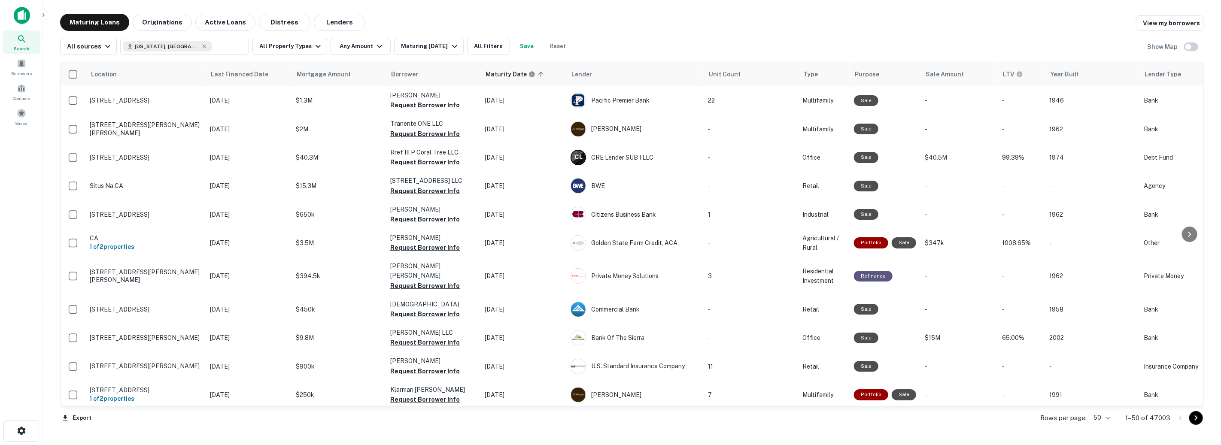
click at [149, 32] on div "All sources [US_STATE], [GEOGRAPHIC_DATA] ​ All Property Types Any Amount Matur…" at bounding box center [632, 43] width 1144 height 24
click at [149, 24] on button "Originations" at bounding box center [162, 22] width 59 height 17
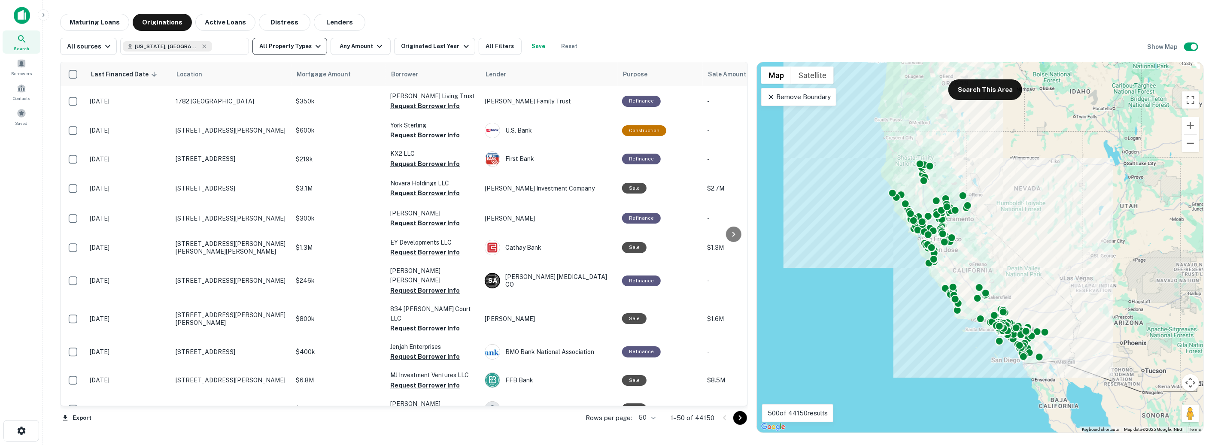
click at [273, 52] on button "All Property Types" at bounding box center [290, 46] width 75 height 17
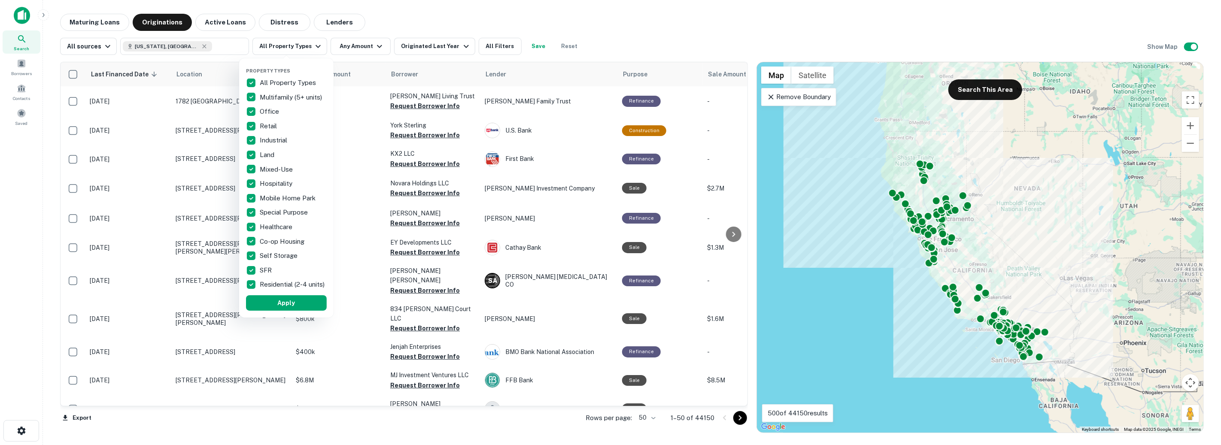
click at [487, 24] on div at bounding box center [610, 222] width 1221 height 445
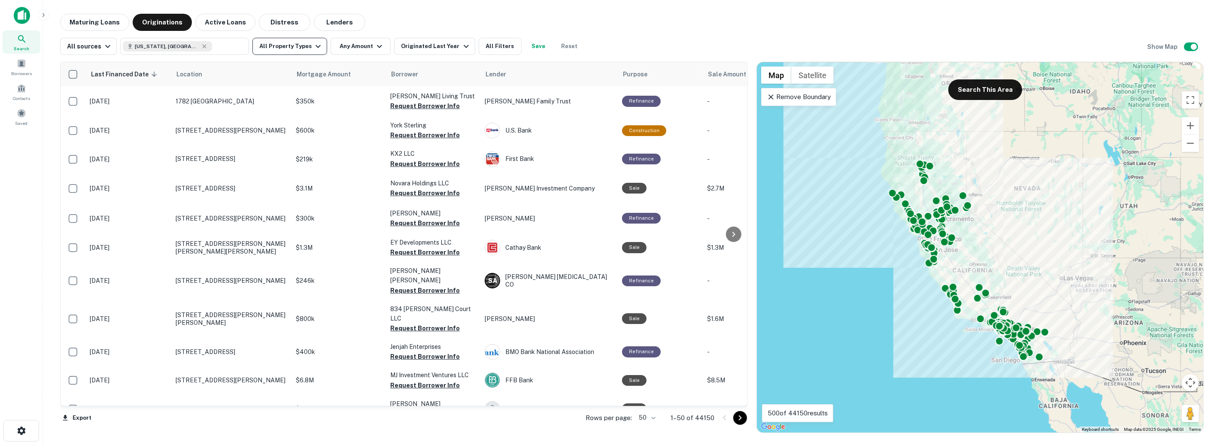
click at [293, 49] on button "All Property Types" at bounding box center [290, 46] width 75 height 17
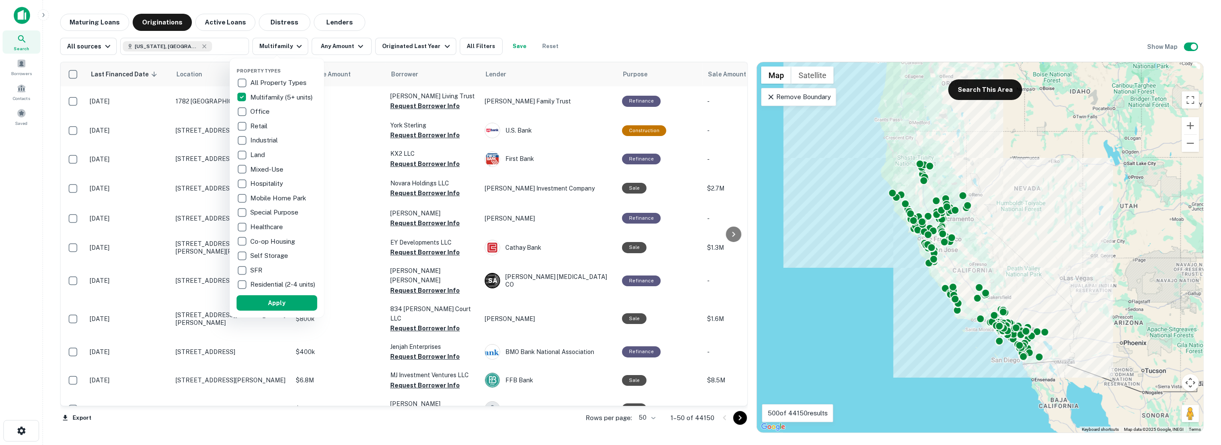
click at [249, 309] on button "Apply" at bounding box center [277, 302] width 81 height 15
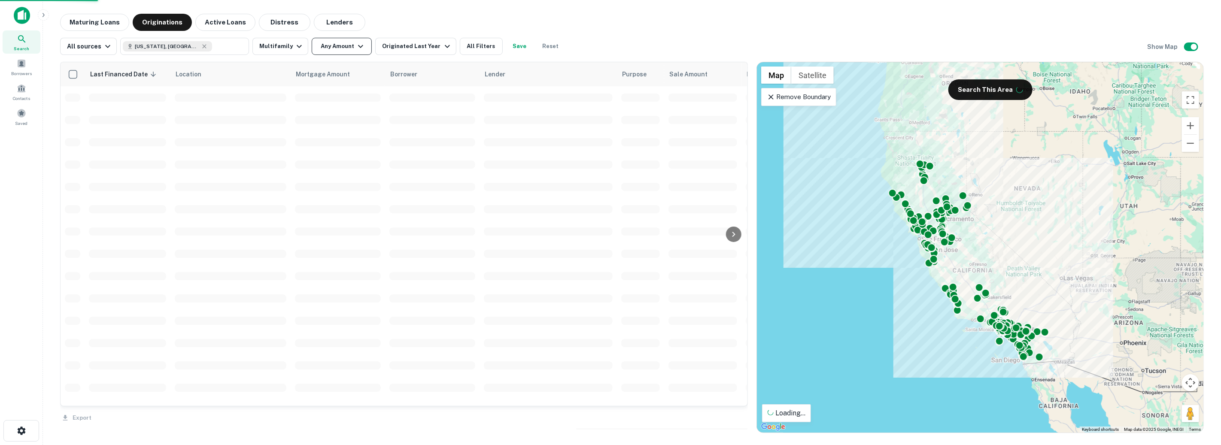
click at [349, 46] on button "Any Amount" at bounding box center [342, 46] width 60 height 17
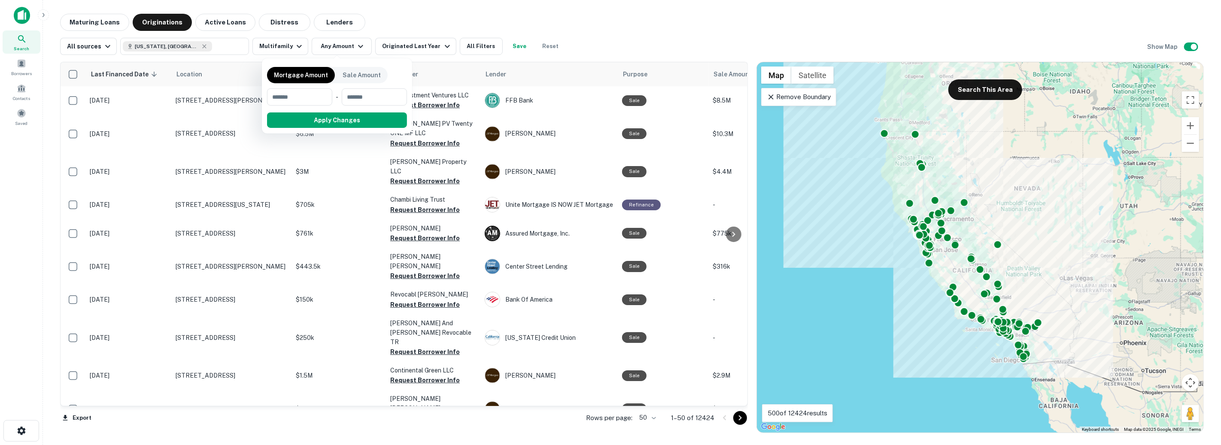
click at [359, 45] on div at bounding box center [610, 222] width 1221 height 445
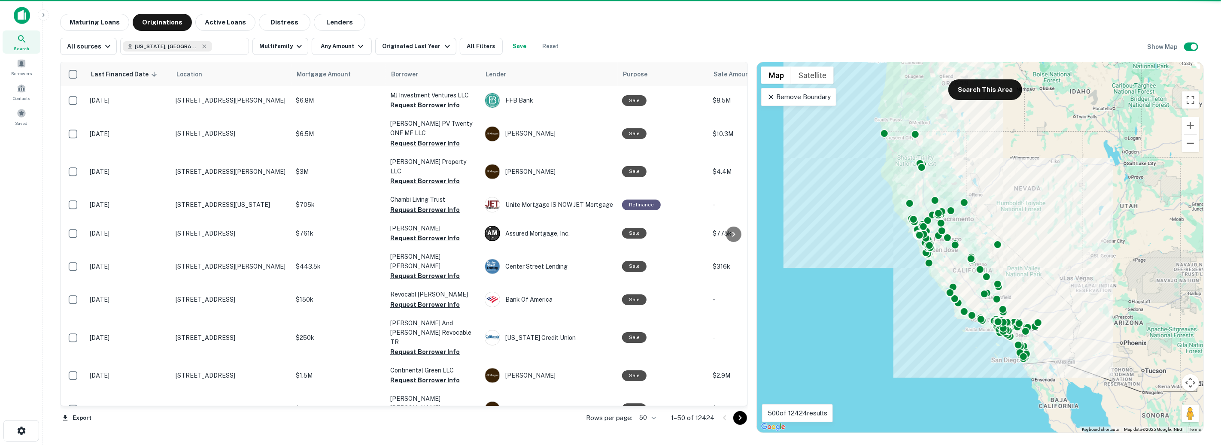
click at [359, 45] on icon "button" at bounding box center [361, 46] width 10 height 10
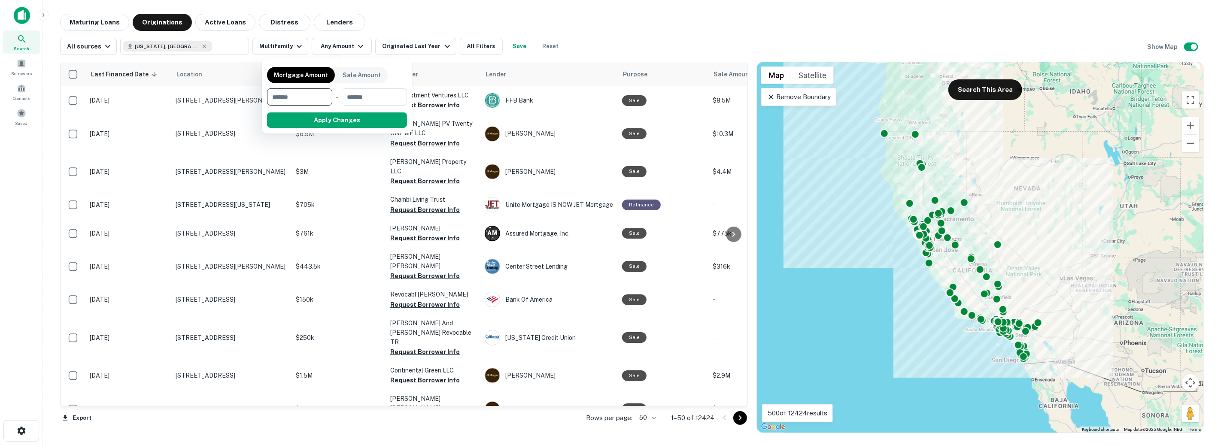
click at [297, 99] on input "number" at bounding box center [296, 96] width 59 height 17
type input "*******"
click at [329, 115] on button "Apply Changes" at bounding box center [352, 120] width 109 height 15
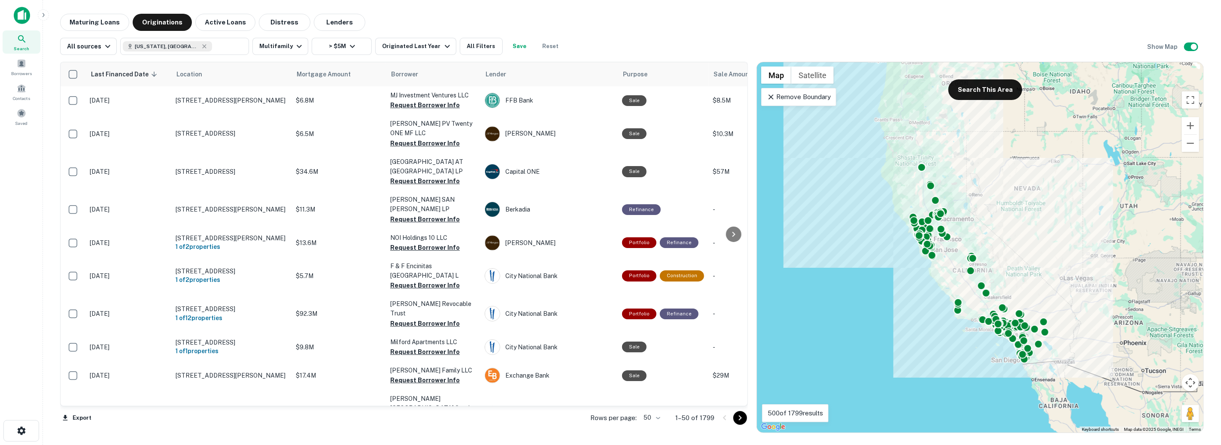
click at [645, 9] on main "Maturing Loans Originations Active Loans Distress Lenders All sources Californi…" at bounding box center [632, 222] width 1178 height 445
click at [470, 50] on button "All Filters" at bounding box center [481, 46] width 43 height 17
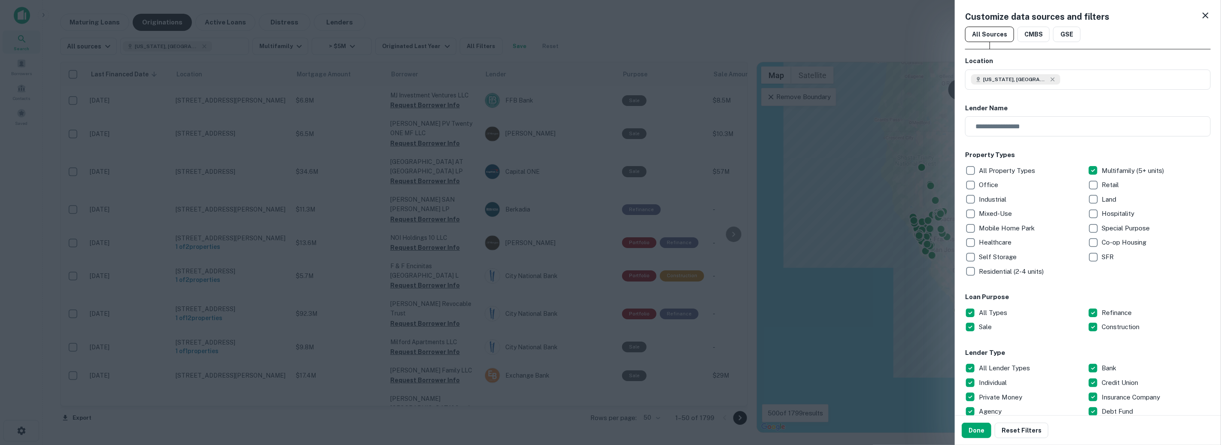
scroll to position [178, 0]
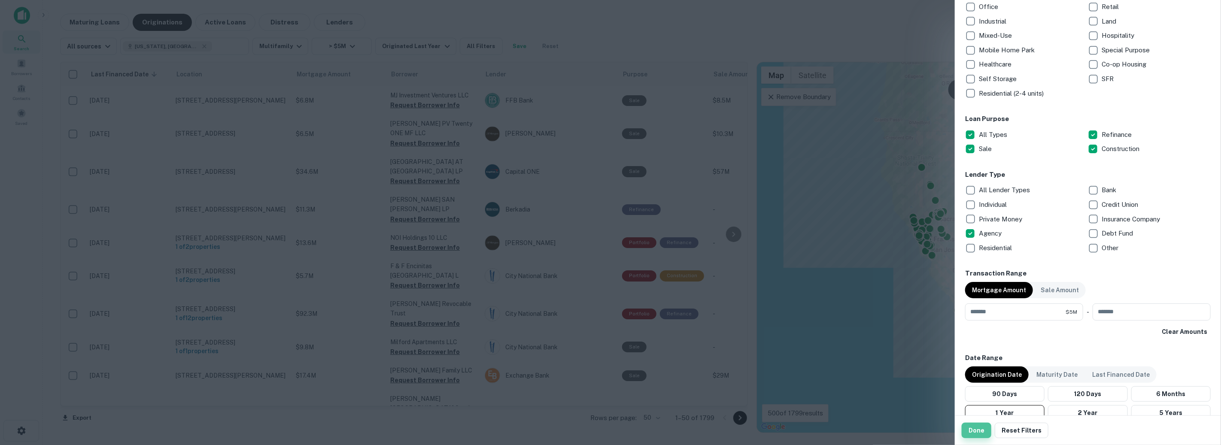
click at [980, 429] on button "Done" at bounding box center [977, 430] width 30 height 15
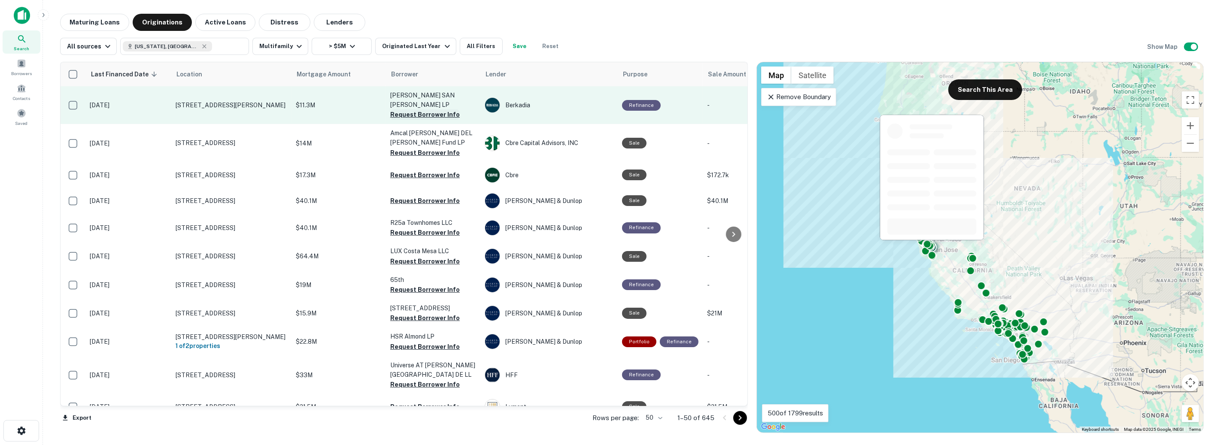
click at [408, 110] on button "Request Borrower Info" at bounding box center [425, 115] width 70 height 10
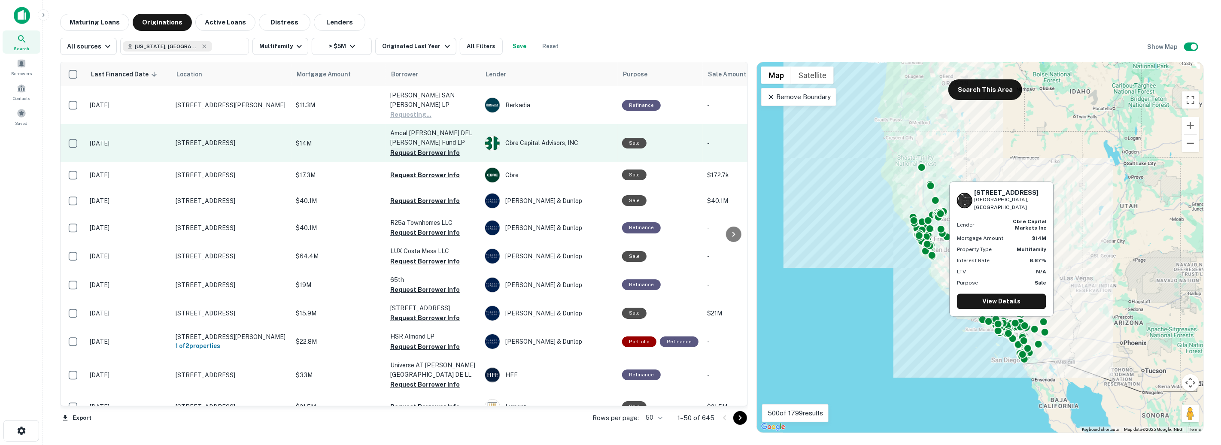
click at [402, 148] on button "Request Borrower Info" at bounding box center [425, 153] width 70 height 10
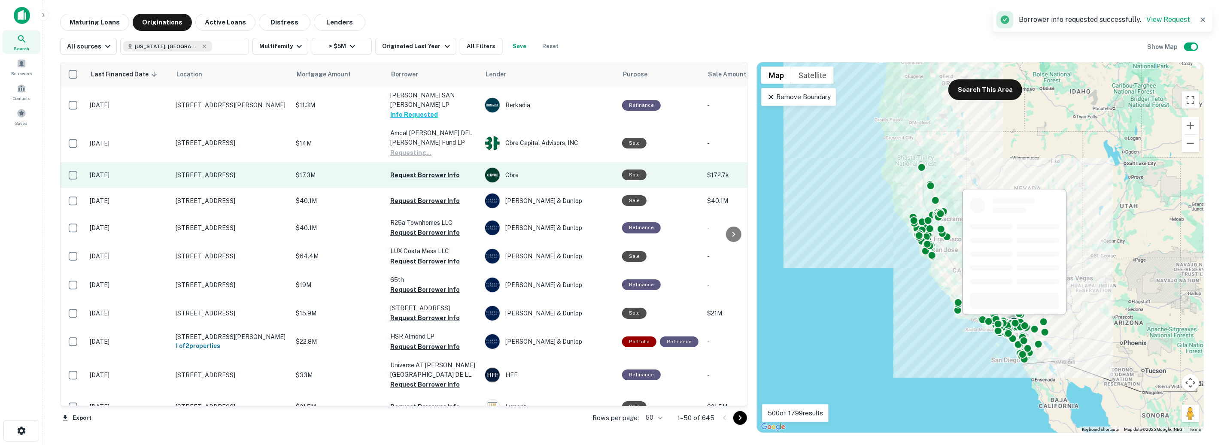
click at [404, 170] on button "Request Borrower Info" at bounding box center [425, 175] width 70 height 10
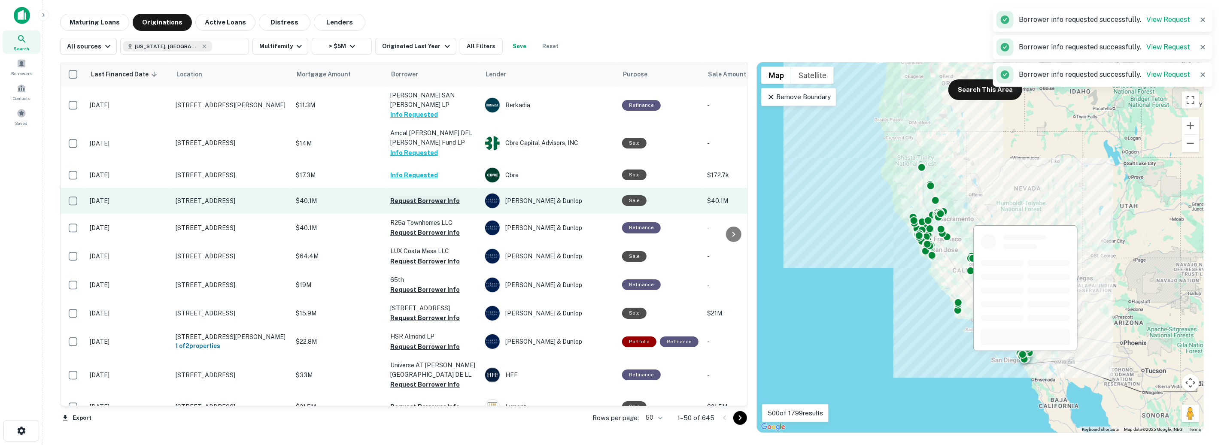
click at [402, 196] on button "Request Borrower Info" at bounding box center [425, 201] width 70 height 10
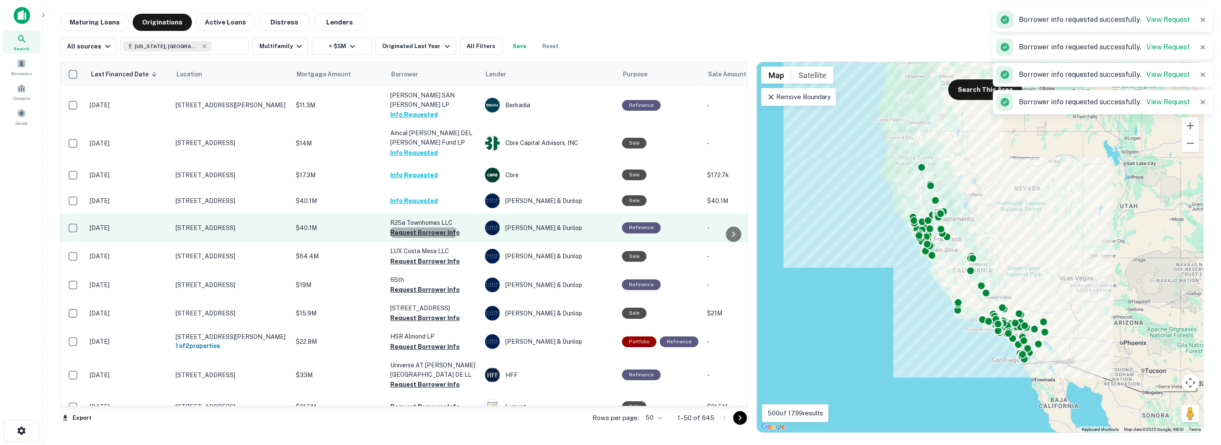
click at [402, 228] on button "Request Borrower Info" at bounding box center [425, 233] width 70 height 10
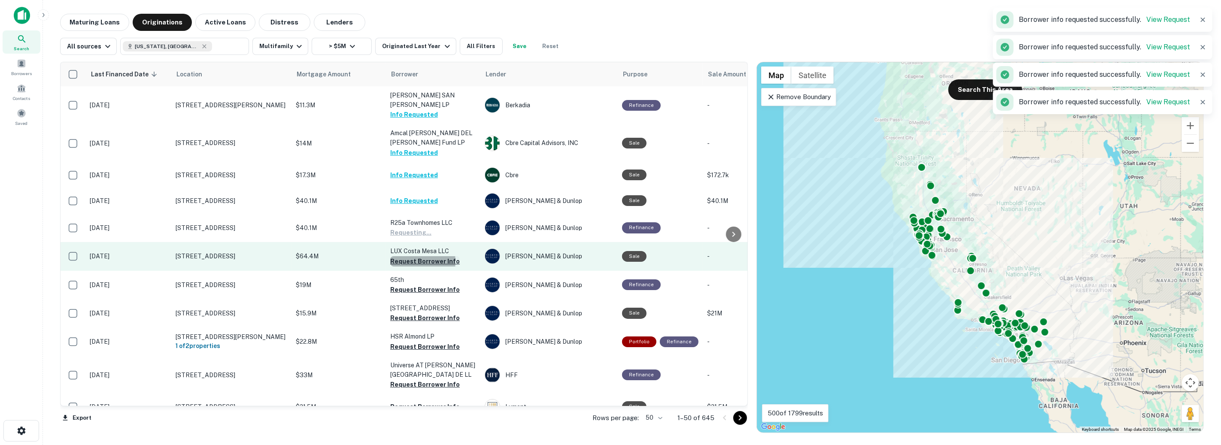
click at [399, 256] on button "Request Borrower Info" at bounding box center [425, 261] width 70 height 10
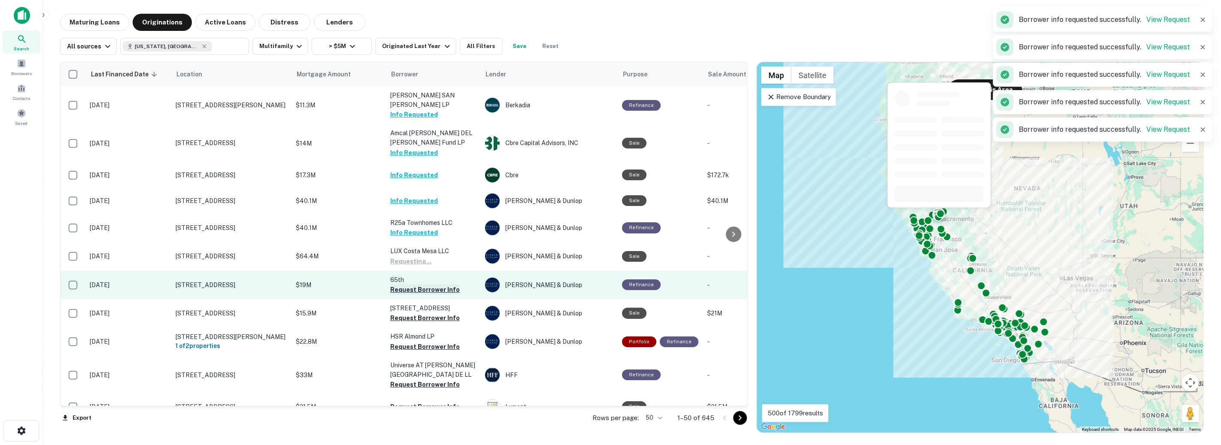
click at [399, 285] on button "Request Borrower Info" at bounding box center [425, 290] width 70 height 10
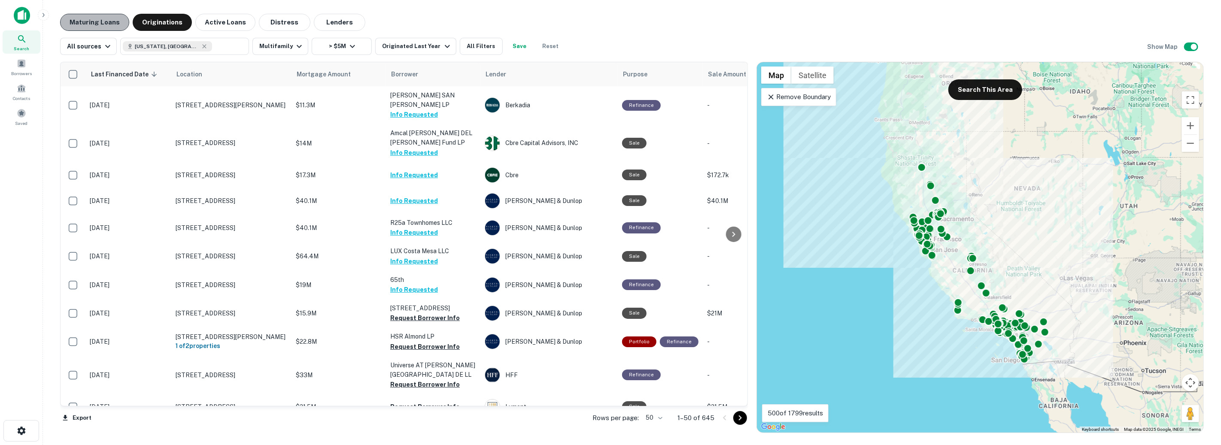
click at [112, 17] on button "Maturing Loans" at bounding box center [94, 22] width 69 height 17
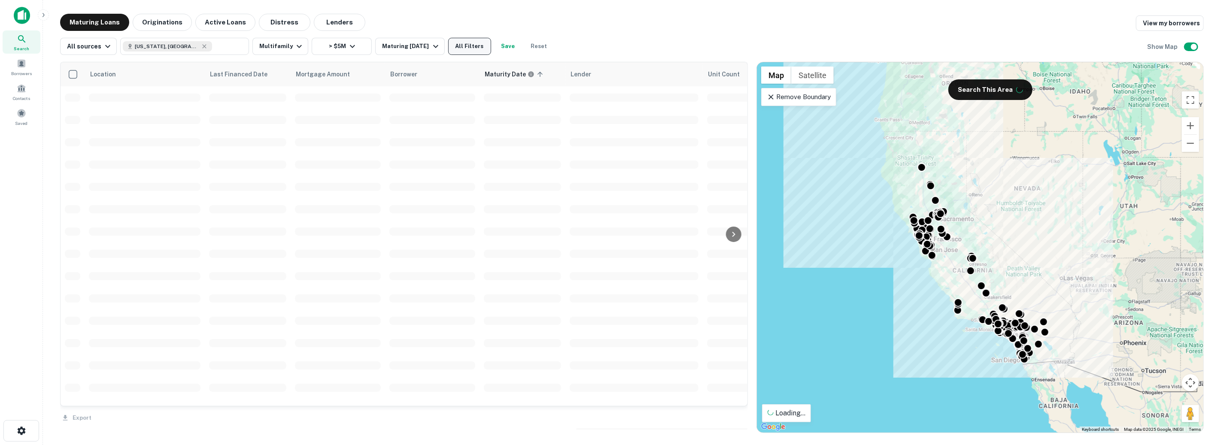
click at [471, 44] on button "All Filters" at bounding box center [469, 46] width 43 height 17
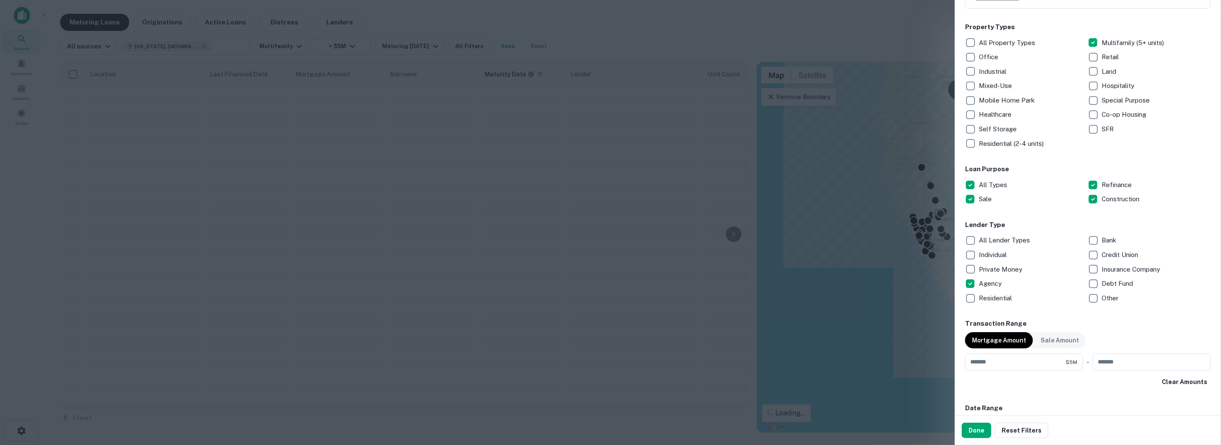
scroll to position [140, 0]
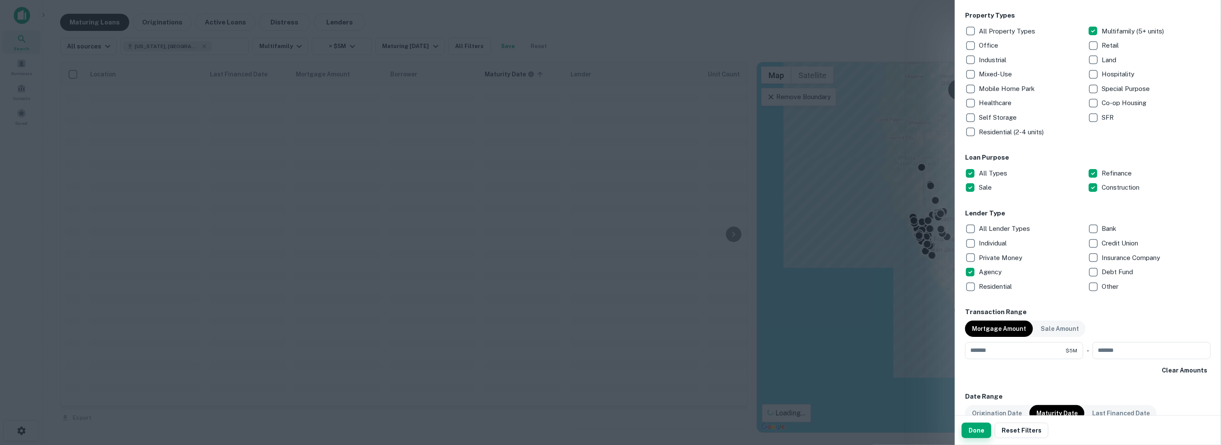
click at [975, 429] on button "Done" at bounding box center [977, 430] width 30 height 15
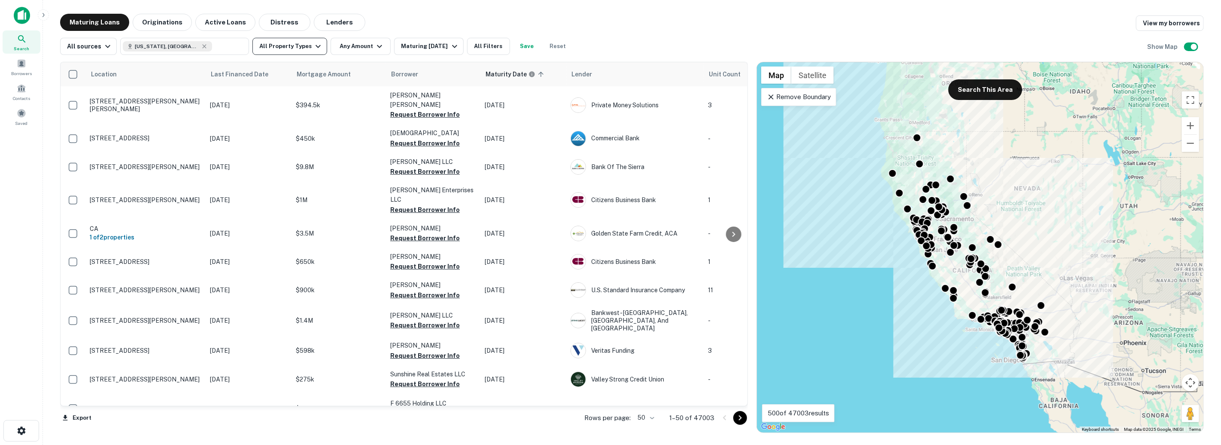
click at [295, 40] on button "All Property Types" at bounding box center [290, 46] width 75 height 17
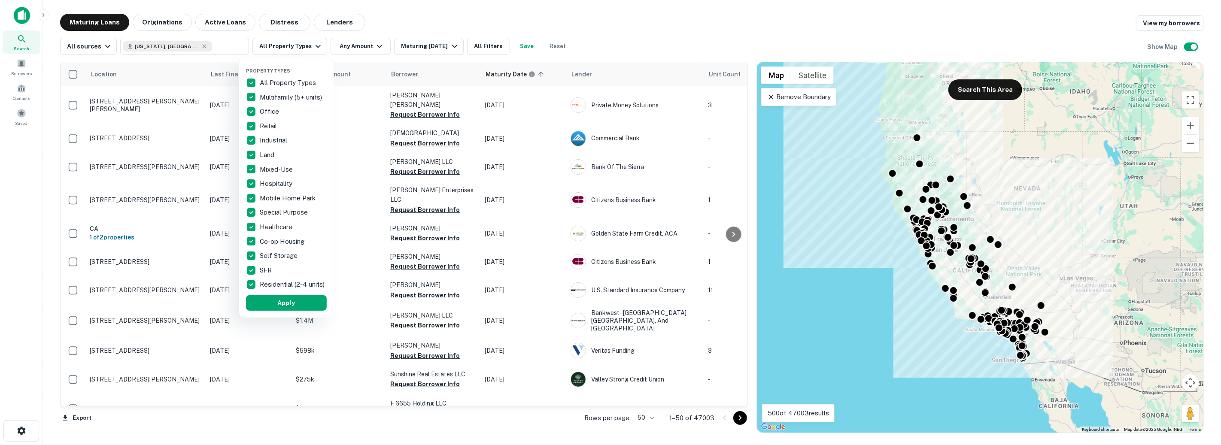
click at [261, 73] on span "Property Types" at bounding box center [268, 70] width 44 height 5
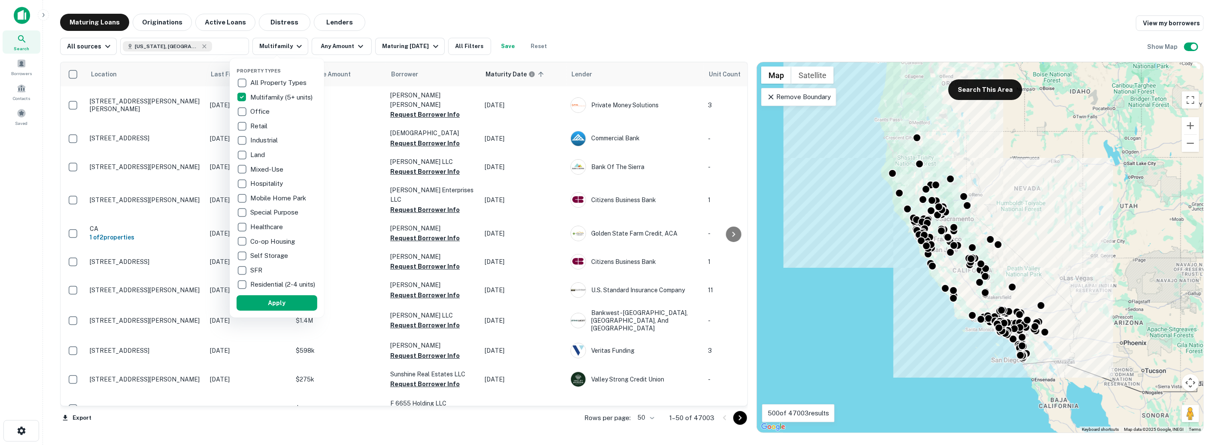
click at [269, 317] on div "Property Types All Property Types Multifamily (5+ units) Office Retail Industri…" at bounding box center [277, 187] width 94 height 259
click at [272, 309] on button "Apply" at bounding box center [277, 302] width 81 height 15
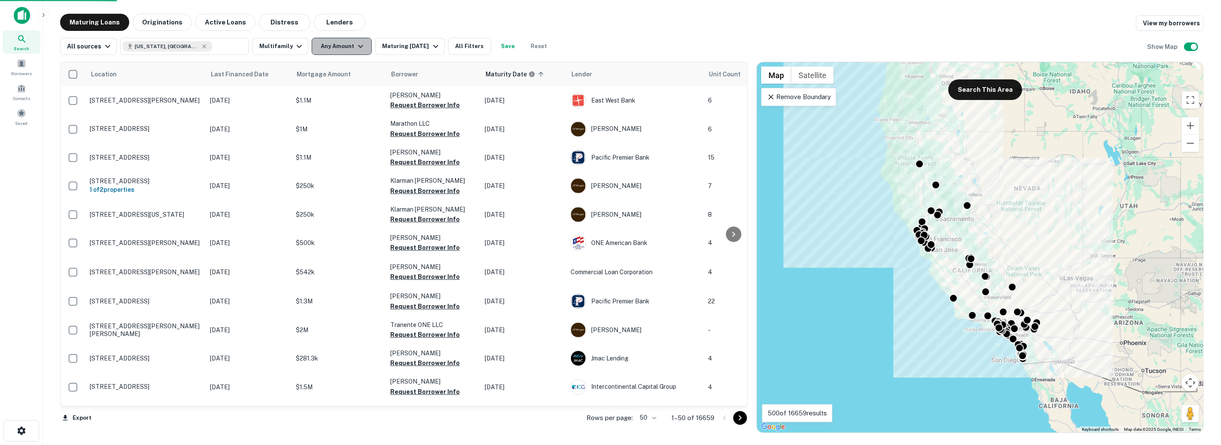
click at [356, 49] on icon "button" at bounding box center [361, 46] width 10 height 10
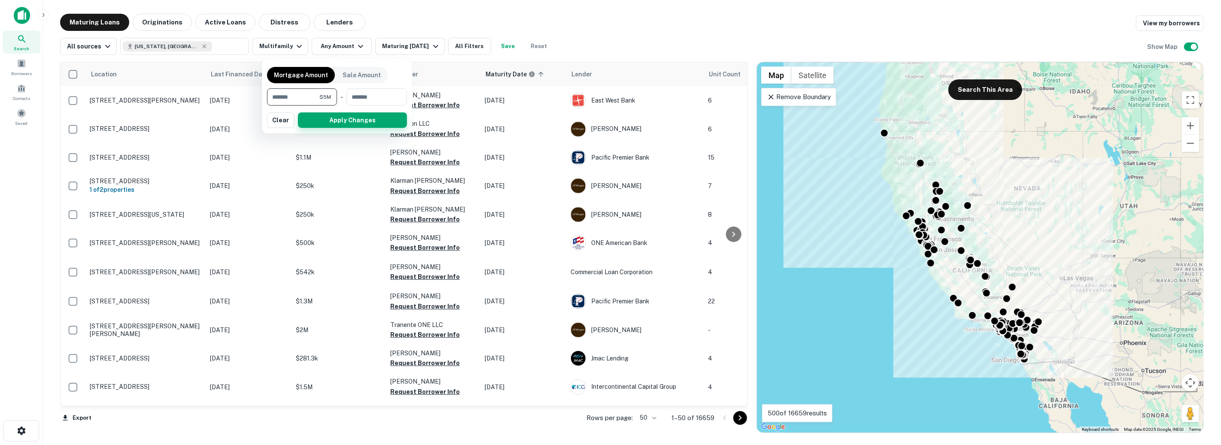
type input "*******"
click at [337, 121] on button "Apply Changes" at bounding box center [352, 120] width 109 height 15
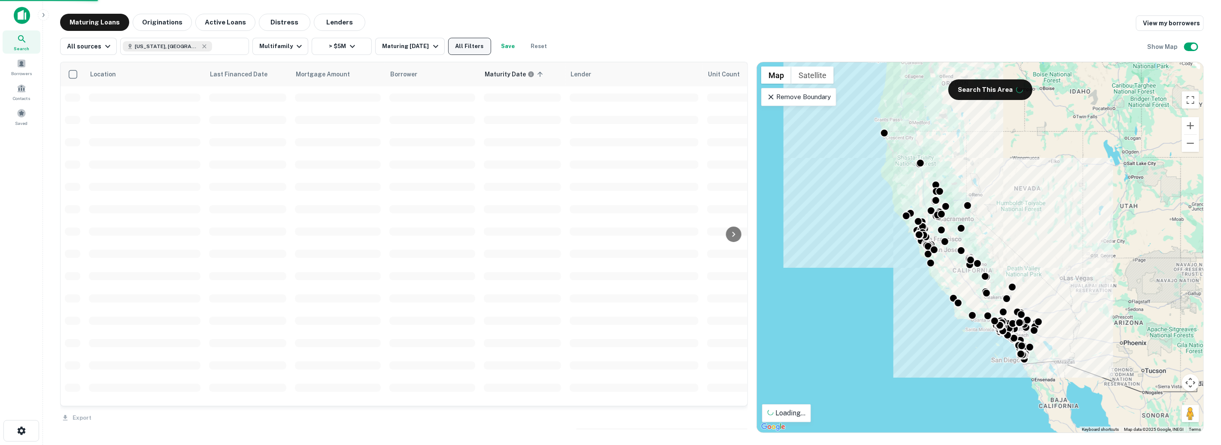
click at [466, 47] on button "All Filters" at bounding box center [469, 46] width 43 height 17
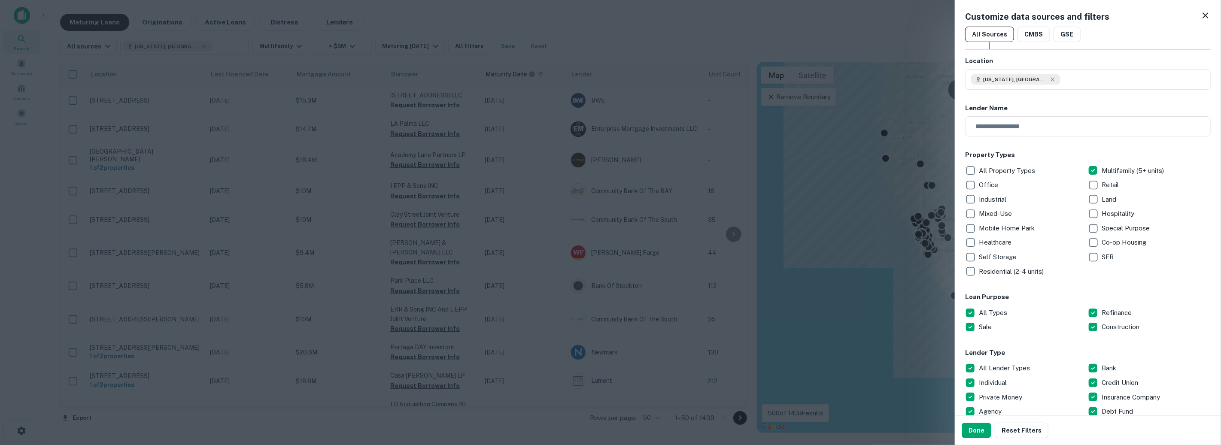
scroll to position [96, 0]
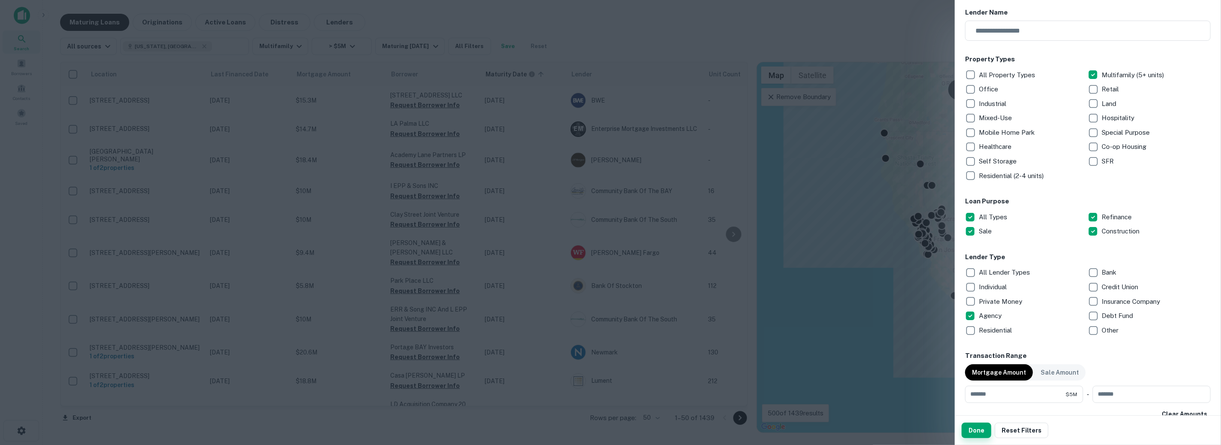
click at [978, 435] on button "Done" at bounding box center [977, 430] width 30 height 15
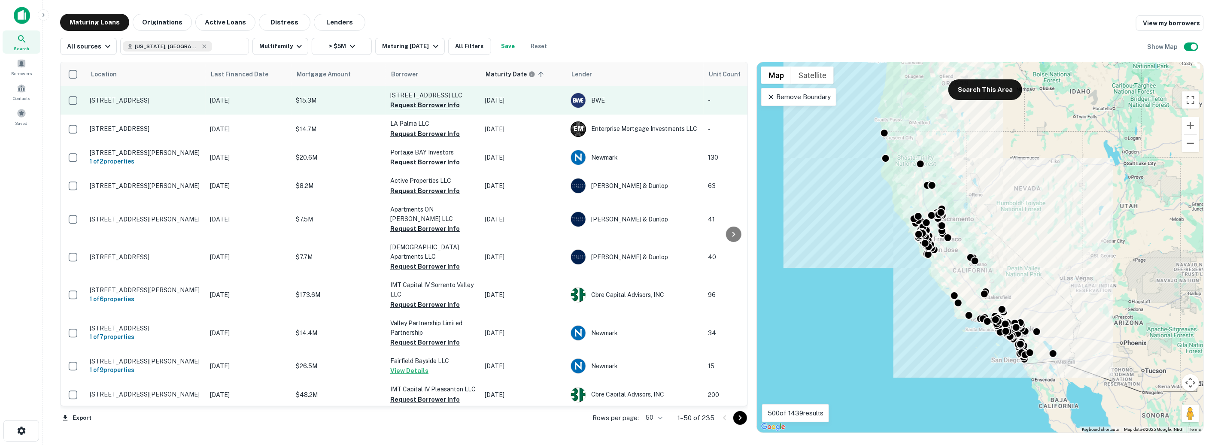
click at [403, 104] on button "Request Borrower Info" at bounding box center [425, 105] width 70 height 10
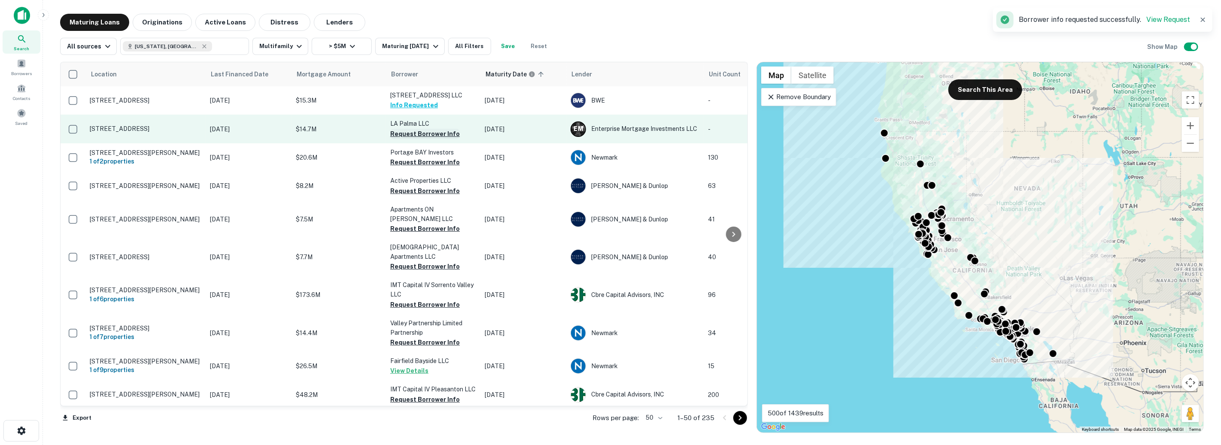
click at [403, 129] on button "Request Borrower Info" at bounding box center [425, 134] width 70 height 10
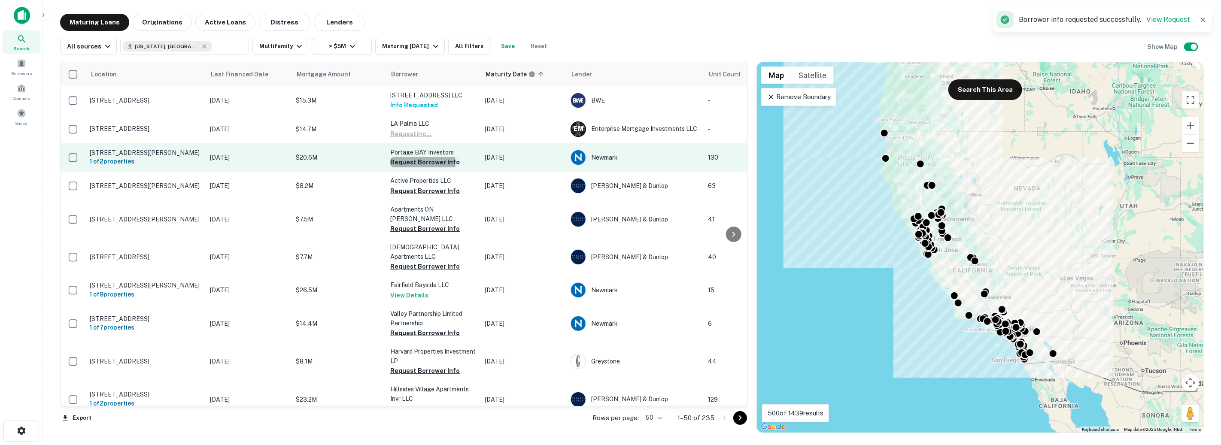
click at [405, 163] on button "Request Borrower Info" at bounding box center [425, 162] width 70 height 10
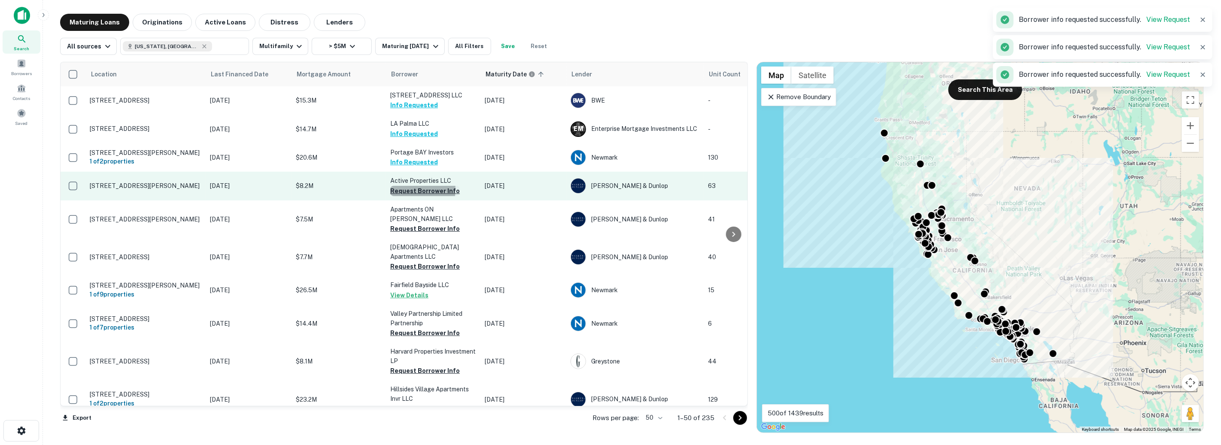
click at [407, 189] on button "Request Borrower Info" at bounding box center [425, 191] width 70 height 10
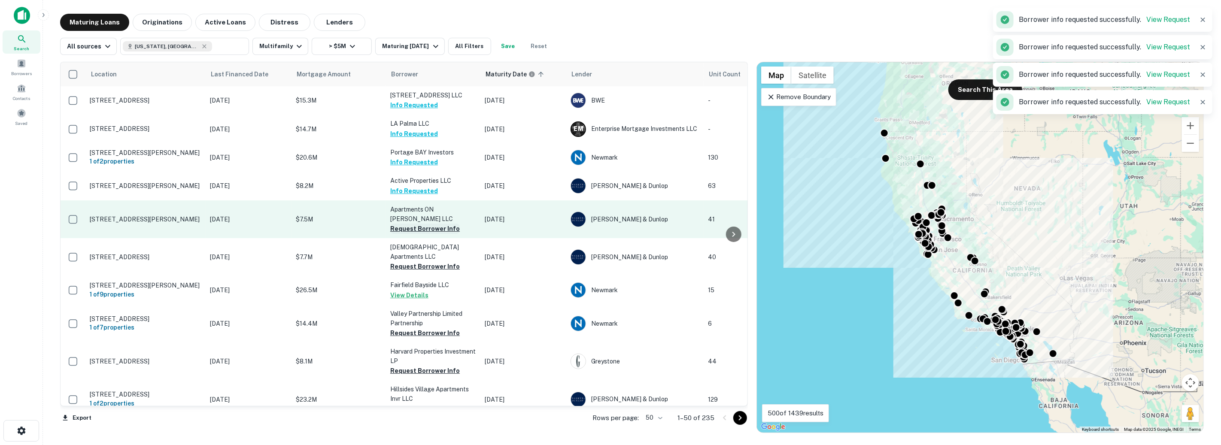
click at [408, 224] on button "Request Borrower Info" at bounding box center [425, 229] width 70 height 10
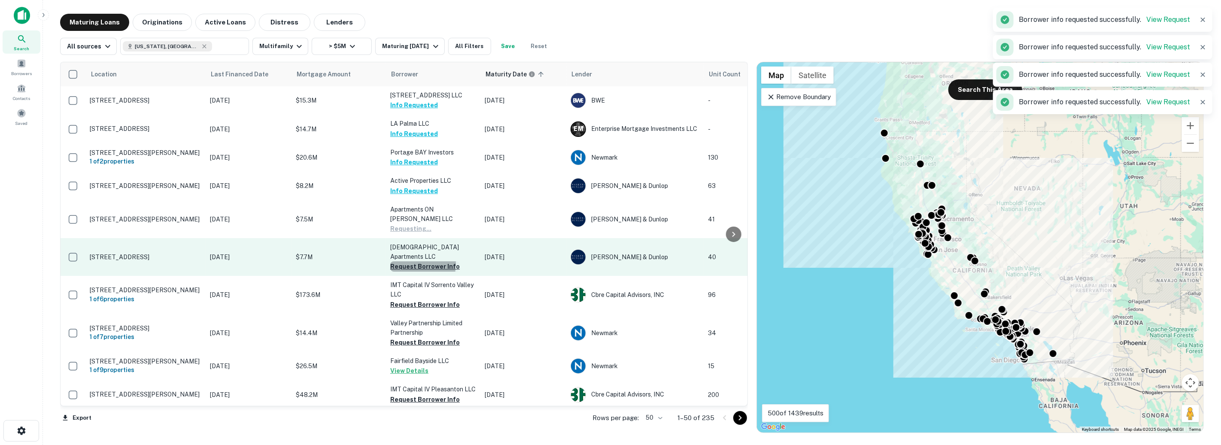
click at [403, 262] on button "Request Borrower Info" at bounding box center [425, 267] width 70 height 10
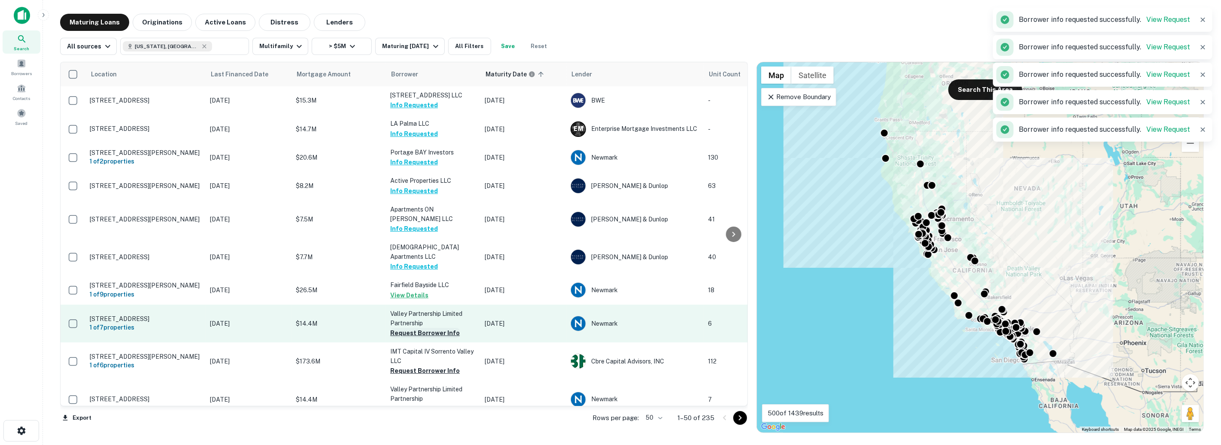
click at [406, 328] on button "Request Borrower Info" at bounding box center [425, 333] width 70 height 10
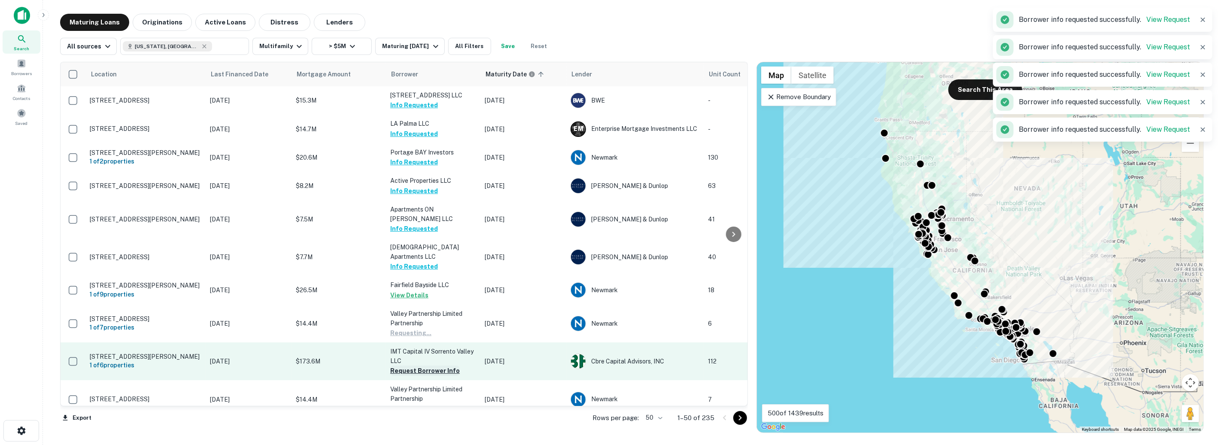
click at [405, 366] on button "Request Borrower Info" at bounding box center [425, 371] width 70 height 10
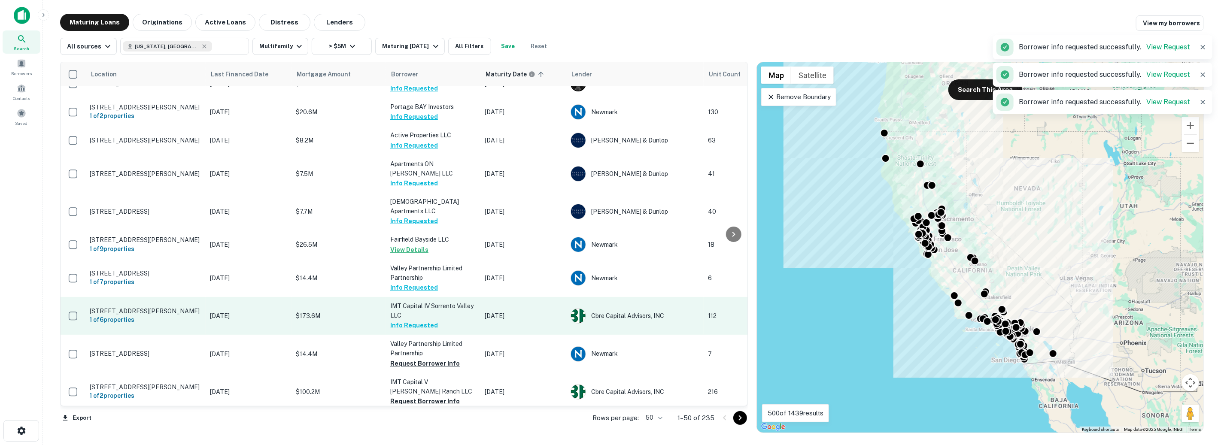
scroll to position [50, 0]
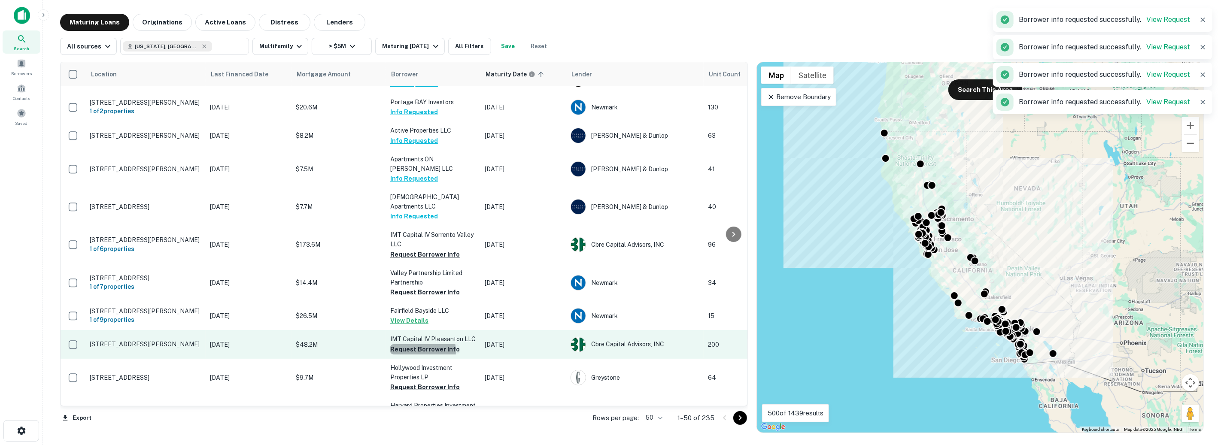
click at [409, 344] on button "Request Borrower Info" at bounding box center [425, 349] width 70 height 10
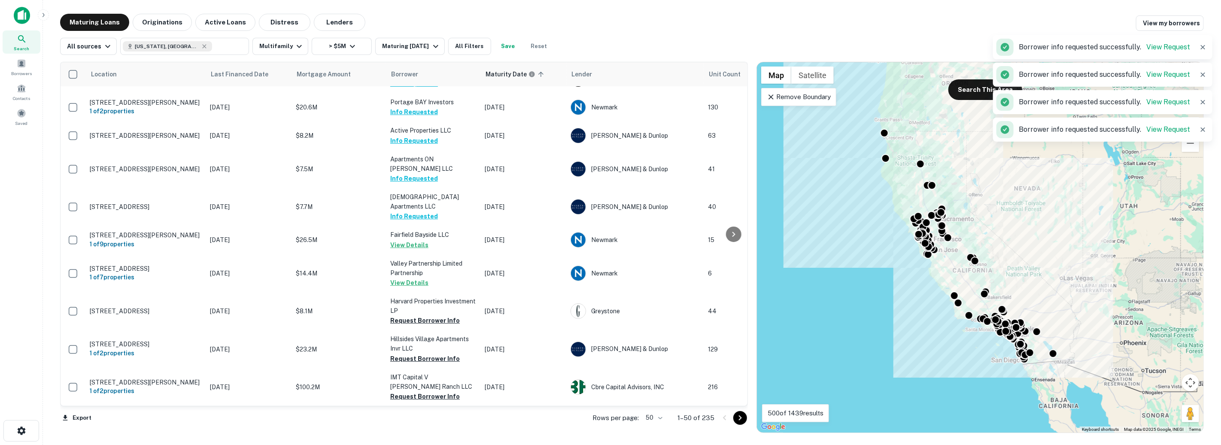
click at [407, 373] on p "IMT Capital V Stevenson Ranch LLC" at bounding box center [433, 382] width 86 height 19
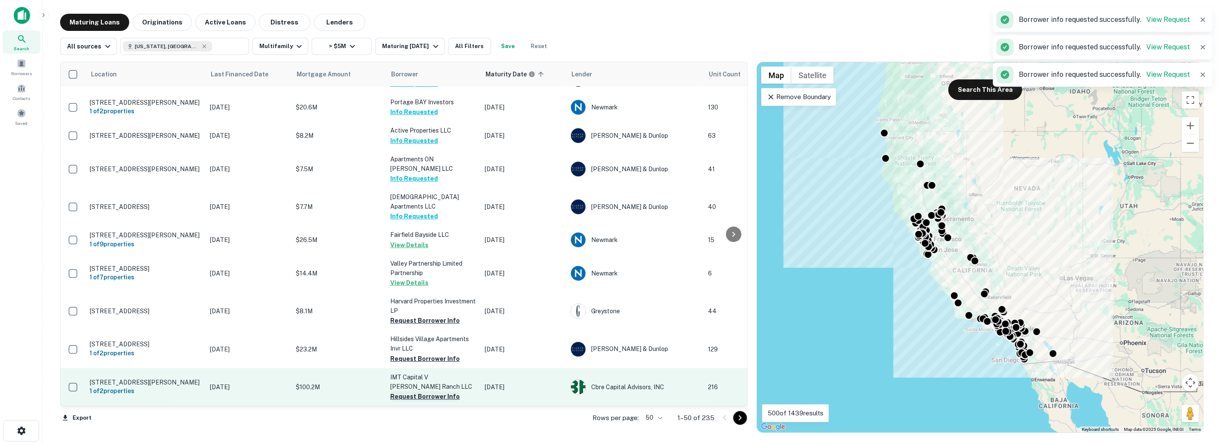
click at [408, 392] on button "Request Borrower Info" at bounding box center [425, 397] width 70 height 10
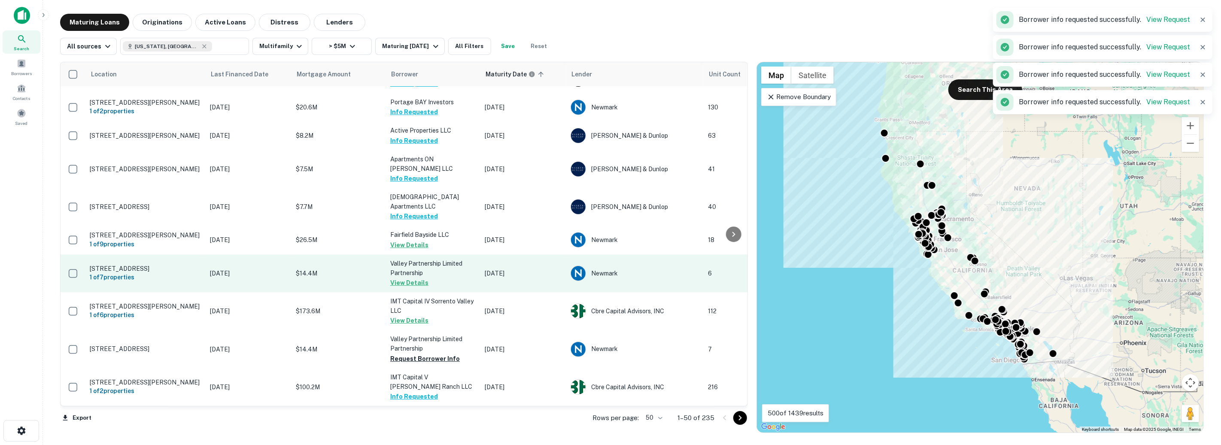
scroll to position [0, 0]
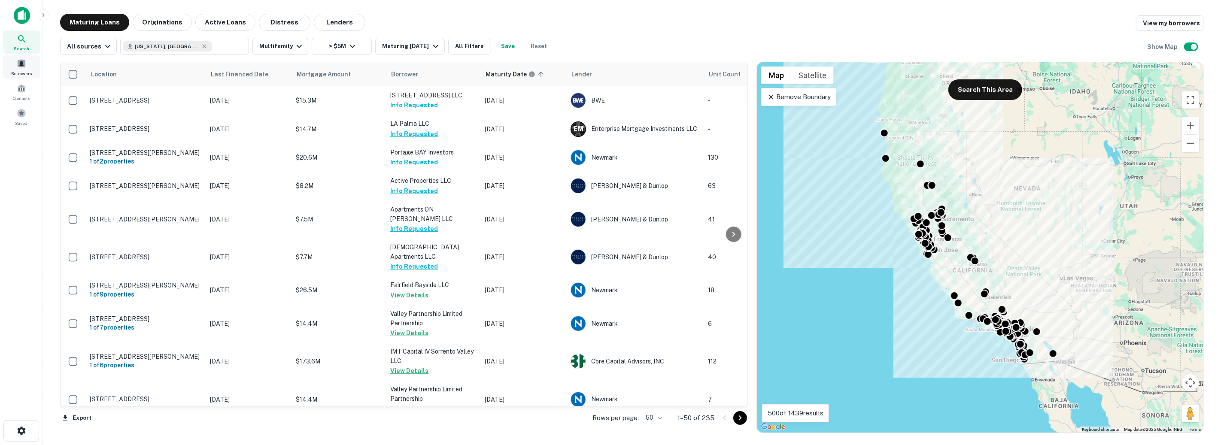
click at [35, 67] on div "Borrowers" at bounding box center [22, 66] width 38 height 23
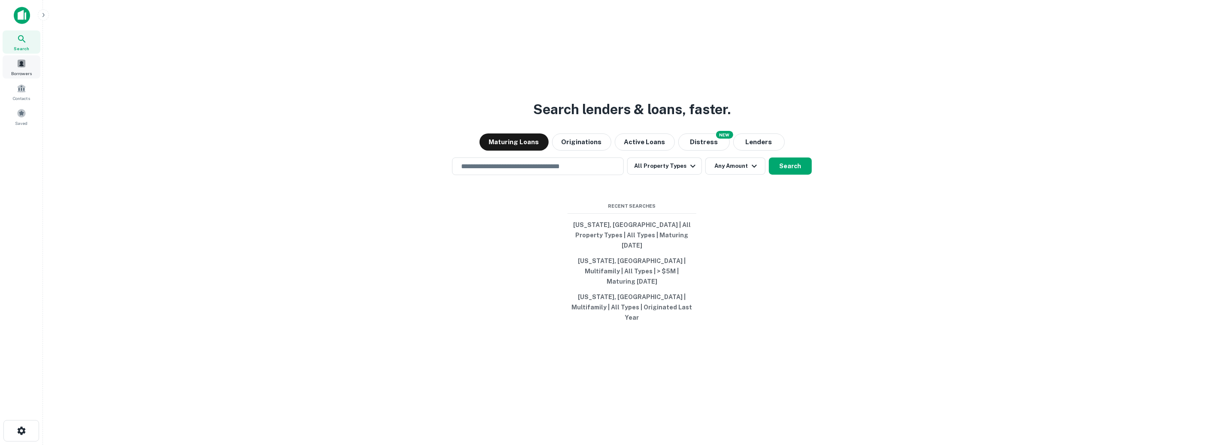
click at [22, 58] on div "Borrowers" at bounding box center [22, 66] width 38 height 23
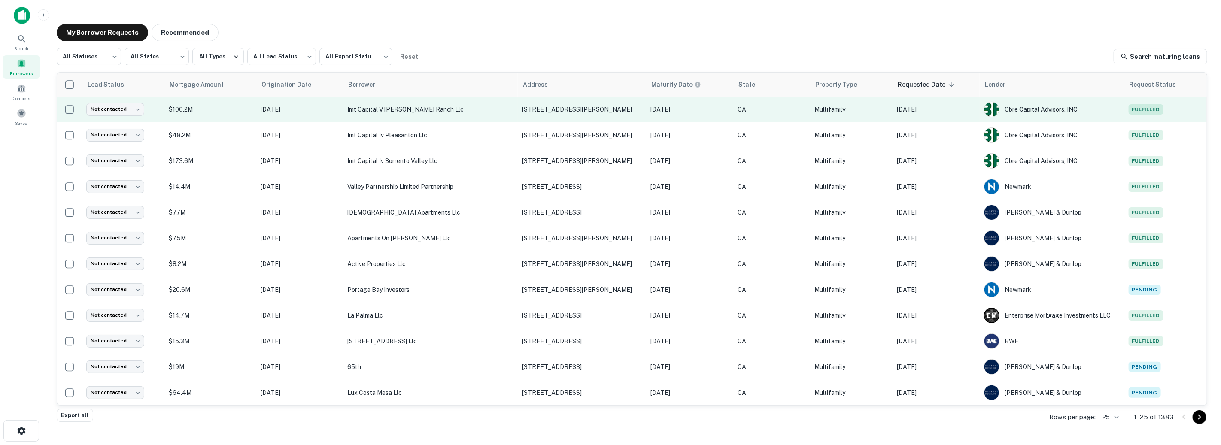
click at [951, 108] on p "[DATE]" at bounding box center [937, 109] width 79 height 9
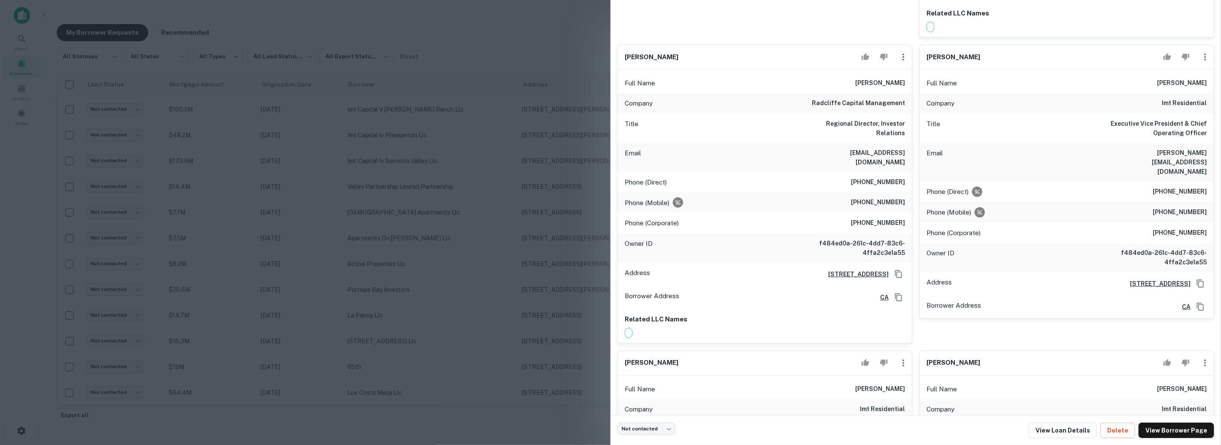
scroll to position [365, 0]
click at [542, 208] on div at bounding box center [610, 222] width 1221 height 445
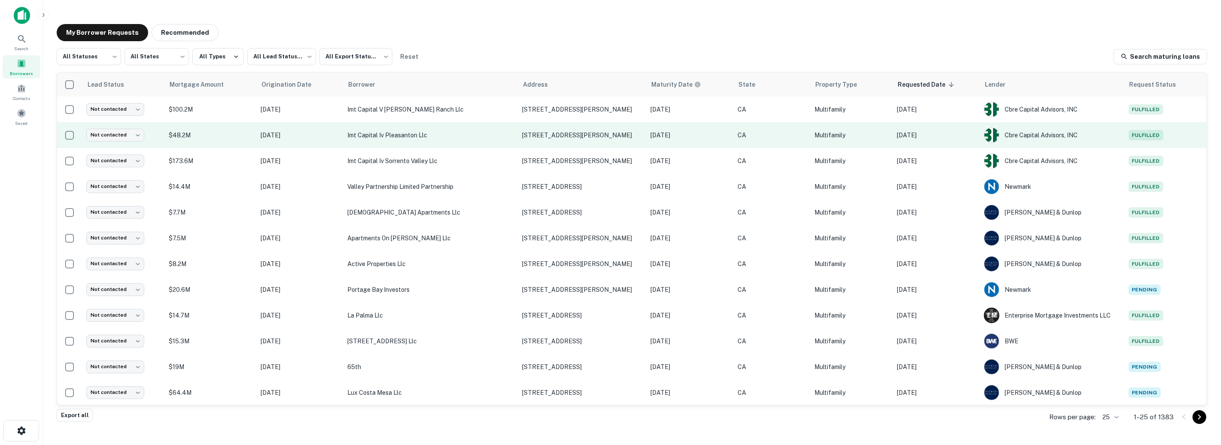
click at [957, 139] on p "[DATE]" at bounding box center [937, 135] width 79 height 9
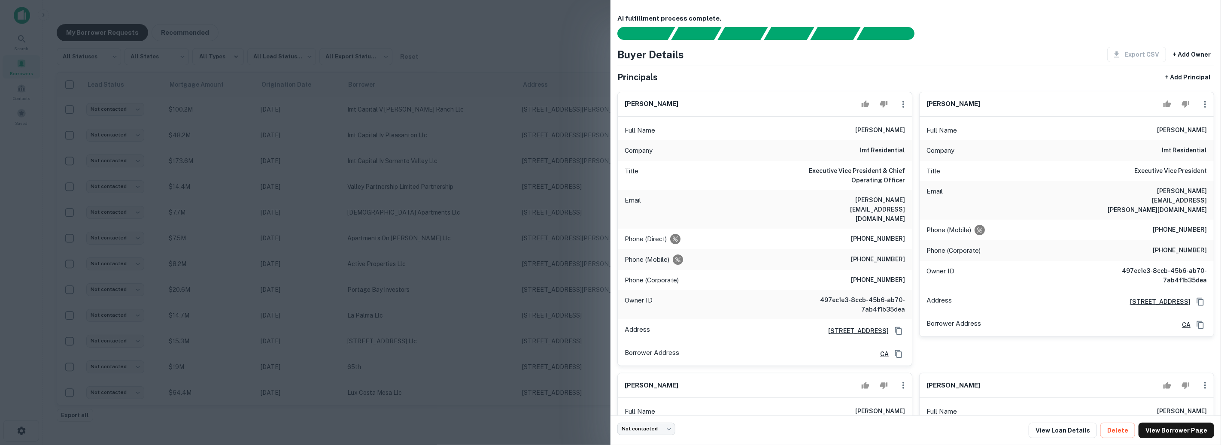
click at [574, 174] on div at bounding box center [610, 222] width 1221 height 445
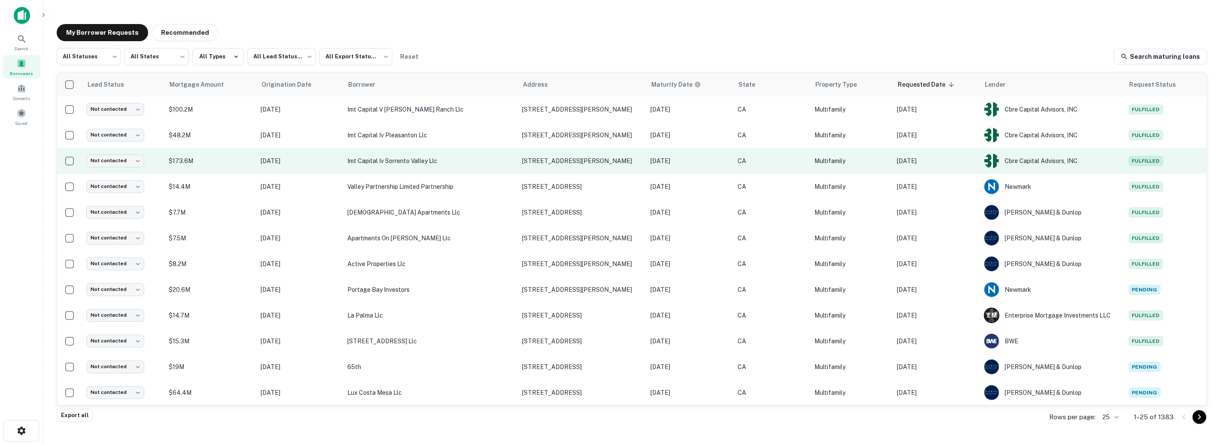
click at [913, 165] on p "[DATE]" at bounding box center [937, 160] width 79 height 9
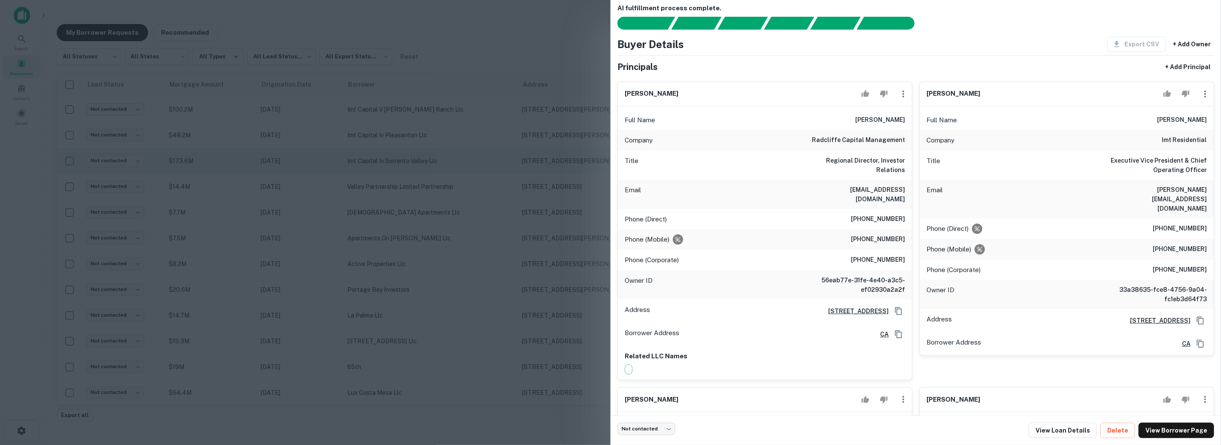
scroll to position [16, 0]
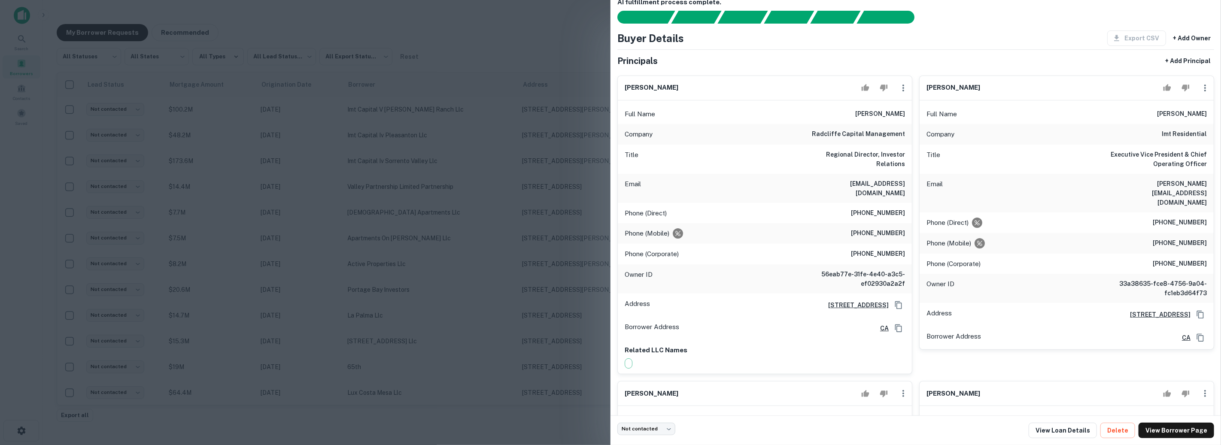
click at [491, 243] on div at bounding box center [610, 222] width 1221 height 445
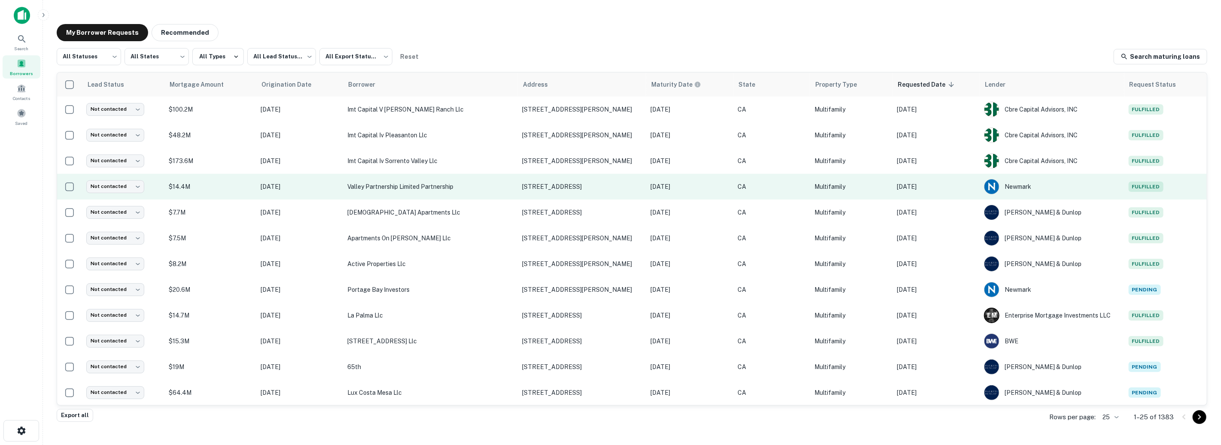
click at [927, 189] on p "[DATE]" at bounding box center [937, 186] width 79 height 9
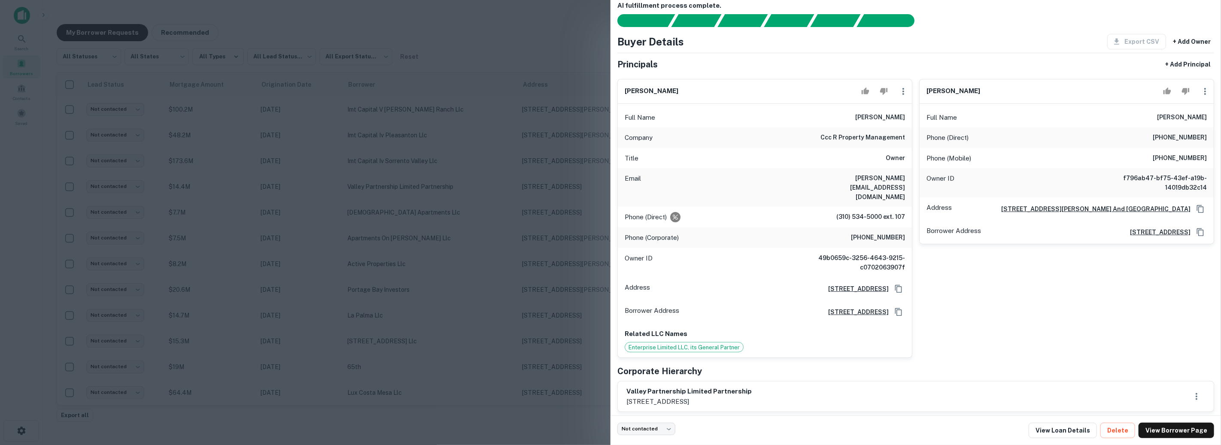
scroll to position [18, 0]
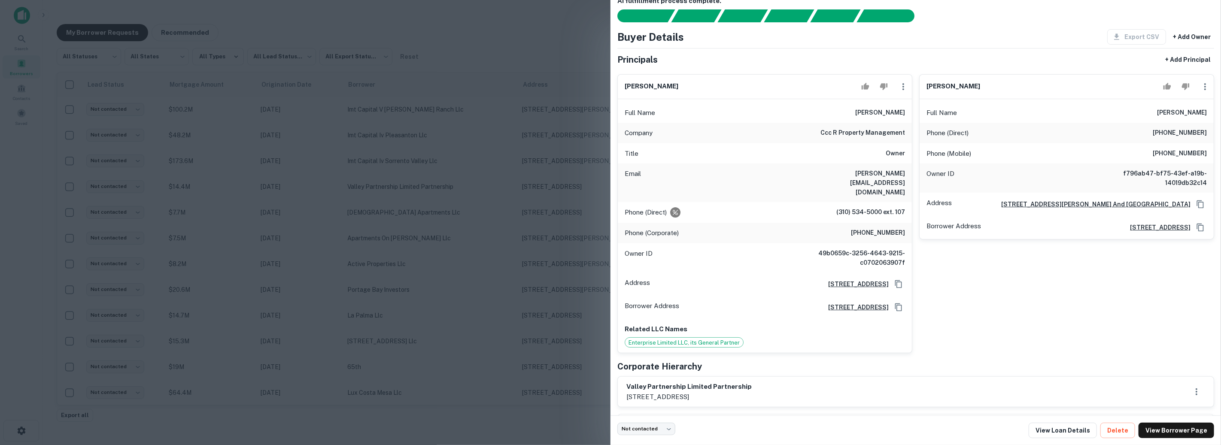
click at [494, 234] on div at bounding box center [610, 222] width 1221 height 445
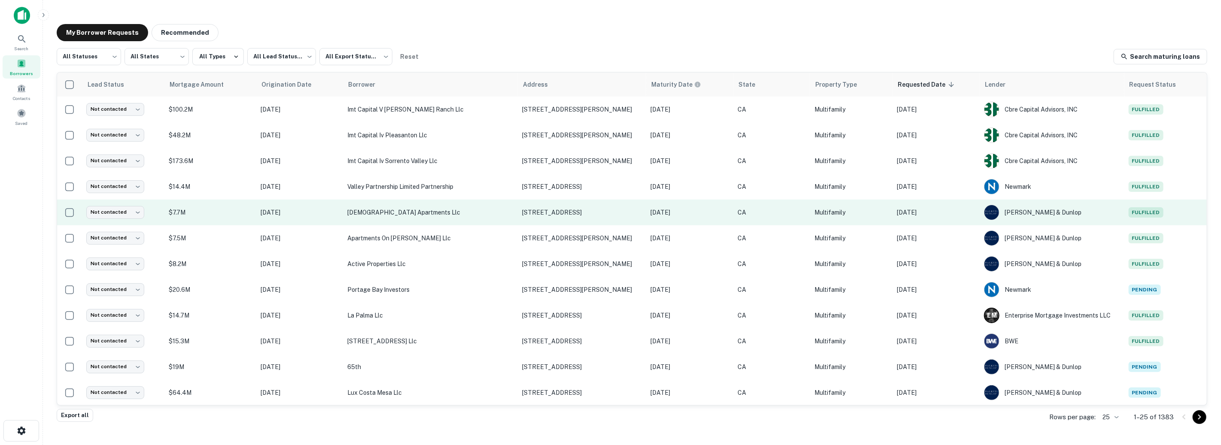
click at [943, 222] on td "[DATE]" at bounding box center [936, 213] width 87 height 26
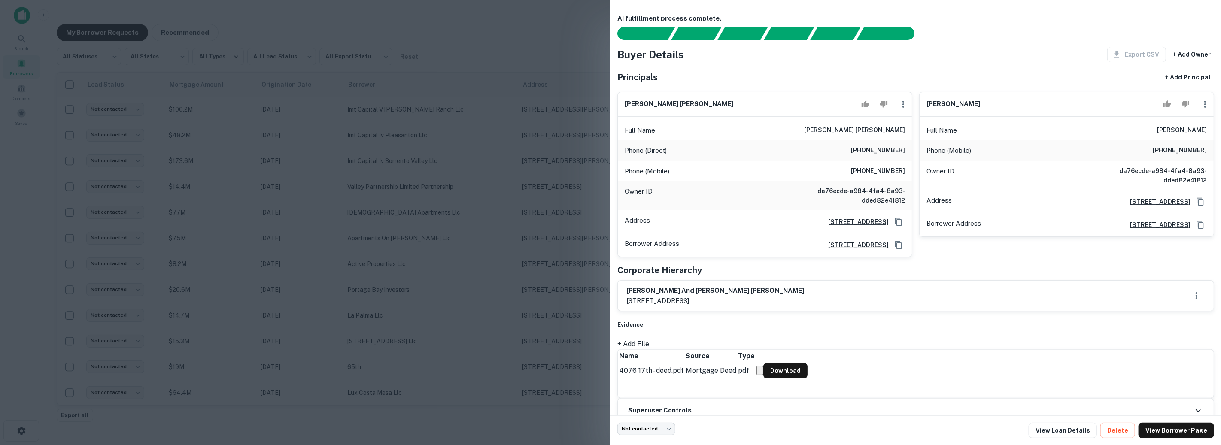
click at [542, 220] on div at bounding box center [610, 222] width 1221 height 445
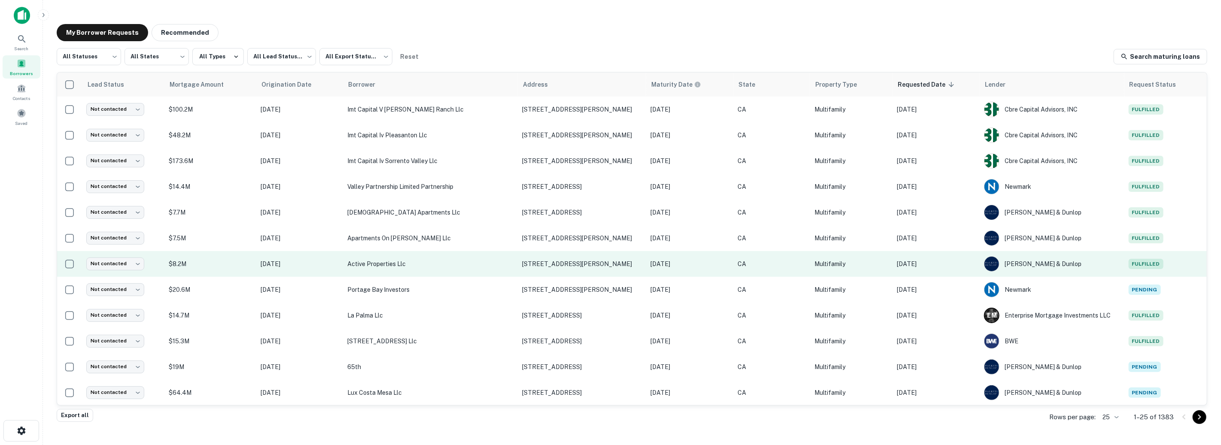
click at [961, 260] on p "[DATE]" at bounding box center [937, 263] width 79 height 9
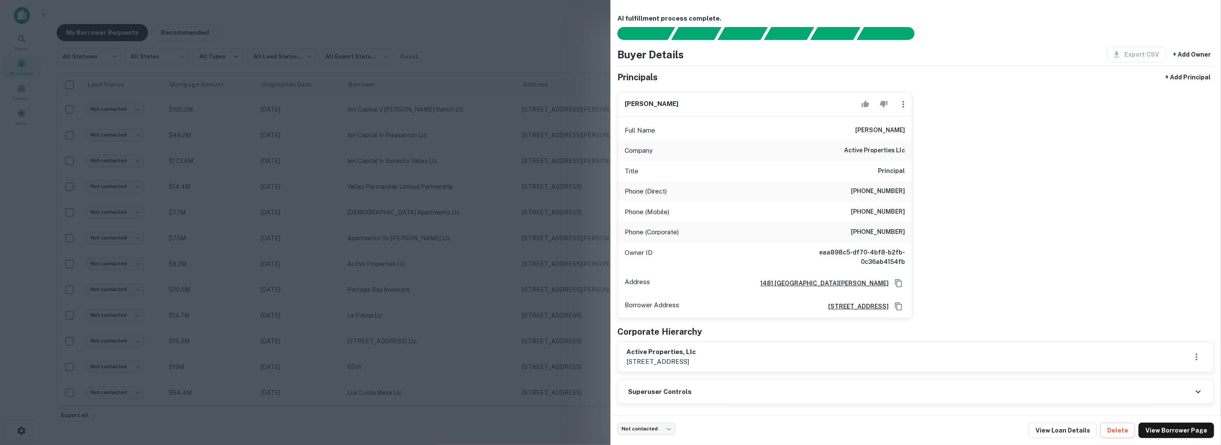
click at [565, 204] on div at bounding box center [610, 222] width 1221 height 445
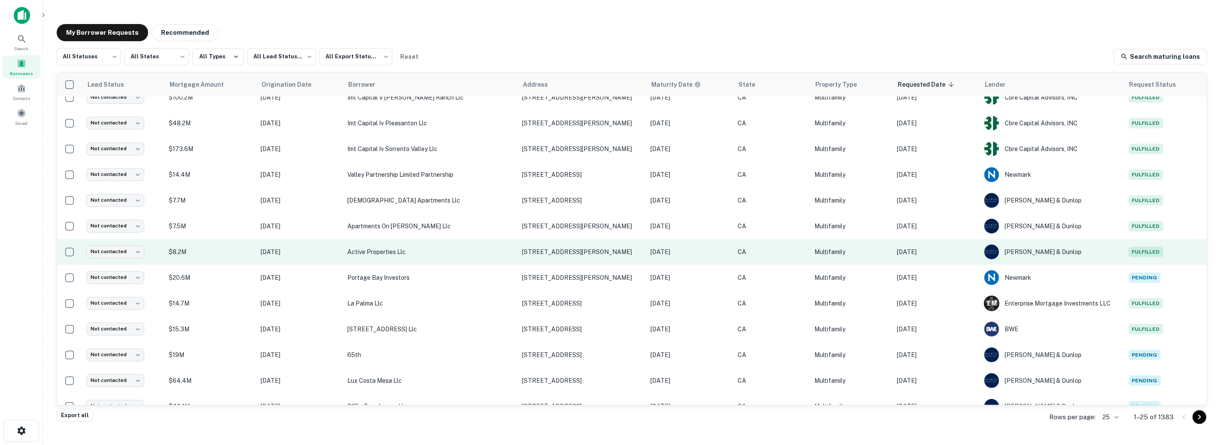
scroll to position [18, 0]
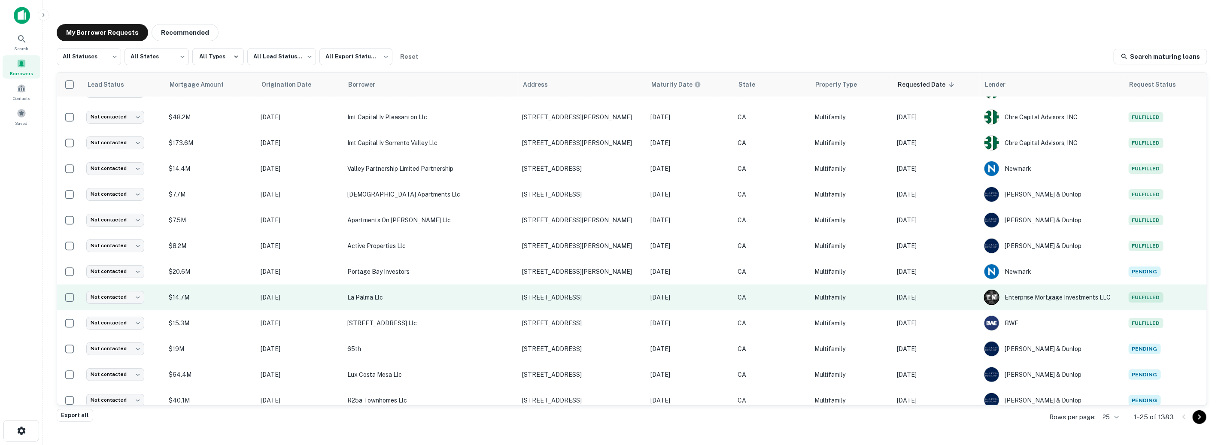
click at [927, 297] on p "[DATE]" at bounding box center [937, 297] width 79 height 9
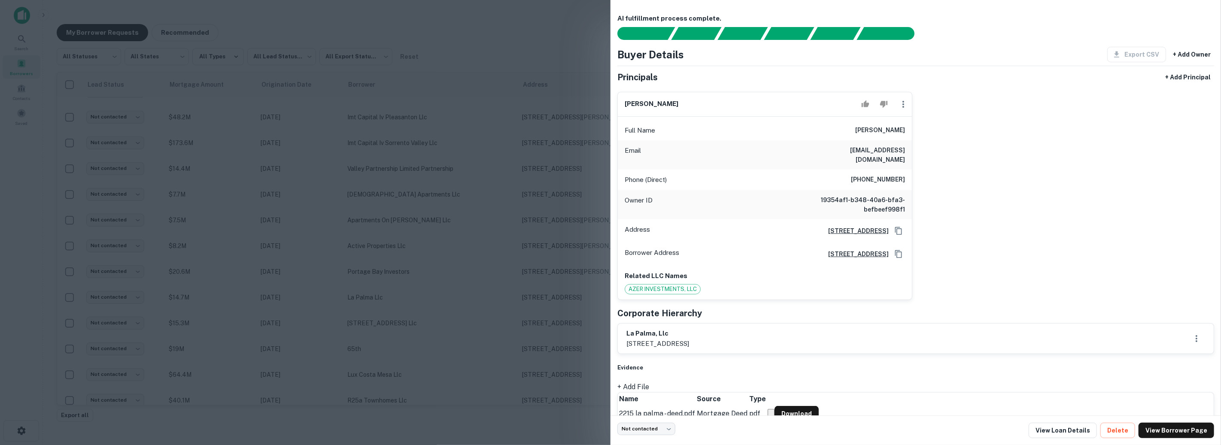
click at [548, 249] on div at bounding box center [610, 222] width 1221 height 445
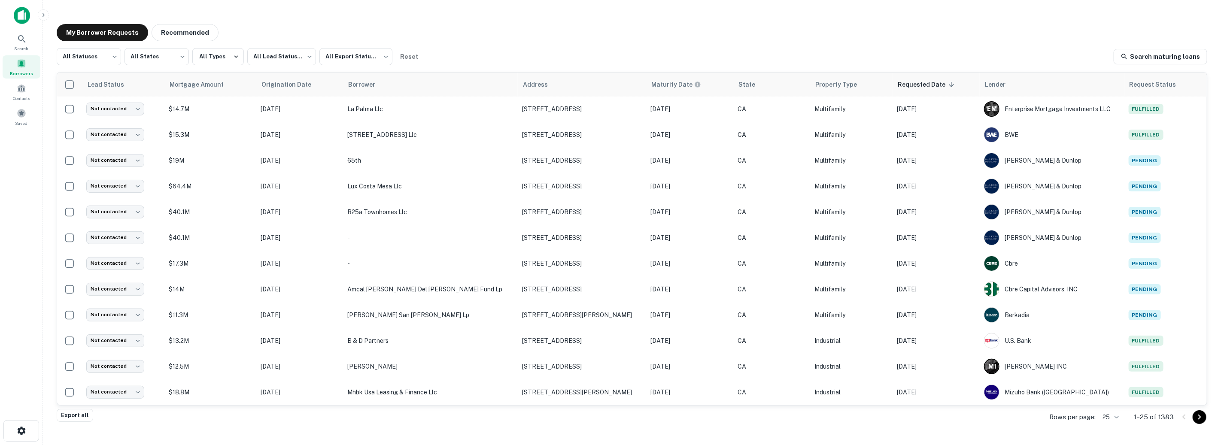
scroll to position [335, 0]
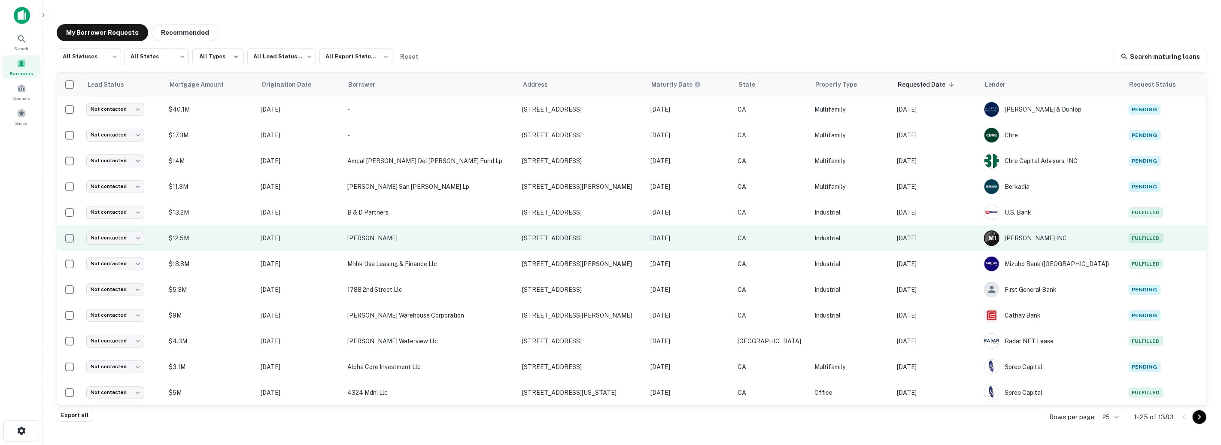
click at [941, 229] on td "[DATE]" at bounding box center [936, 238] width 87 height 26
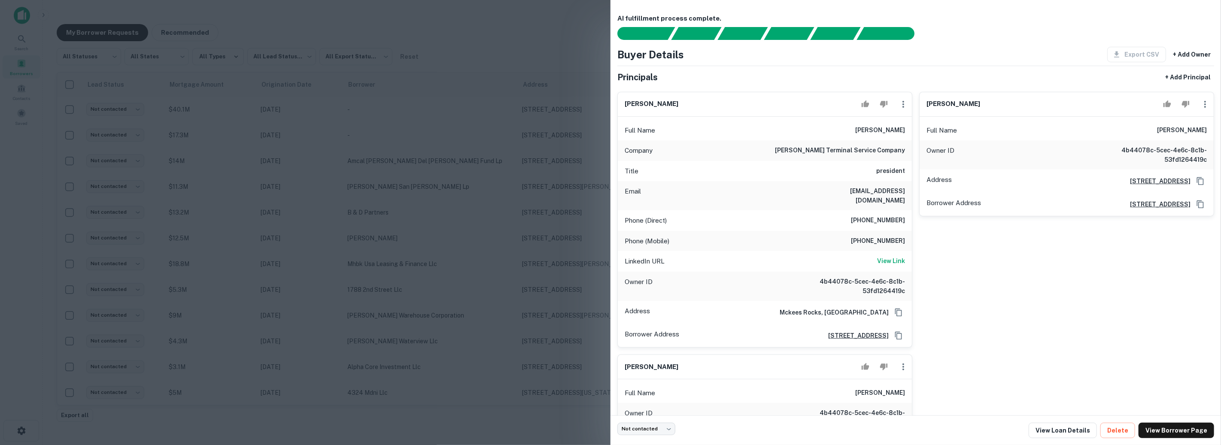
click at [508, 218] on div at bounding box center [610, 222] width 1221 height 445
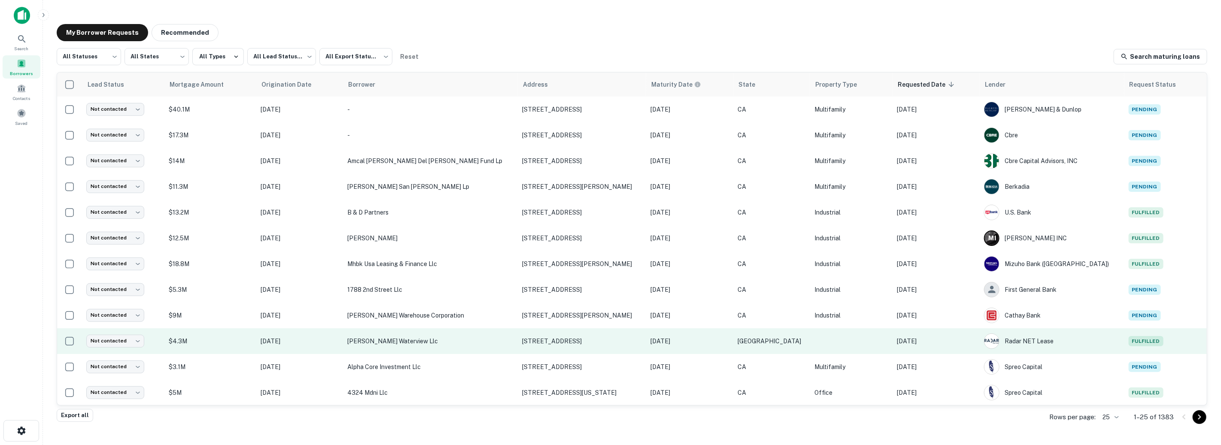
click at [943, 339] on p "[DATE]" at bounding box center [937, 341] width 79 height 9
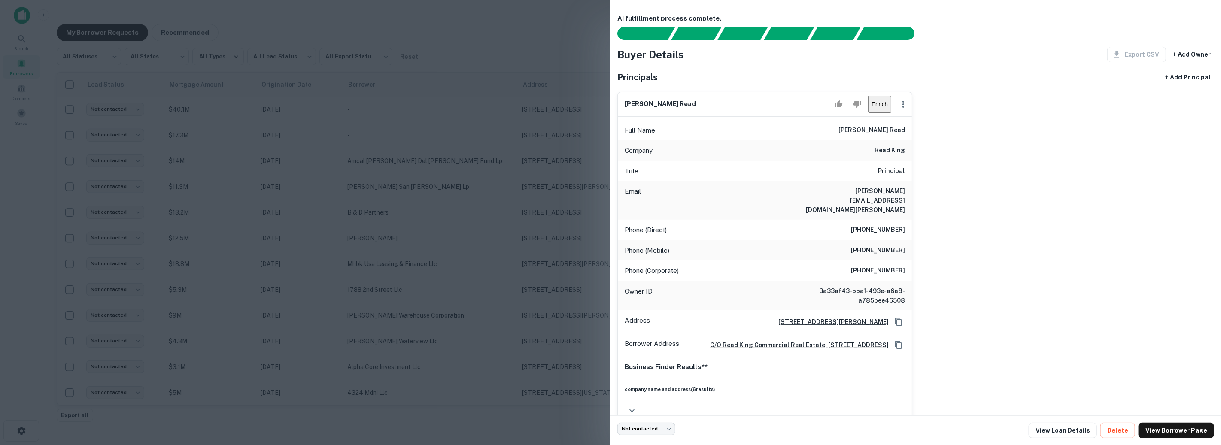
click at [570, 222] on div at bounding box center [610, 222] width 1221 height 445
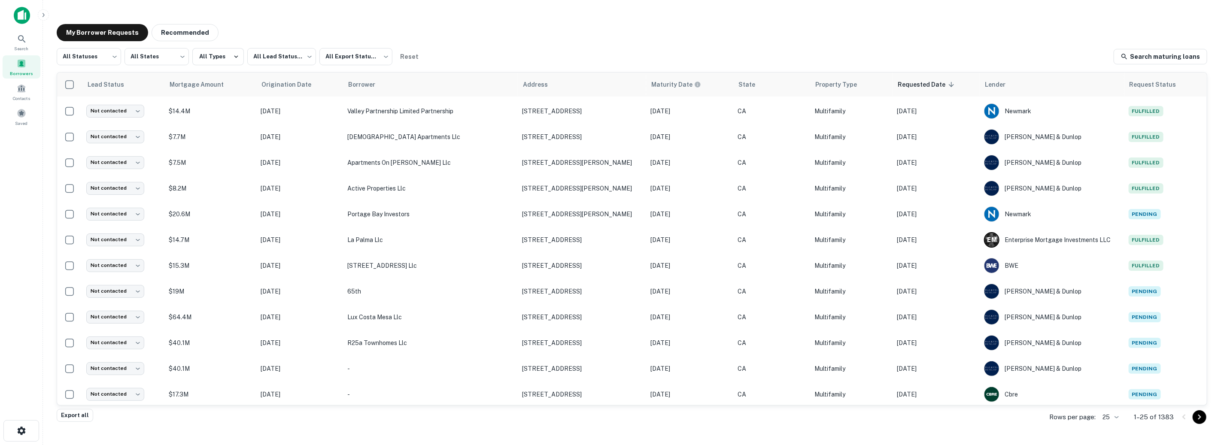
scroll to position [0, 0]
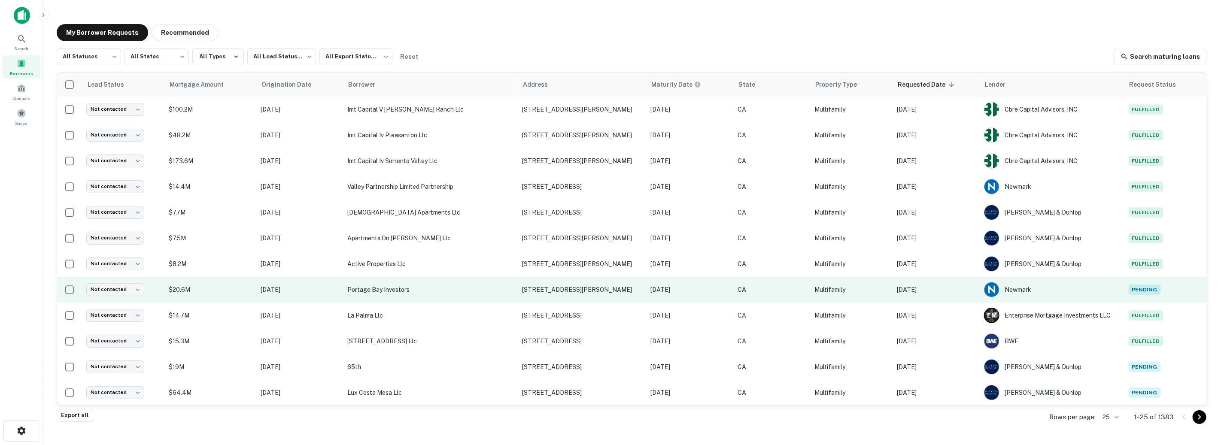
click at [938, 292] on p "[DATE]" at bounding box center [937, 289] width 79 height 9
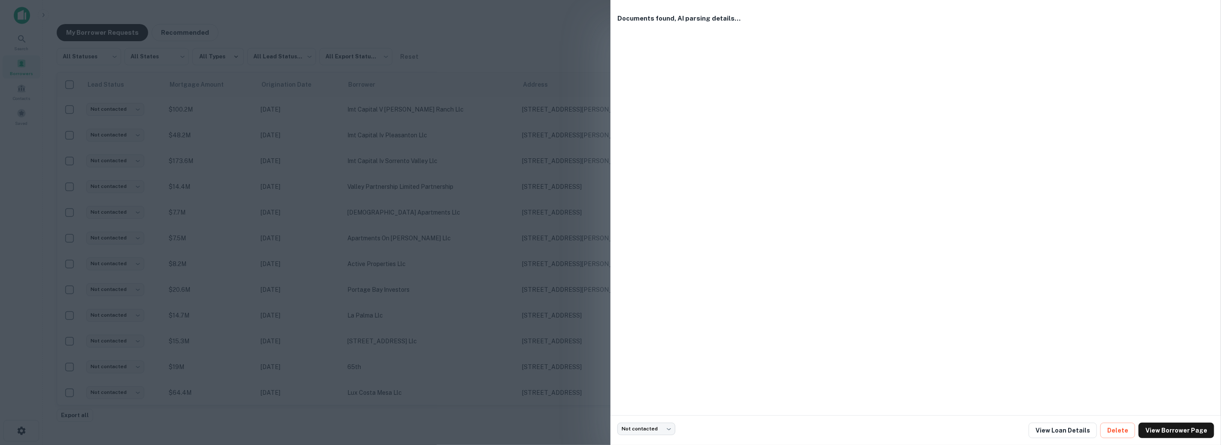
click at [561, 148] on div at bounding box center [610, 222] width 1221 height 445
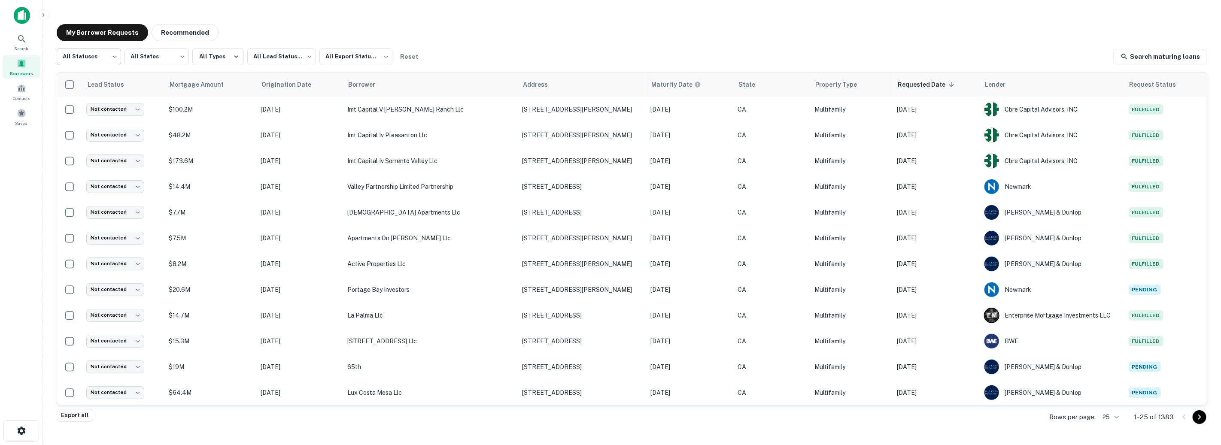
click at [116, 59] on body "Search Borrowers Contacts Saved My Borrower Requests Recommended All Statuses *…" at bounding box center [610, 222] width 1221 height 445
type input "*********"
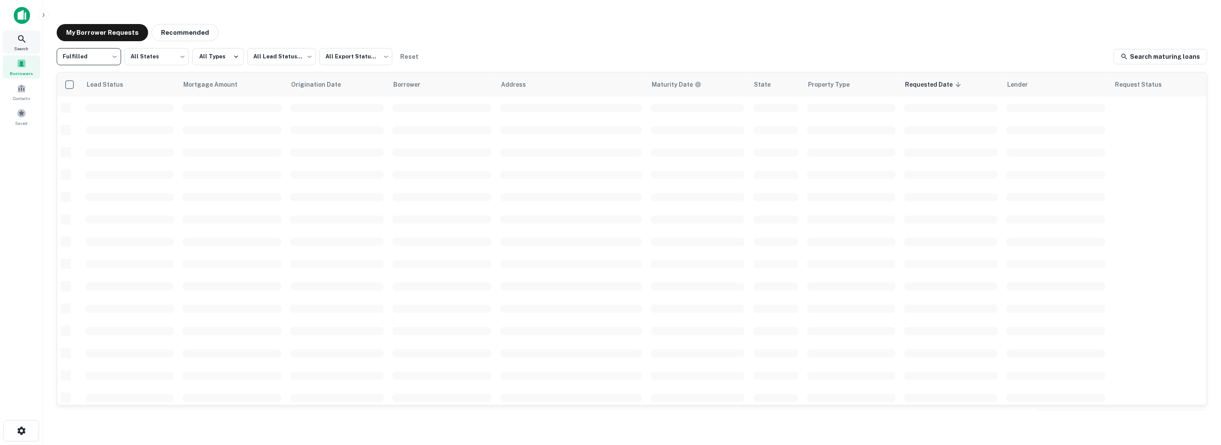
click at [18, 39] on icon at bounding box center [21, 38] width 7 height 7
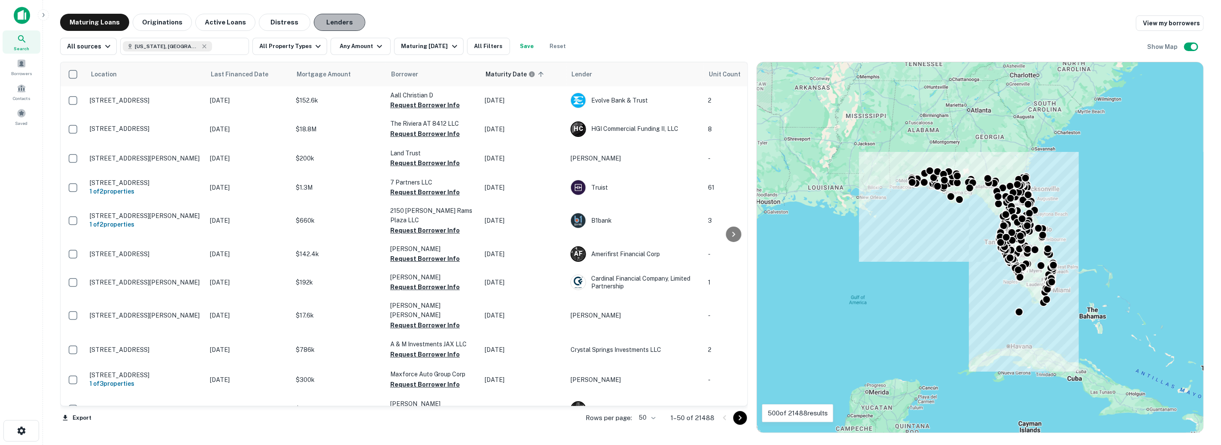
click at [330, 25] on button "Lenders" at bounding box center [340, 22] width 52 height 17
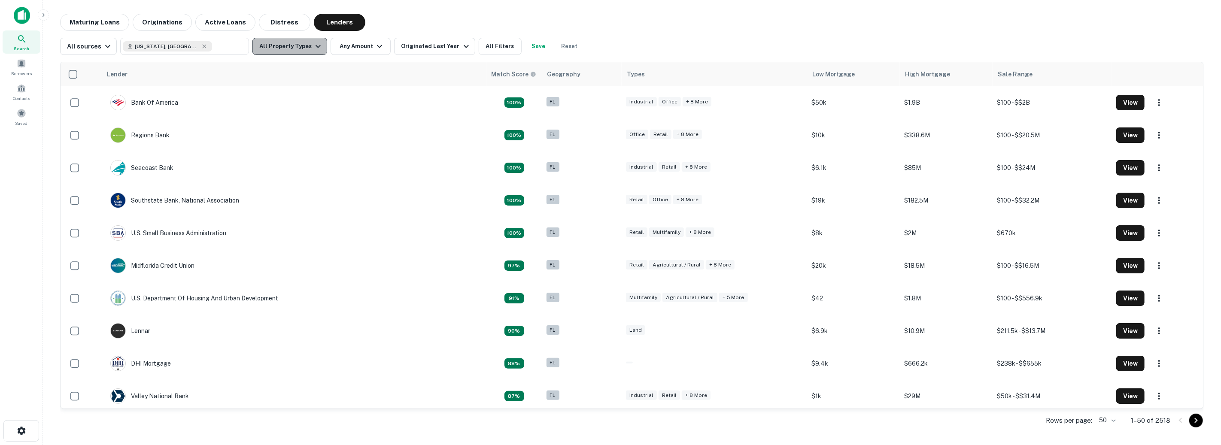
click at [303, 46] on button "All Property Types" at bounding box center [290, 46] width 75 height 17
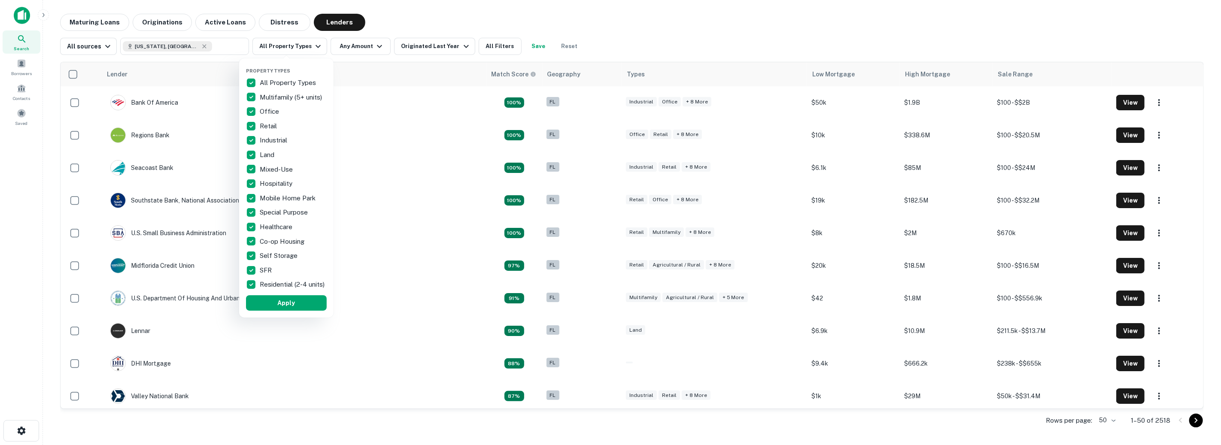
click at [271, 76] on div "All Property Types" at bounding box center [286, 83] width 81 height 15
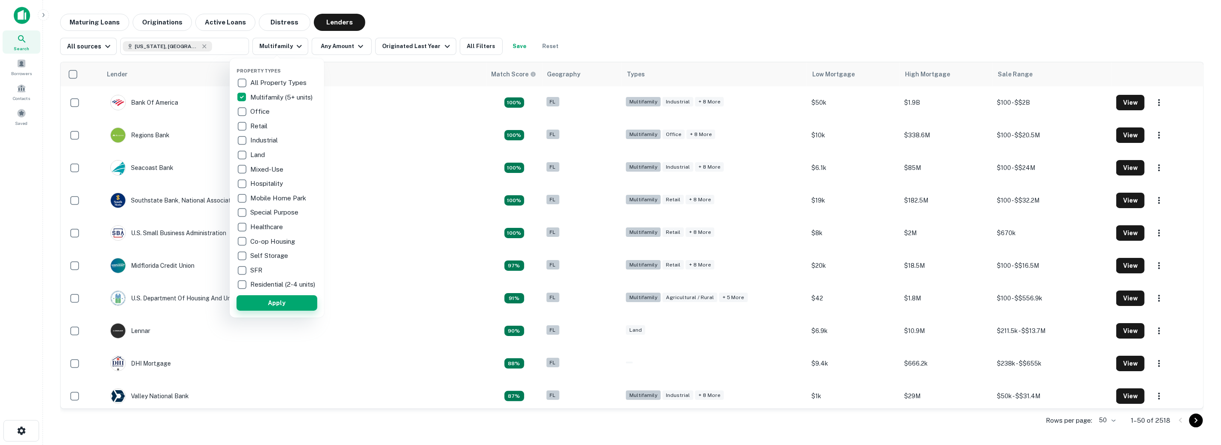
click at [281, 309] on button "Apply" at bounding box center [277, 302] width 81 height 15
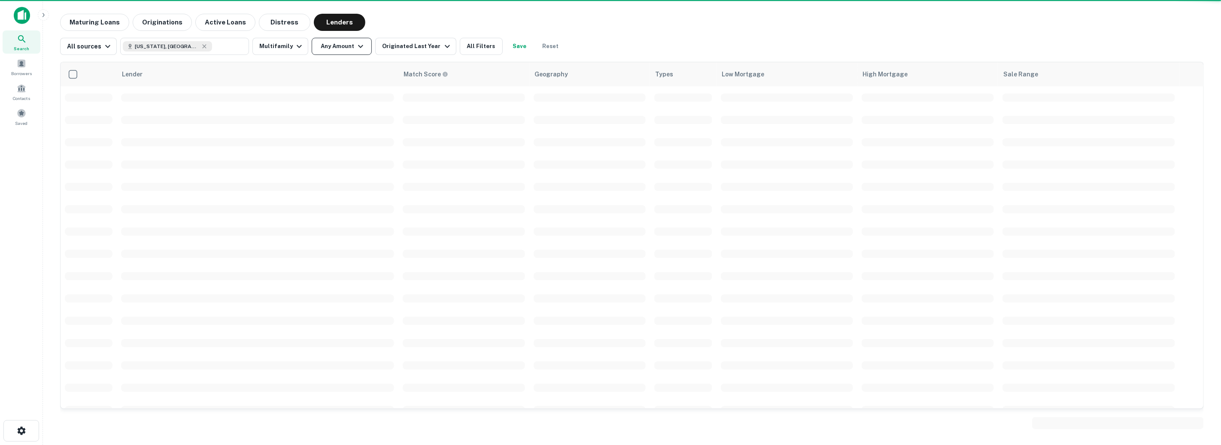
click at [330, 49] on button "Any Amount" at bounding box center [342, 46] width 60 height 17
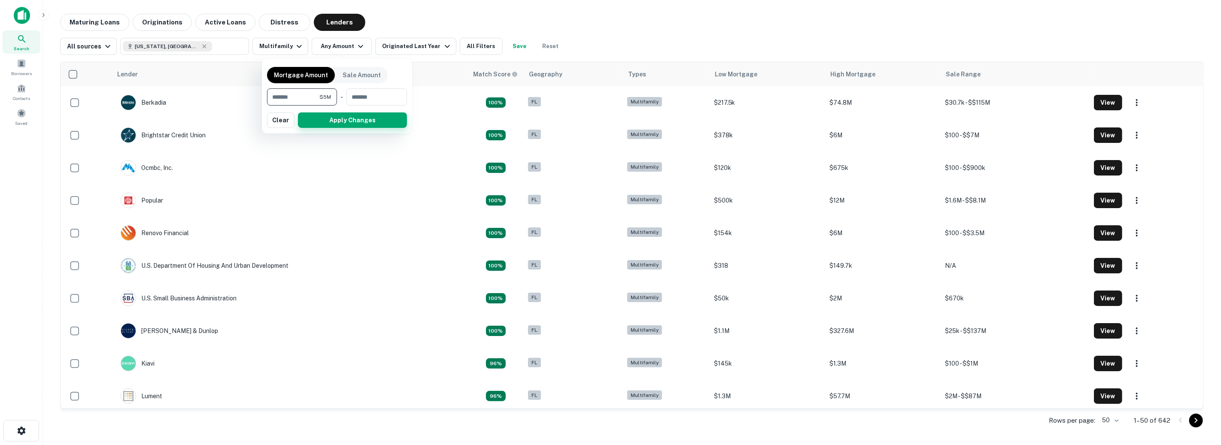
type input "*******"
click at [322, 122] on button "Apply Changes" at bounding box center [352, 120] width 109 height 15
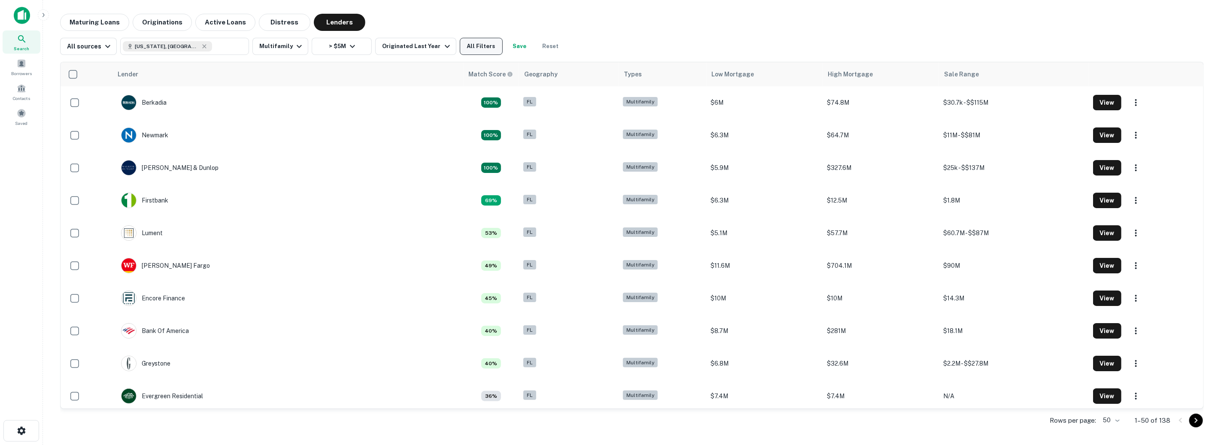
click at [480, 49] on button "All Filters" at bounding box center [481, 46] width 43 height 17
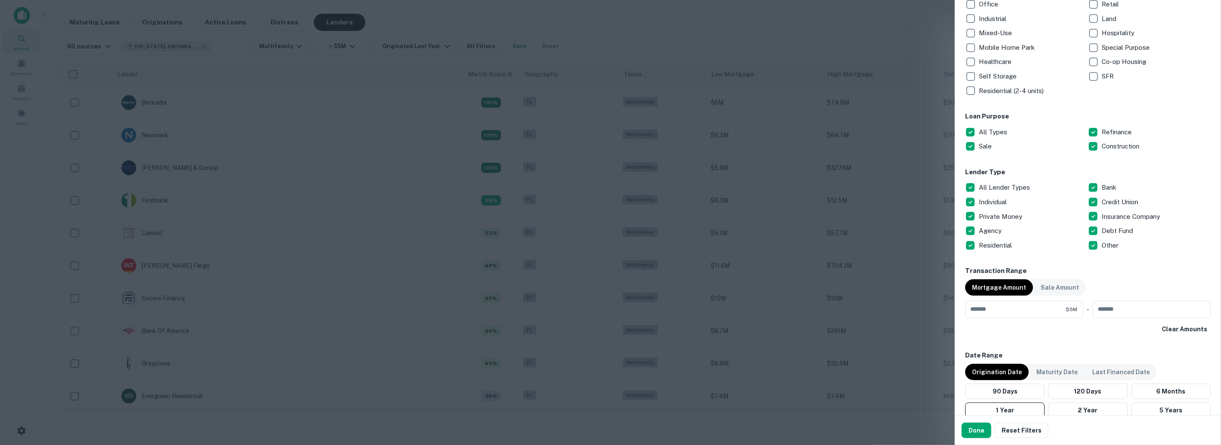
scroll to position [180, 0]
click at [981, 429] on button "Done" at bounding box center [977, 430] width 30 height 15
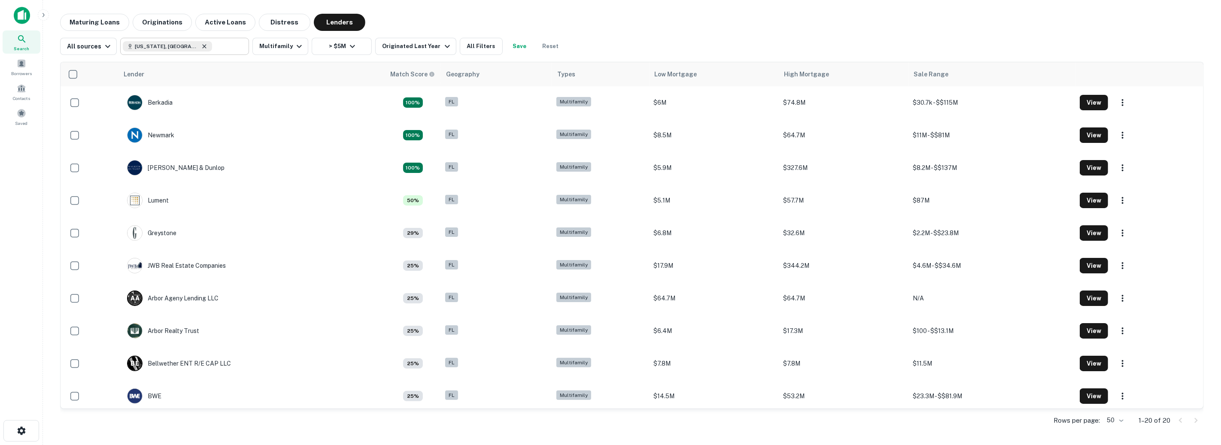
click at [201, 46] on icon at bounding box center [204, 46] width 7 height 7
type input "**********"
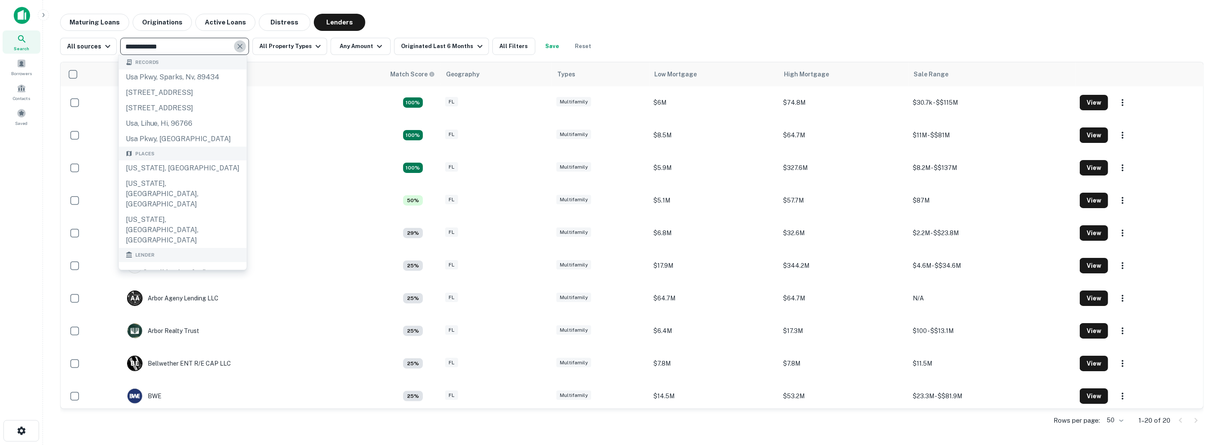
click at [236, 46] on icon "Clear" at bounding box center [240, 46] width 9 height 9
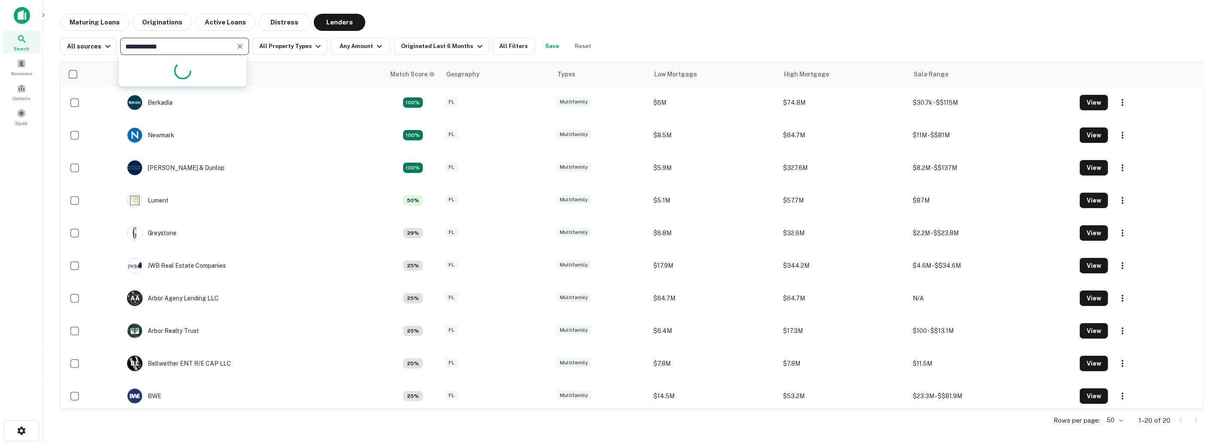
type input "**********"
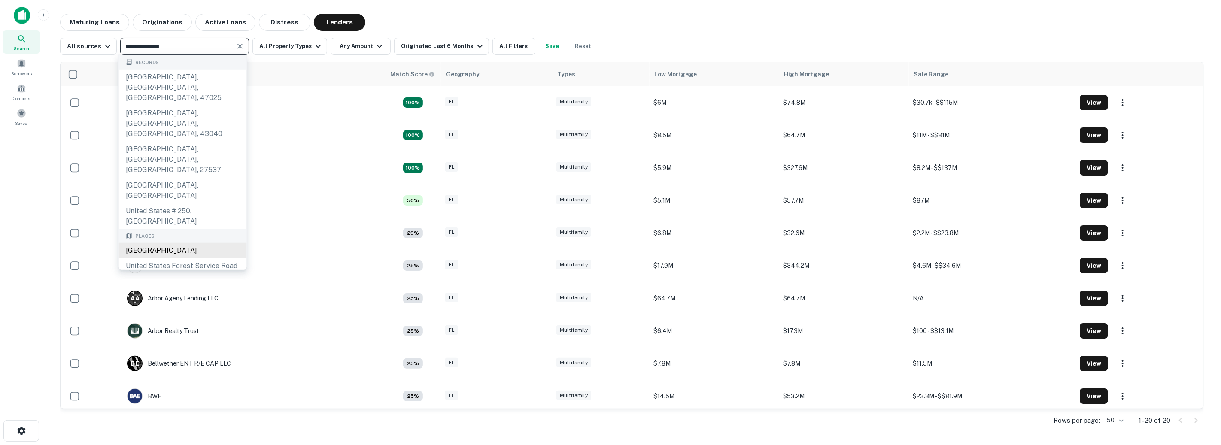
click at [153, 243] on div "United States" at bounding box center [183, 250] width 128 height 15
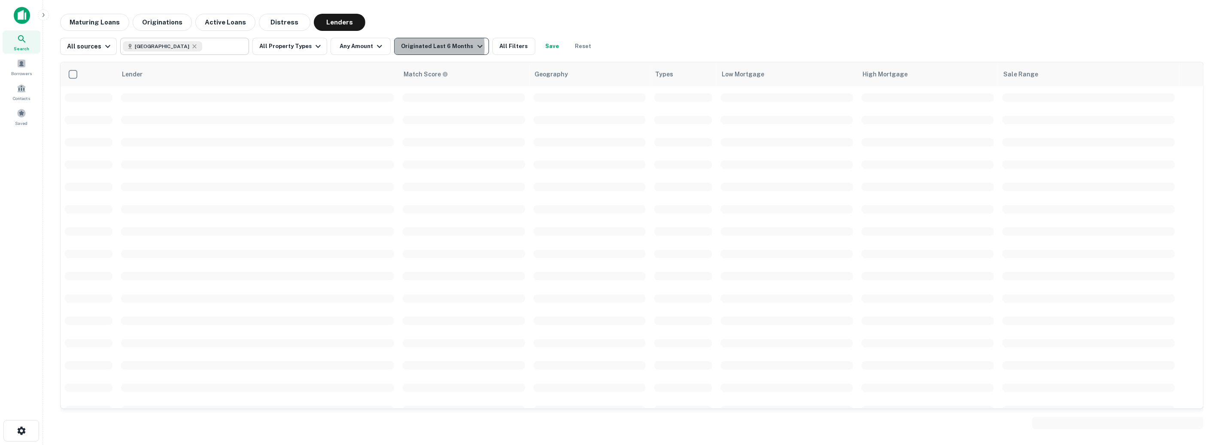
click at [405, 47] on div "Originated Last 6 Months" at bounding box center [443, 46] width 84 height 10
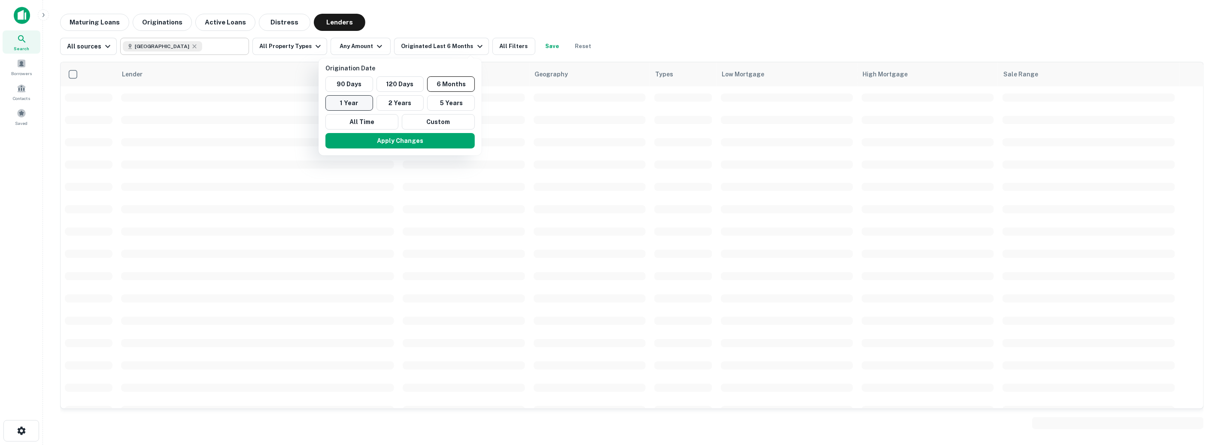
click at [344, 104] on button "1 Year" at bounding box center [350, 102] width 48 height 15
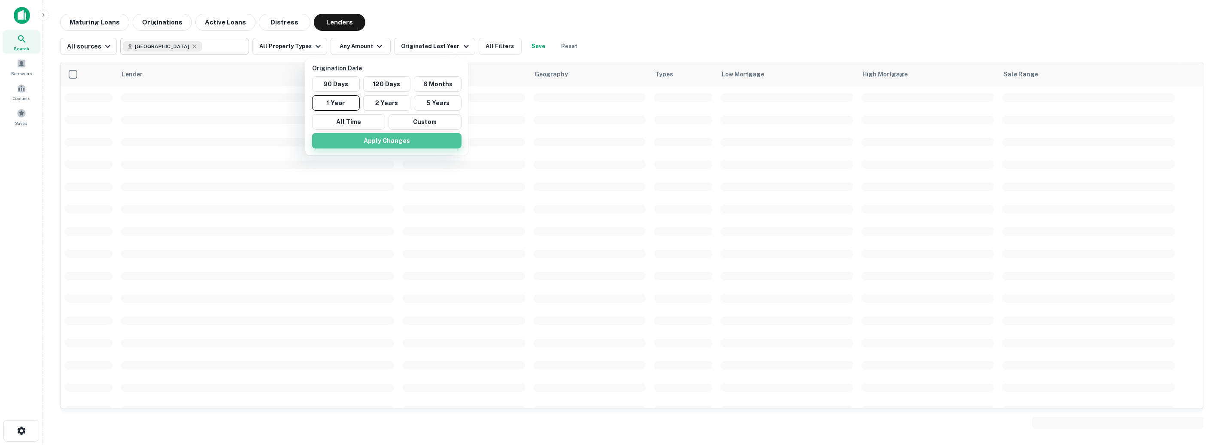
click at [362, 138] on button "Apply Changes" at bounding box center [386, 140] width 149 height 15
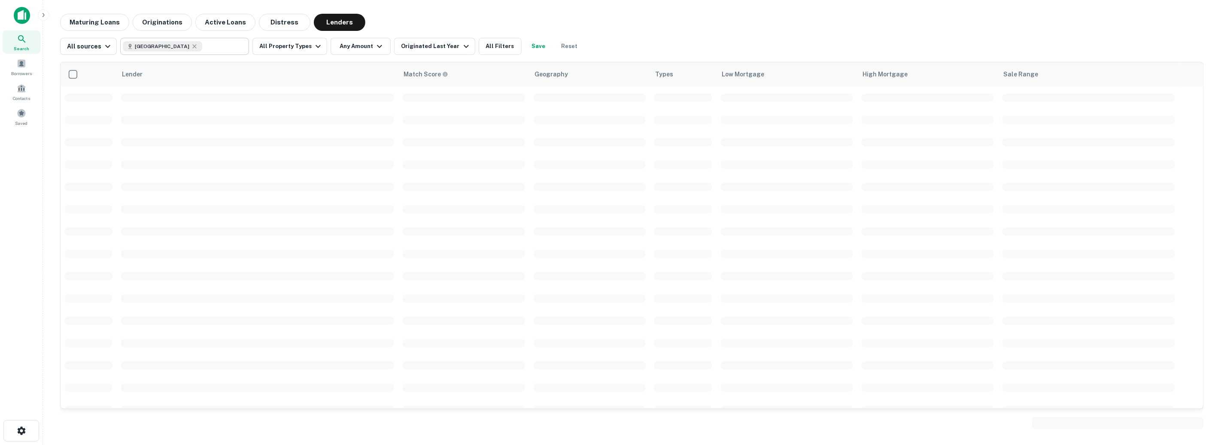
click at [202, 46] on input "text" at bounding box center [223, 46] width 43 height 12
type input "**********"
click at [201, 46] on input "**********" at bounding box center [178, 46] width 110 height 12
click at [238, 47] on icon "Clear" at bounding box center [240, 46] width 9 height 9
type input "*****"
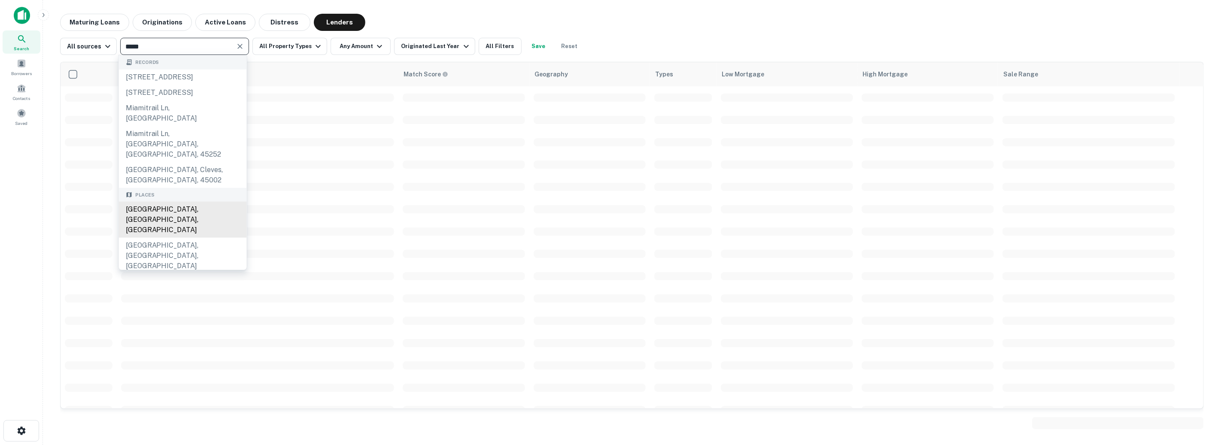
click at [149, 202] on div "Miami, FL, USA" at bounding box center [183, 220] width 128 height 36
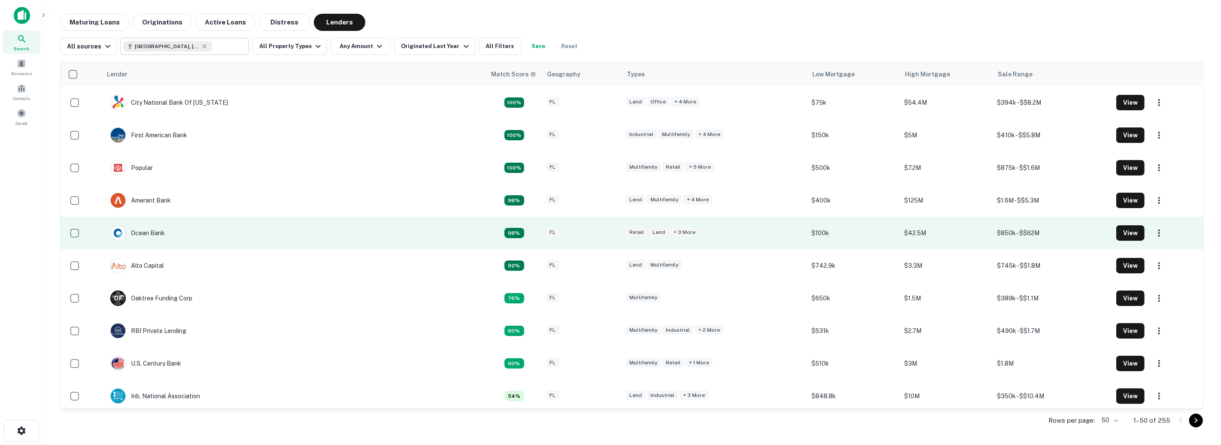
type input "**********"
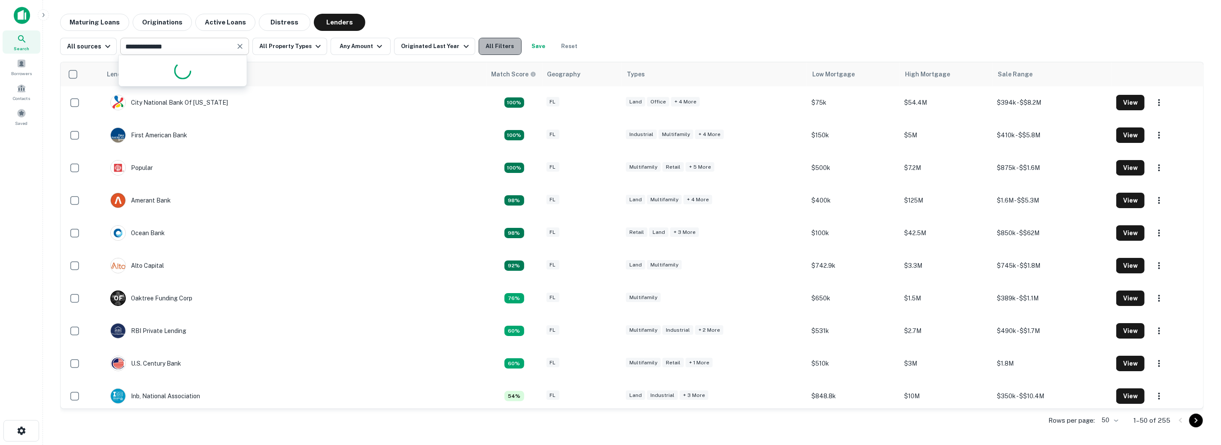
click at [486, 45] on button "All Filters" at bounding box center [500, 46] width 43 height 17
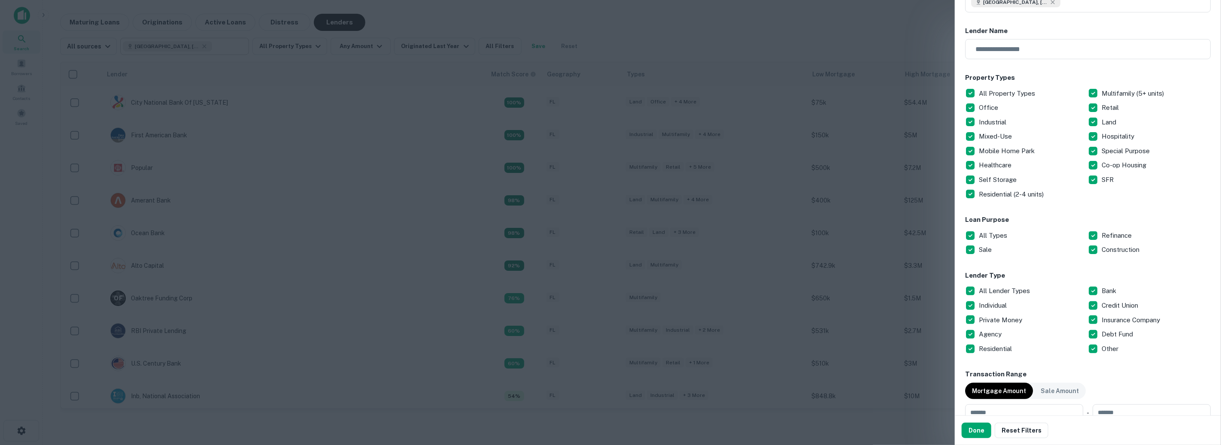
scroll to position [196, 0]
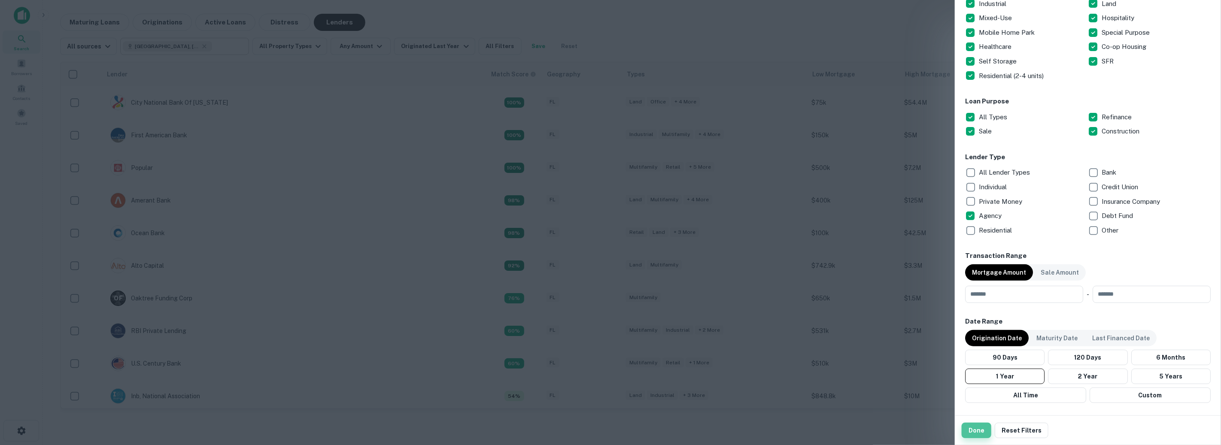
click at [975, 432] on button "Done" at bounding box center [977, 430] width 30 height 15
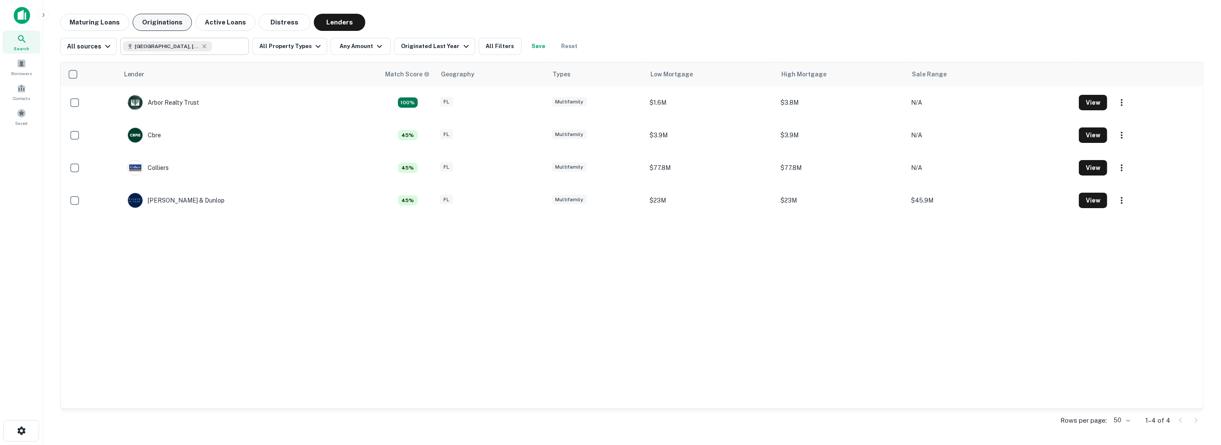
click at [175, 25] on button "Originations" at bounding box center [162, 22] width 59 height 17
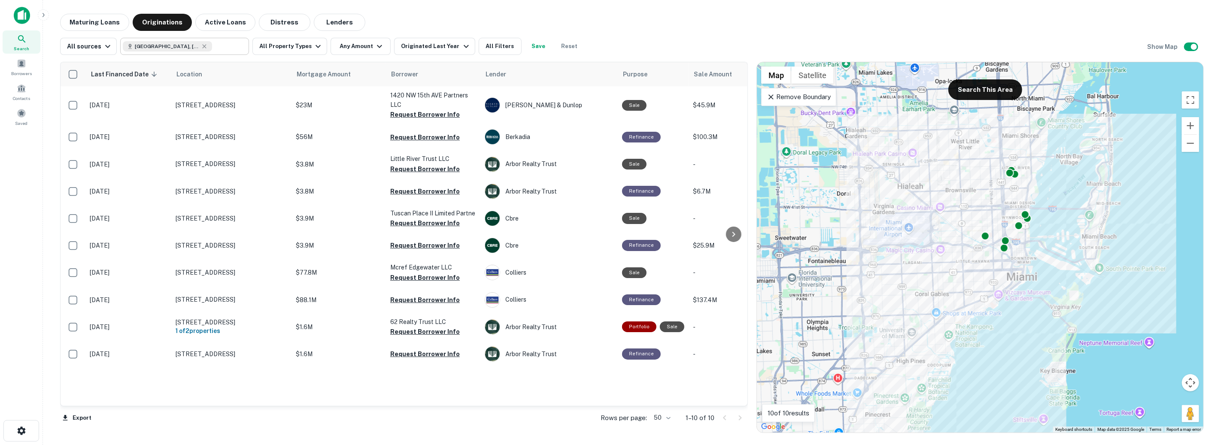
click at [773, 98] on icon at bounding box center [771, 96] width 5 height 5
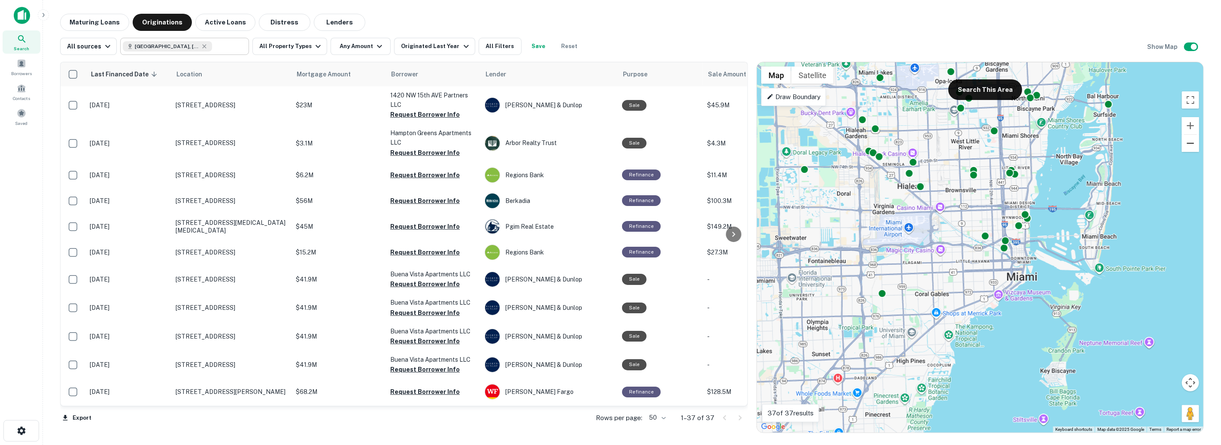
click at [1190, 140] on button "Zoom out" at bounding box center [1190, 143] width 17 height 17
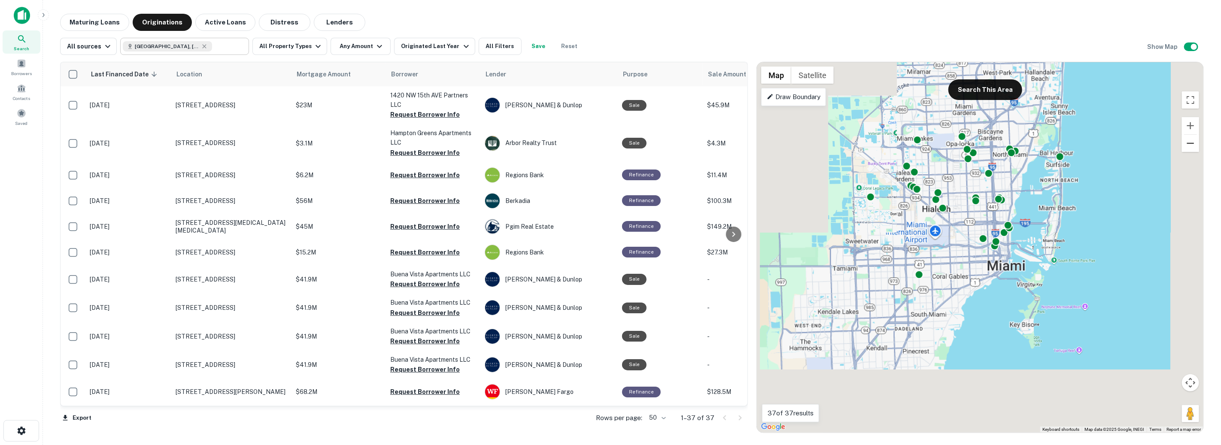
click at [1190, 140] on button "Zoom out" at bounding box center [1190, 143] width 17 height 17
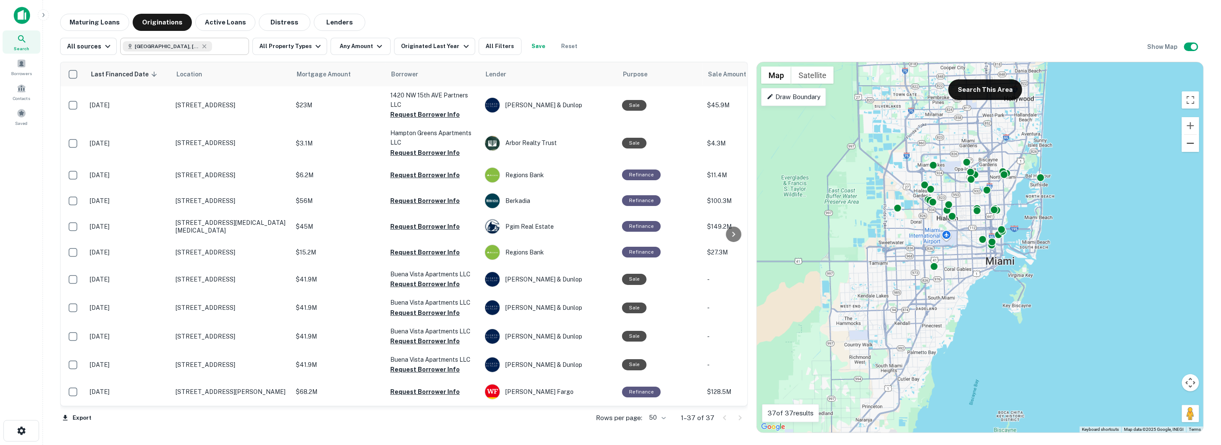
click at [1190, 140] on button "Zoom out" at bounding box center [1190, 143] width 17 height 17
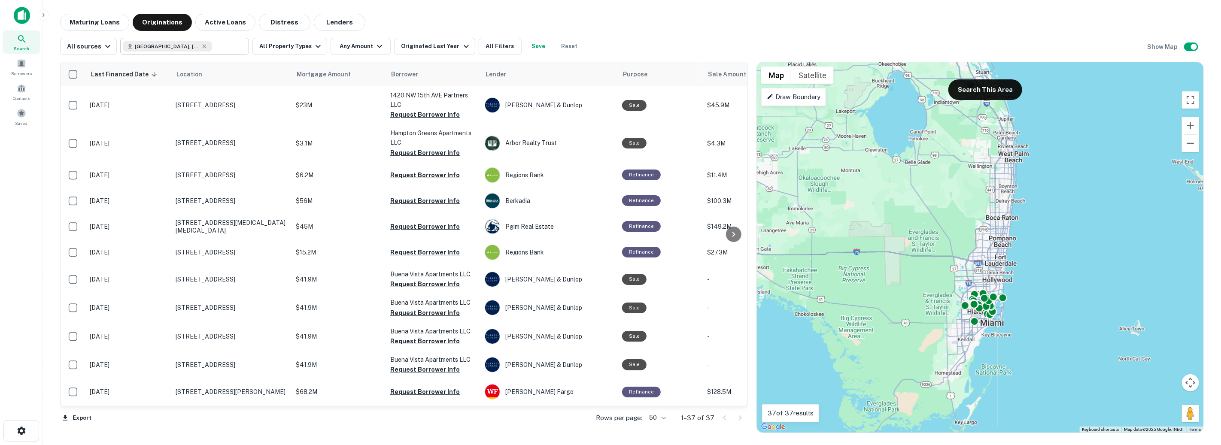
drag, startPoint x: 1123, startPoint y: 168, endPoint x: 1136, endPoint y: 239, distance: 72.0
click at [1136, 239] on div "To activate drag with keyboard, press Alt + Enter. Once in keyboard drag state,…" at bounding box center [980, 247] width 447 height 371
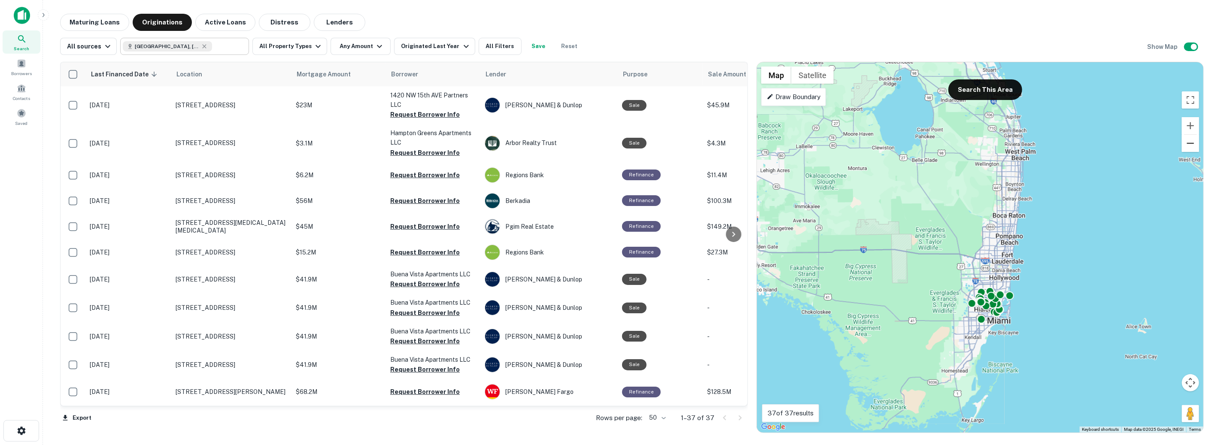
click at [1194, 146] on button "Zoom out" at bounding box center [1190, 143] width 17 height 17
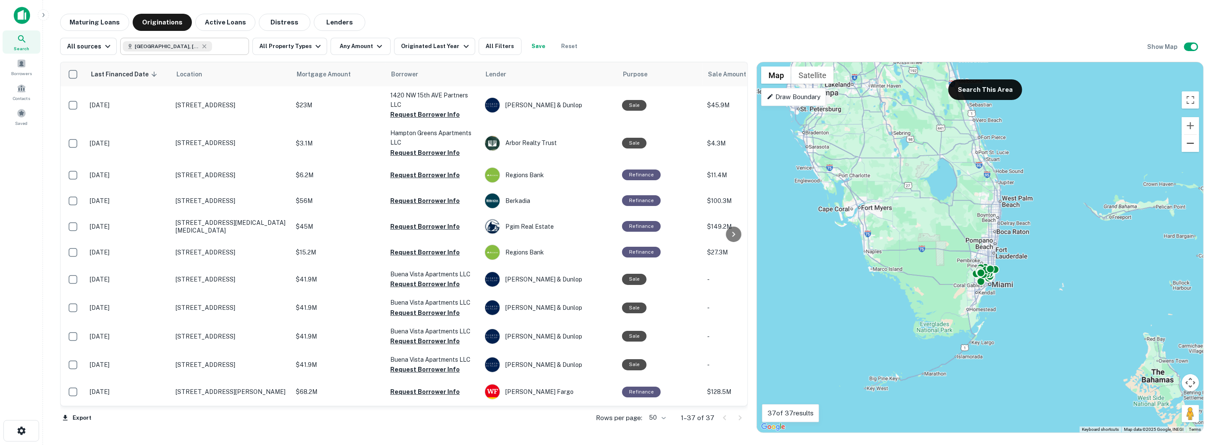
click at [1194, 146] on button "Zoom out" at bounding box center [1190, 143] width 17 height 17
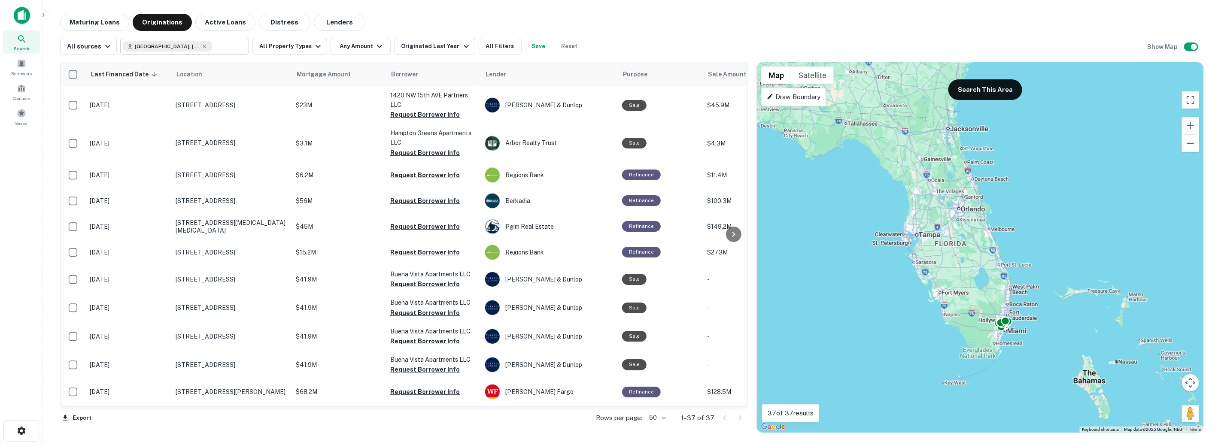
drag, startPoint x: 1120, startPoint y: 159, endPoint x: 1141, endPoint y: 225, distance: 68.5
click at [1141, 225] on div "To activate drag with keyboard, press Alt + Enter. Once in keyboard drag state,…" at bounding box center [980, 247] width 447 height 371
drag, startPoint x: 1141, startPoint y: 225, endPoint x: 1138, endPoint y: 216, distance: 9.7
click at [1138, 216] on div "To activate drag with keyboard, press Alt + Enter. Once in keyboard drag state,…" at bounding box center [980, 247] width 447 height 371
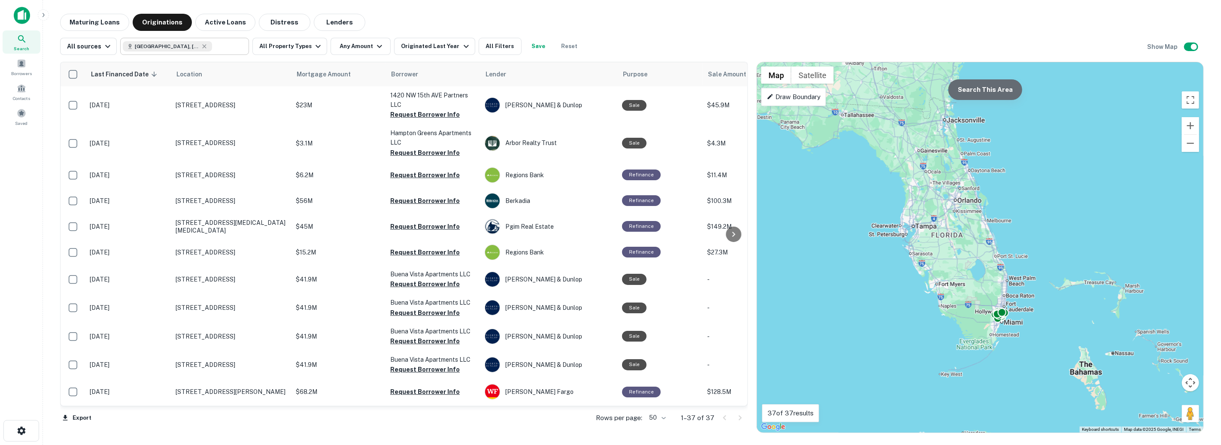
click at [973, 82] on button "Search This Area" at bounding box center [986, 89] width 74 height 21
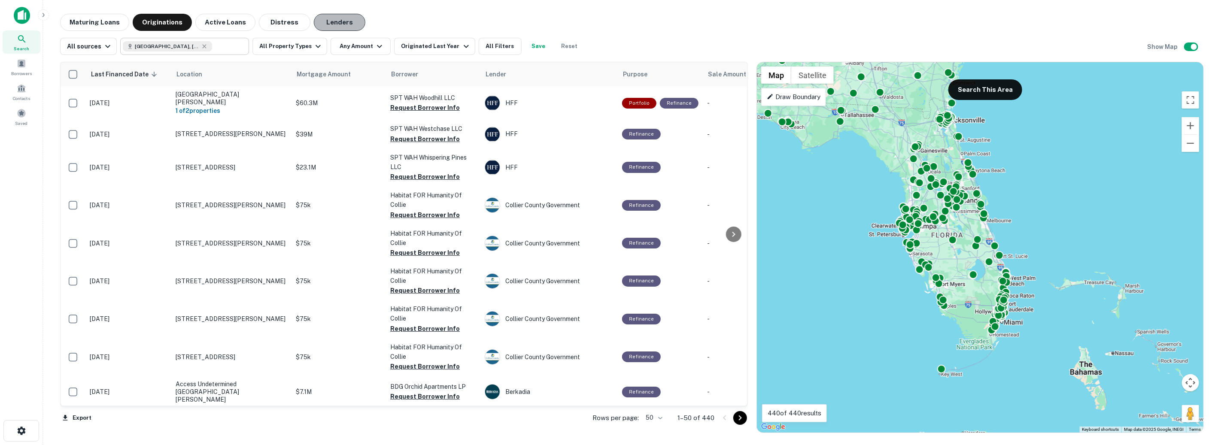
click at [331, 21] on button "Lenders" at bounding box center [340, 22] width 52 height 17
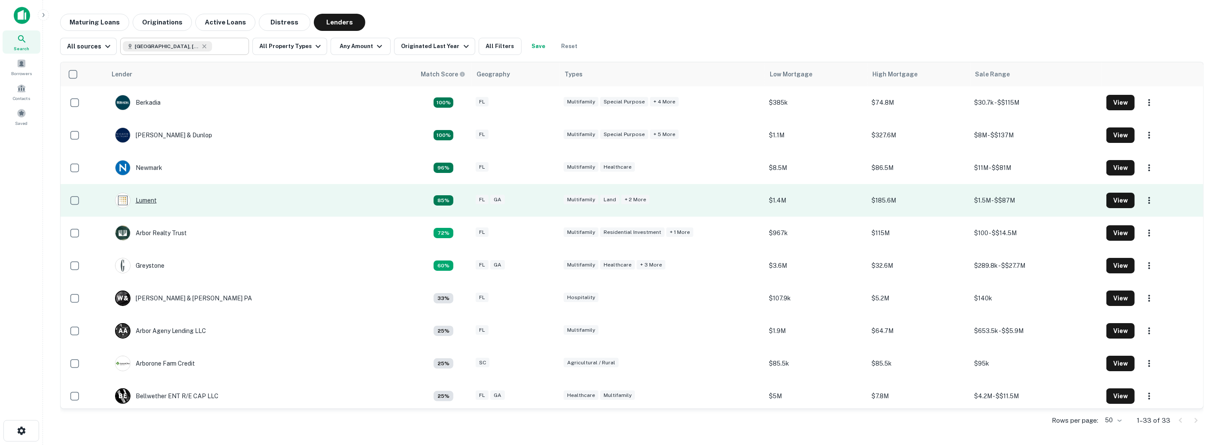
click at [147, 203] on div "Lument" at bounding box center [136, 200] width 42 height 15
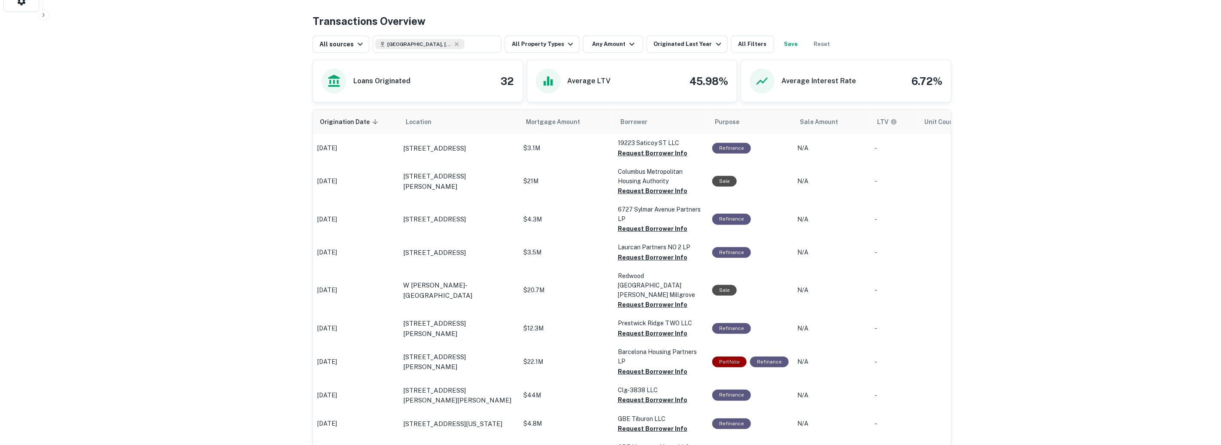
scroll to position [371, 0]
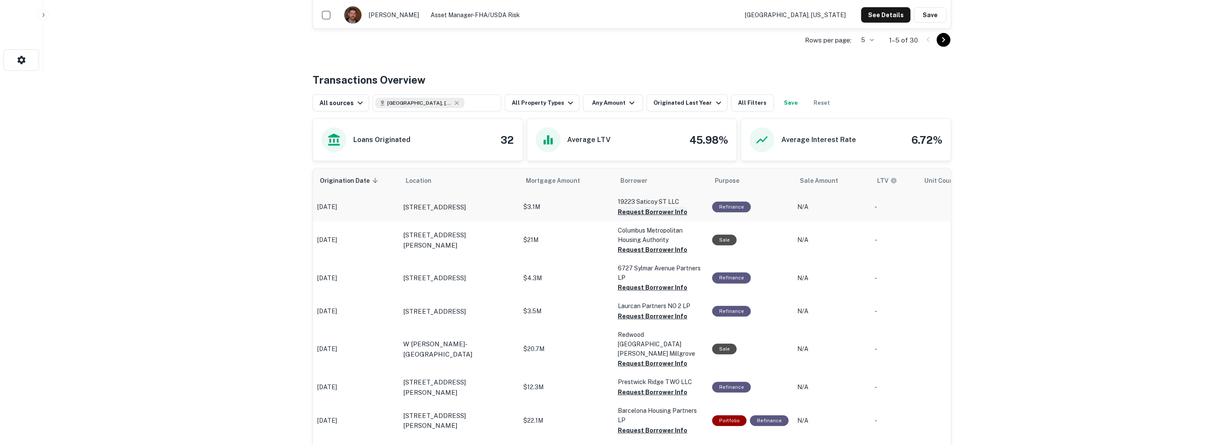
click at [627, 212] on button "Request Borrower Info" at bounding box center [653, 212] width 70 height 10
click at [631, 249] on button "Request Borrower Info" at bounding box center [653, 250] width 70 height 10
click at [629, 285] on button "Request Borrower Info" at bounding box center [653, 288] width 70 height 10
click at [632, 320] on button "Request Borrower Info" at bounding box center [653, 316] width 70 height 10
click at [632, 359] on button "Request Borrower Info" at bounding box center [653, 364] width 70 height 10
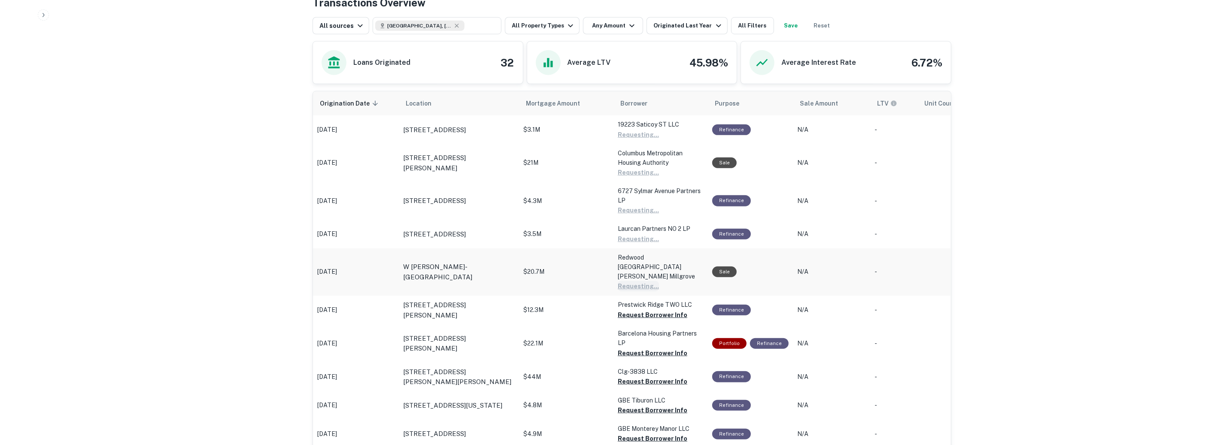
scroll to position [457, 0]
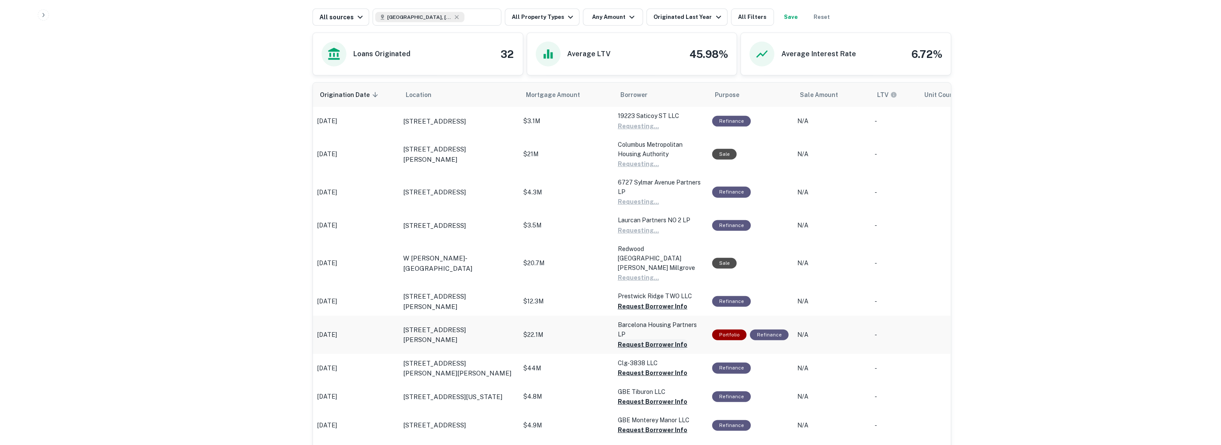
click at [639, 340] on button "Request Borrower Info" at bounding box center [653, 345] width 70 height 10
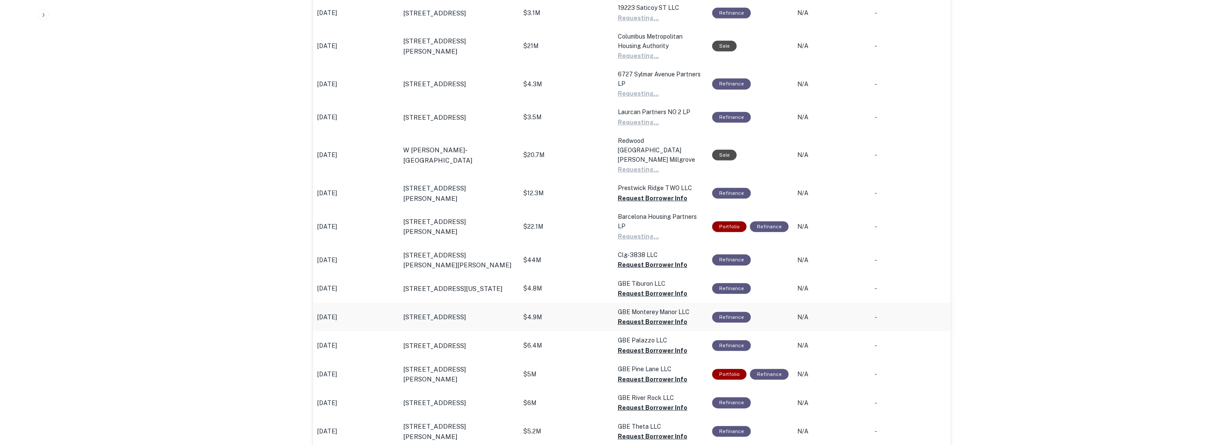
scroll to position [577, 0]
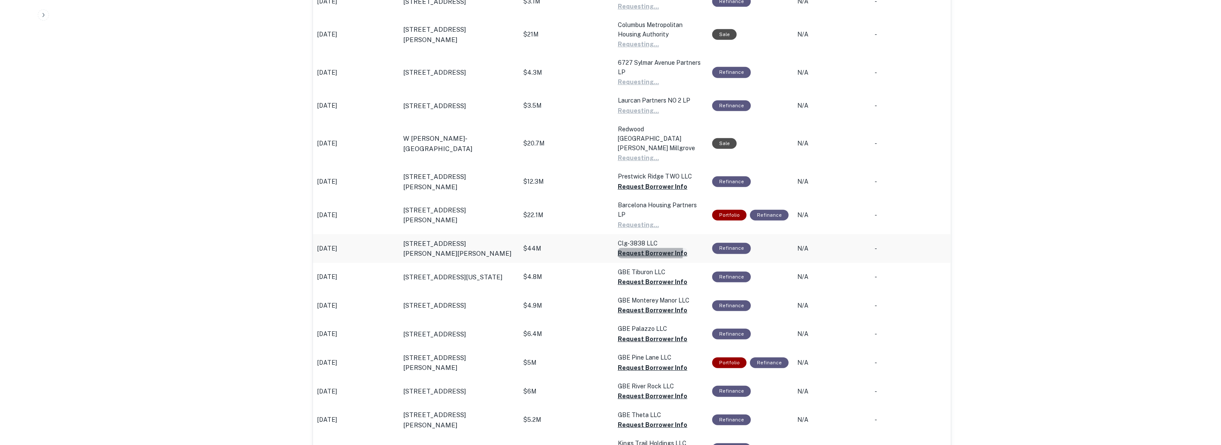
click at [639, 248] on button "Request Borrower Info" at bounding box center [653, 253] width 70 height 10
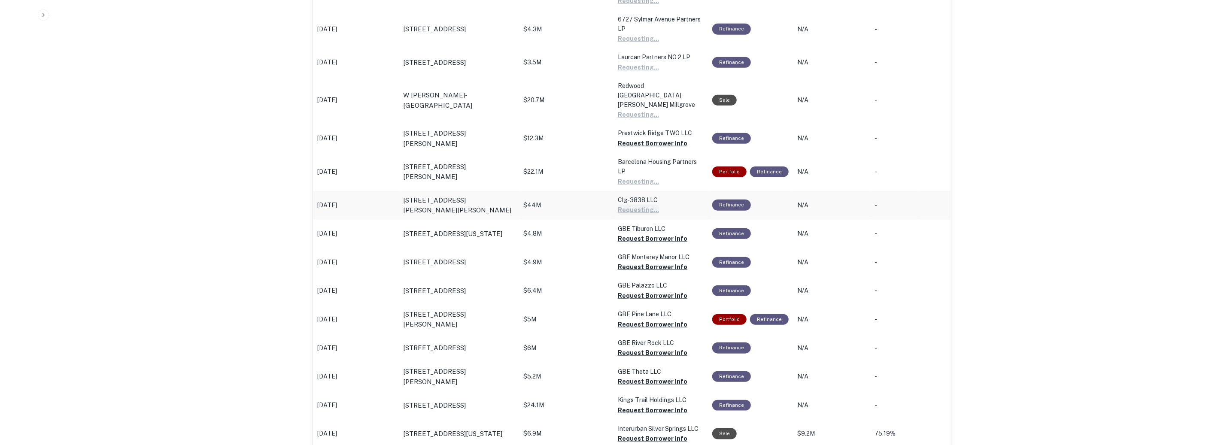
scroll to position [681, 0]
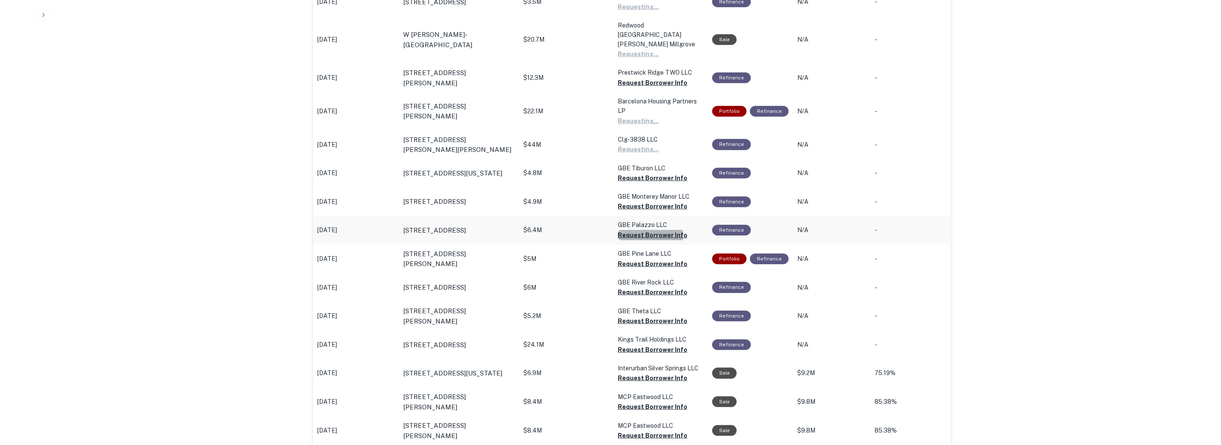
click at [633, 230] on button "Request Borrower Info" at bounding box center [653, 235] width 70 height 10
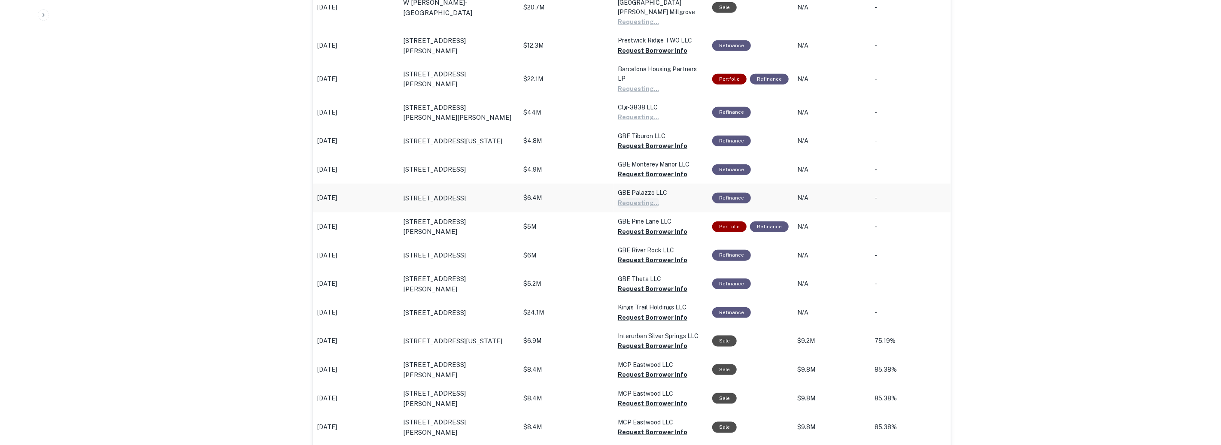
scroll to position [756, 0]
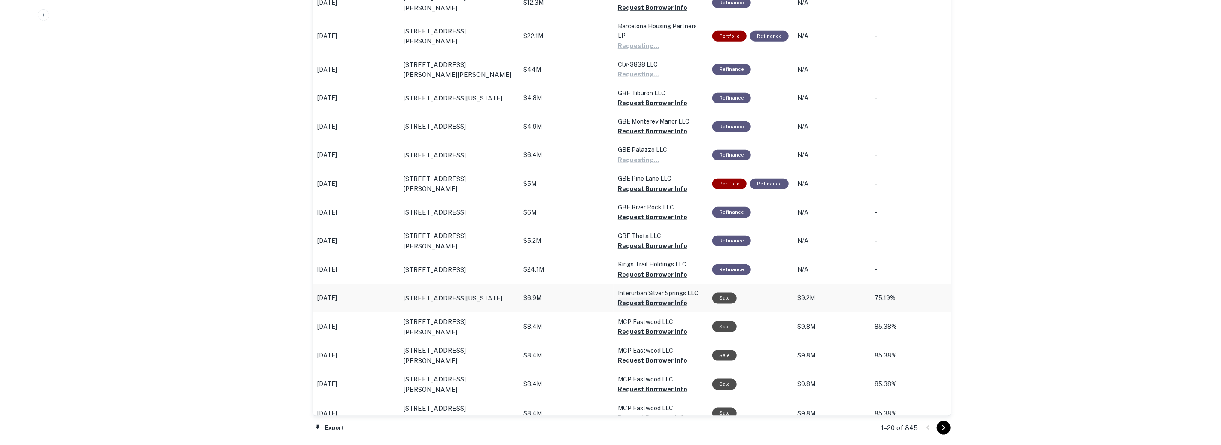
click at [639, 298] on button "Request Borrower Info" at bounding box center [653, 303] width 70 height 10
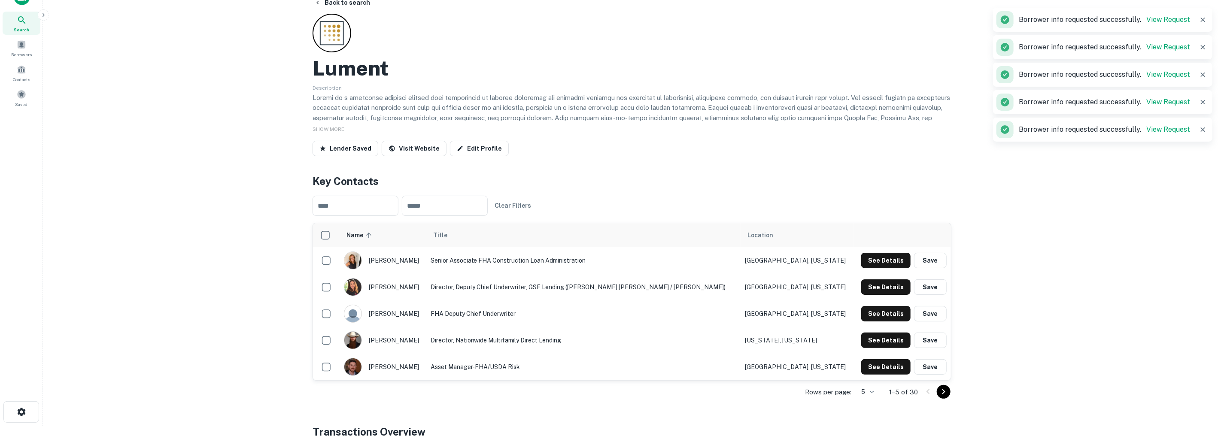
scroll to position [0, 0]
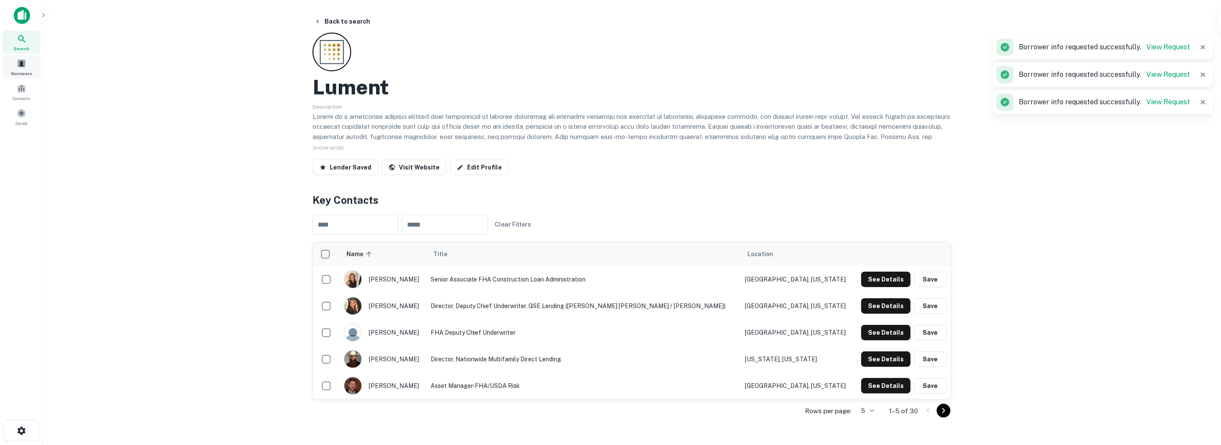
click at [27, 75] on span "Borrowers" at bounding box center [21, 73] width 21 height 7
